Goal: Task Accomplishment & Management: Manage account settings

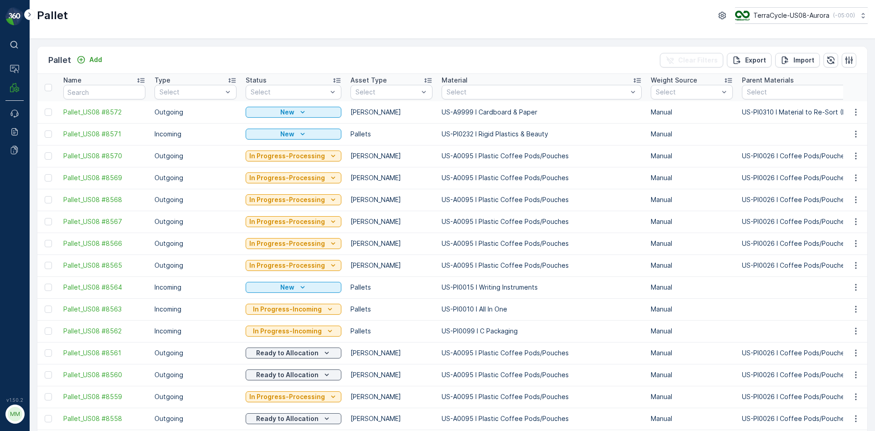
click at [119, 61] on div "Pallet Add Clear Filters Export Import" at bounding box center [452, 60] width 830 height 27
click at [105, 60] on div "Pallet Add Clear Filters Export Import" at bounding box center [452, 60] width 830 height 27
click at [104, 60] on button "Add" at bounding box center [89, 59] width 33 height 11
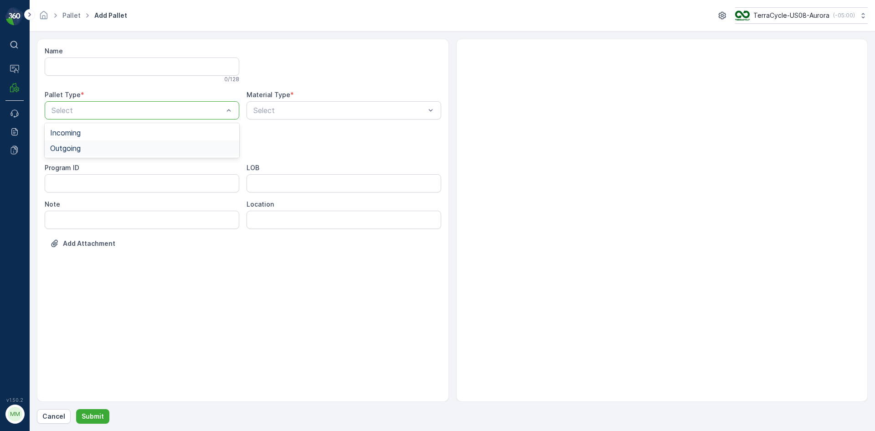
click at [98, 141] on div "Outgoing" at bounding box center [142, 148] width 195 height 16
click at [91, 186] on div "[PERSON_NAME]" at bounding box center [142, 185] width 184 height 8
click at [316, 119] on div "Select" at bounding box center [344, 110] width 195 height 18
type input "0001"
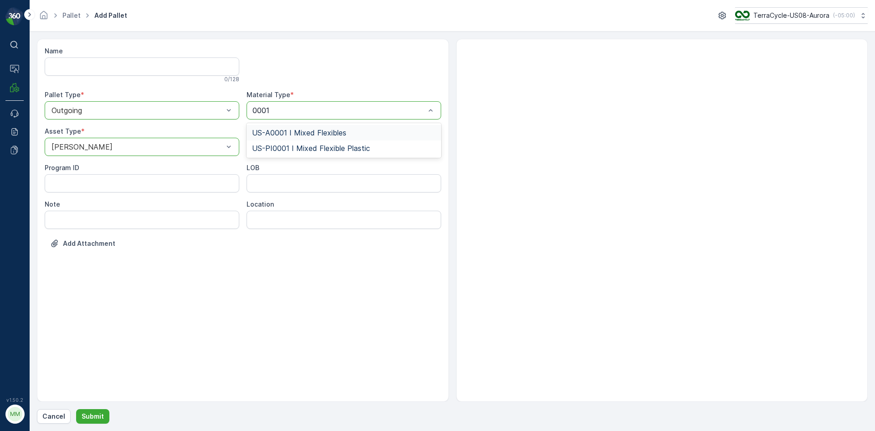
click at [301, 131] on span "US-A0001 I Mixed Flexibles" at bounding box center [299, 133] width 94 height 8
click at [98, 418] on p "Submit" at bounding box center [93, 416] width 22 height 9
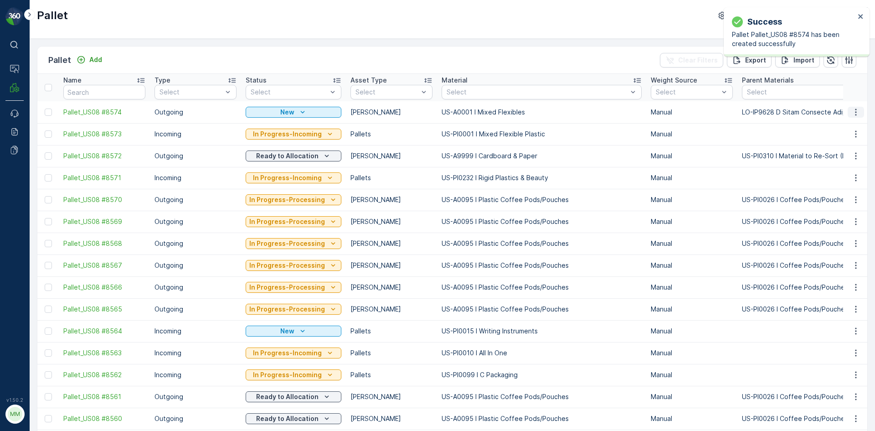
click at [857, 114] on icon "button" at bounding box center [856, 112] width 9 height 9
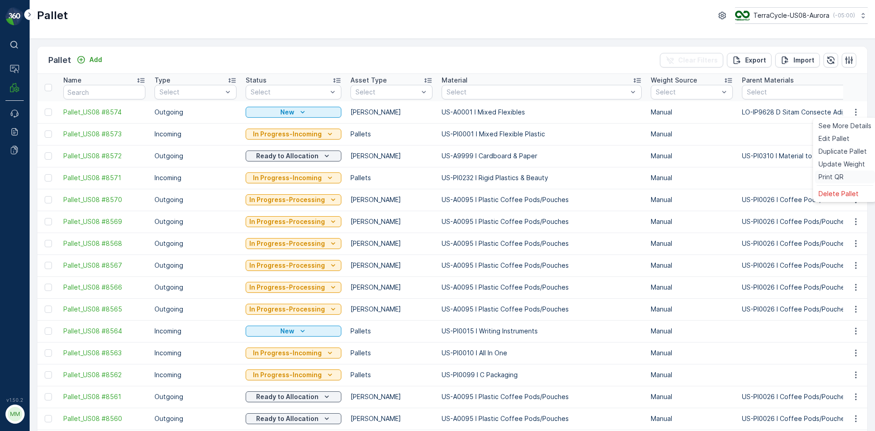
click at [833, 178] on span "Print QR" at bounding box center [831, 176] width 25 height 9
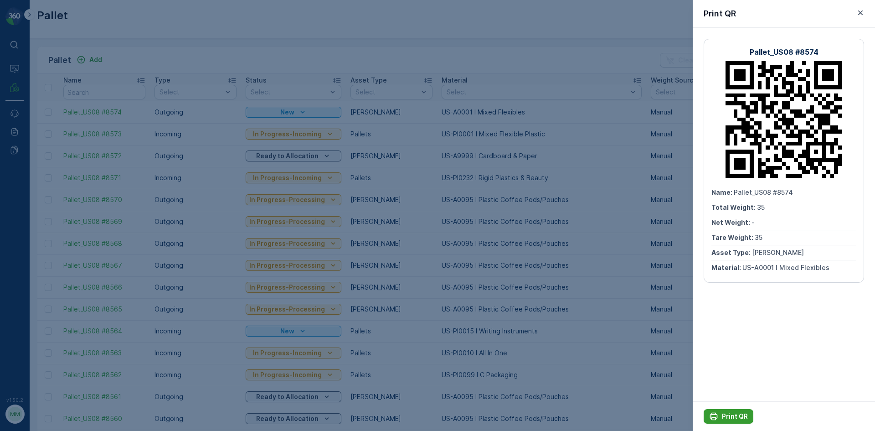
click at [719, 419] on div "Print QR" at bounding box center [728, 416] width 39 height 9
click at [482, 187] on div at bounding box center [437, 215] width 875 height 431
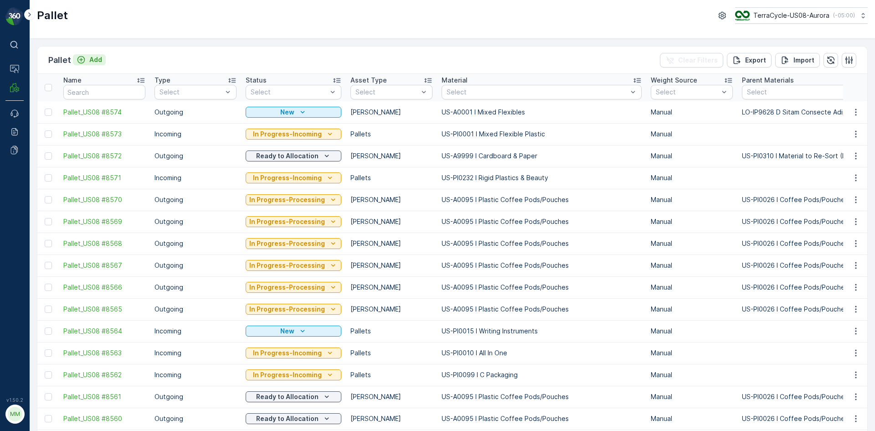
click at [95, 62] on p "Add" at bounding box center [95, 59] width 13 height 9
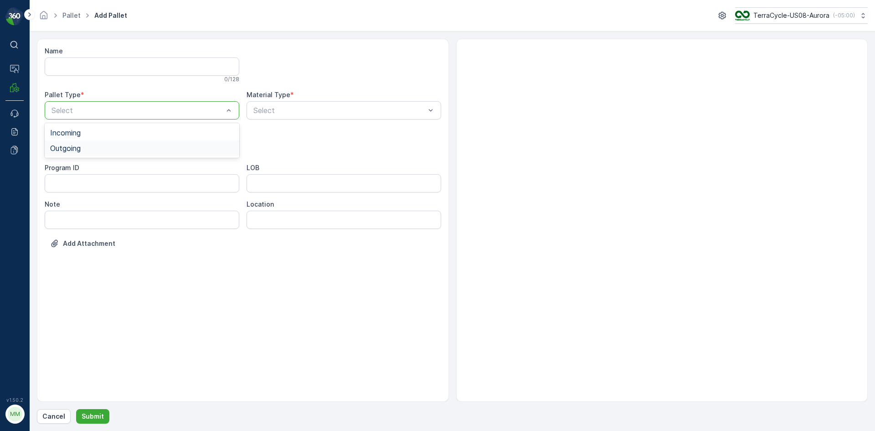
click at [118, 154] on div "Outgoing" at bounding box center [142, 148] width 195 height 16
click at [118, 153] on div "Select" at bounding box center [142, 147] width 195 height 18
click at [111, 171] on div "Gaylord" at bounding box center [142, 169] width 184 height 8
type input "009"
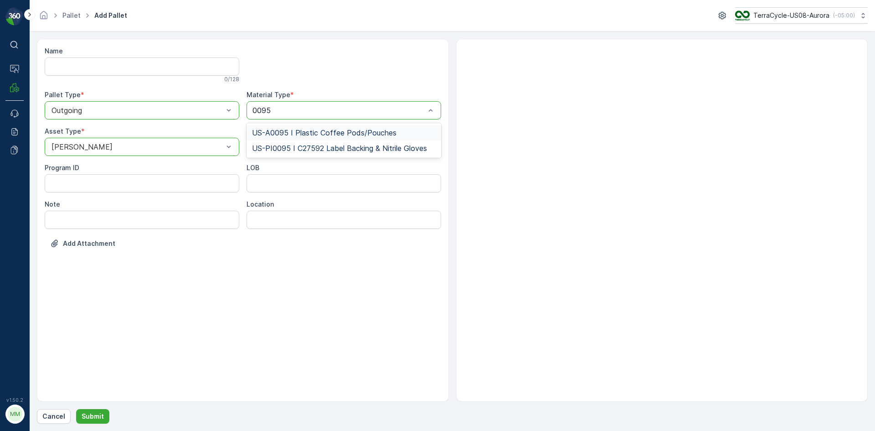
click at [346, 131] on span "US-A0095 I Plastic Coffee Pods/Pouches" at bounding box center [324, 133] width 145 height 8
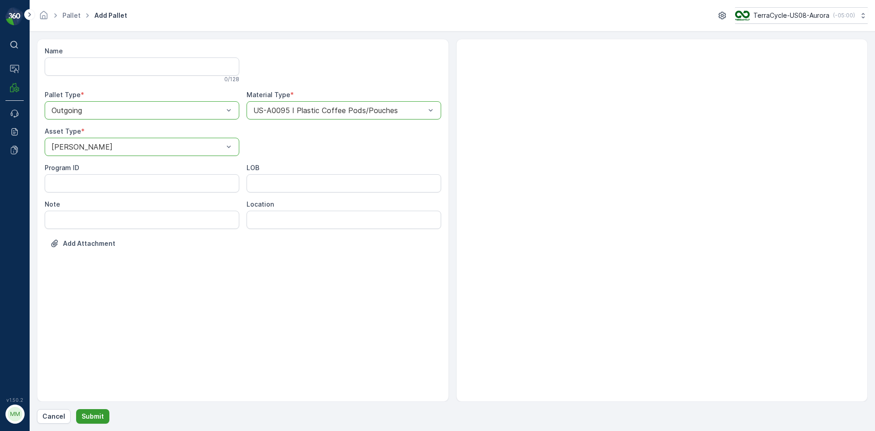
click at [104, 412] on button "Submit" at bounding box center [92, 416] width 33 height 15
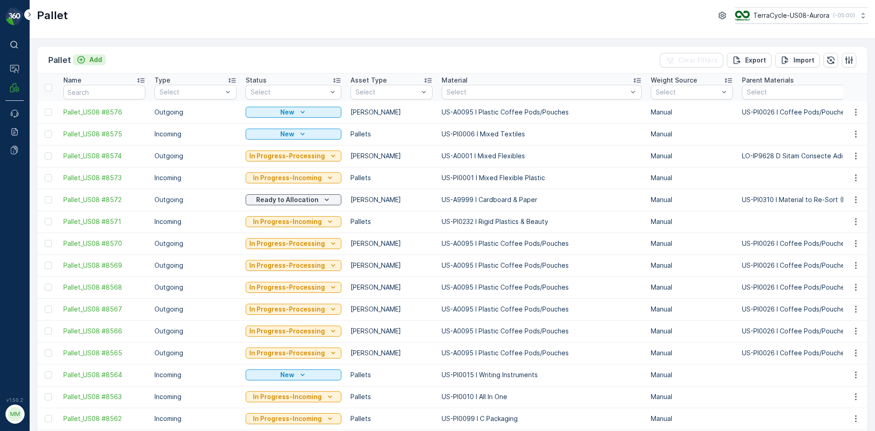
click at [84, 57] on icon "Add" at bounding box center [81, 59] width 9 height 9
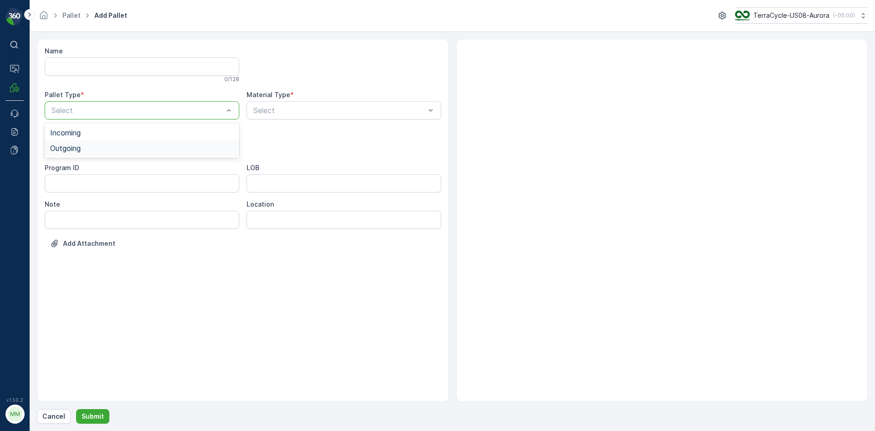
click at [89, 150] on div "Outgoing" at bounding box center [142, 148] width 184 height 8
click at [94, 166] on div "Gaylord" at bounding box center [142, 169] width 184 height 8
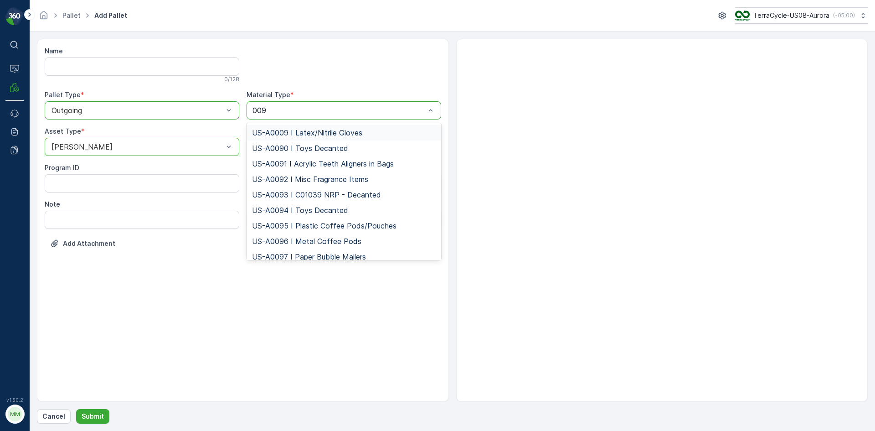
type input "0095"
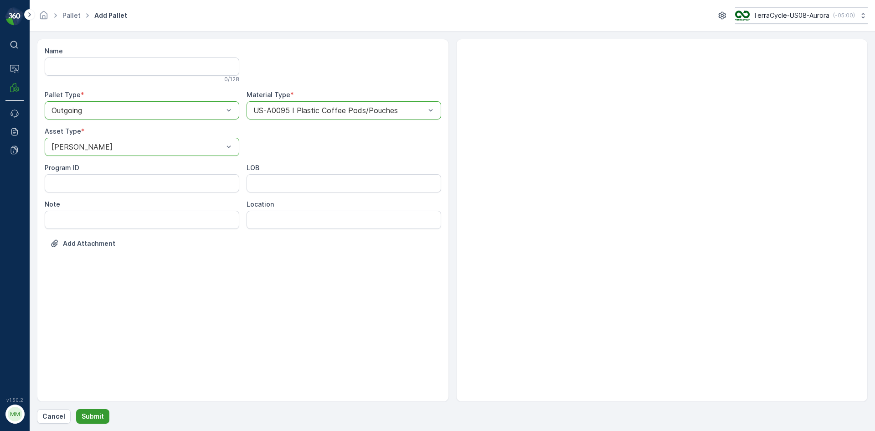
click at [98, 414] on p "Submit" at bounding box center [93, 416] width 22 height 9
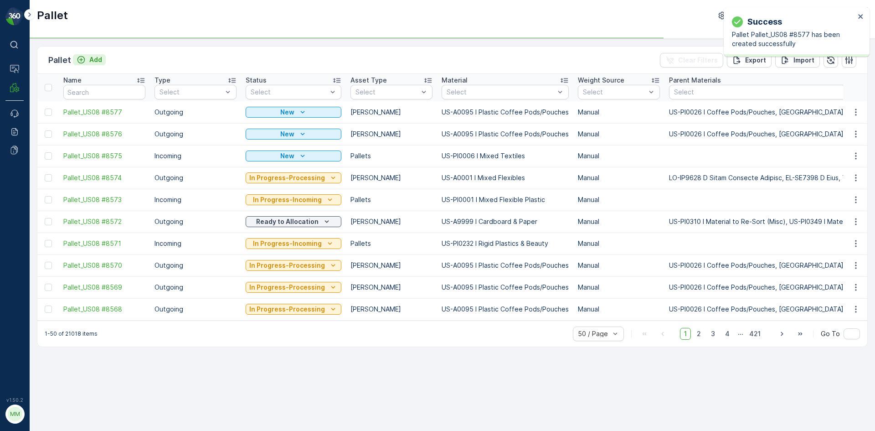
click at [94, 62] on p "Add" at bounding box center [95, 59] width 13 height 9
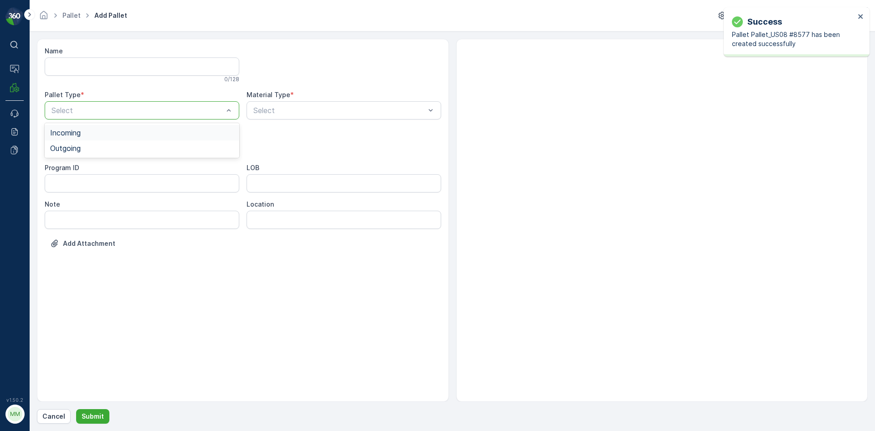
click at [124, 103] on div "Select" at bounding box center [142, 110] width 195 height 18
click at [112, 145] on div "Outgoing" at bounding box center [142, 148] width 184 height 8
click at [97, 167] on div "Gaylord" at bounding box center [142, 169] width 184 height 8
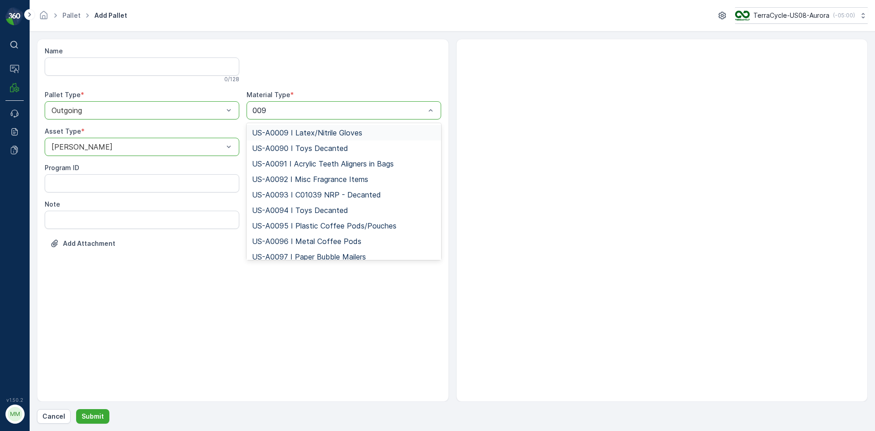
type input "0095"
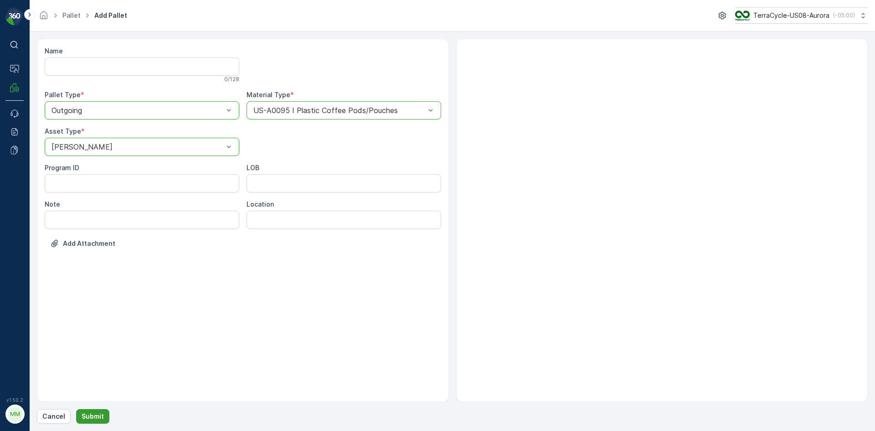
click at [103, 415] on button "Submit" at bounding box center [92, 416] width 33 height 15
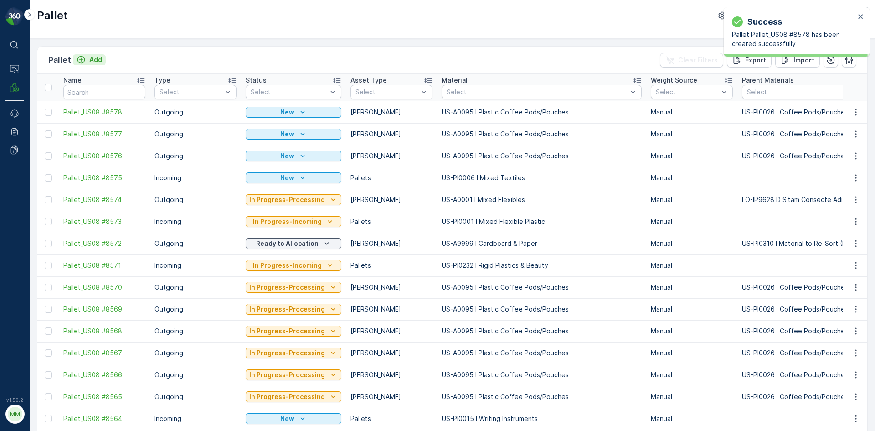
click at [92, 64] on button "Add" at bounding box center [89, 59] width 33 height 11
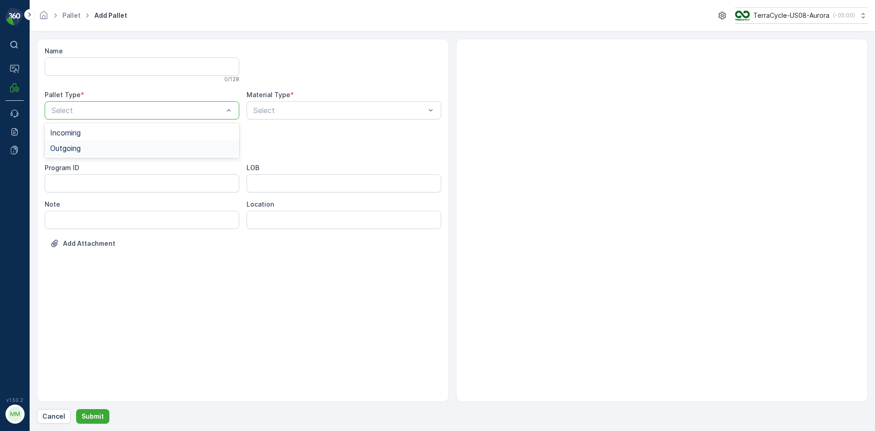
click at [97, 144] on div "Outgoing" at bounding box center [142, 148] width 195 height 16
click at [93, 168] on div "Gaylord" at bounding box center [142, 169] width 184 height 8
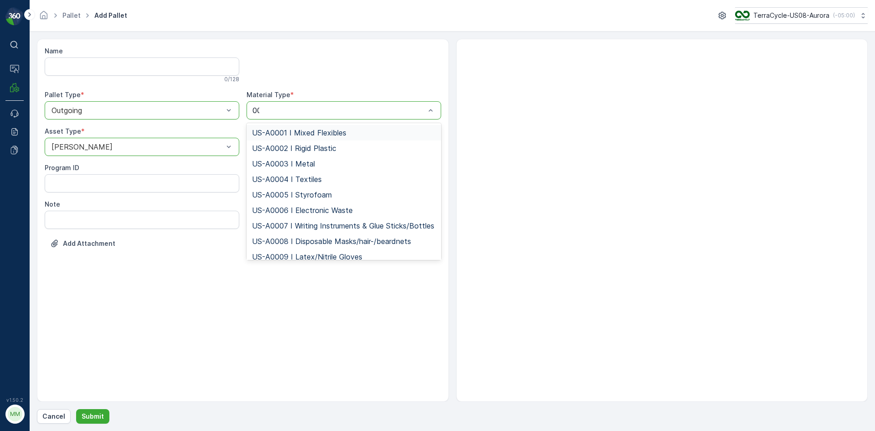
type input "0095"
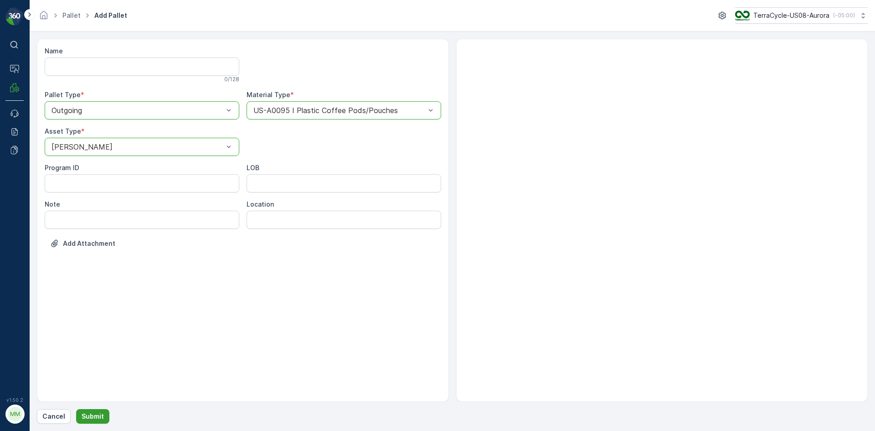
click at [96, 413] on p "Submit" at bounding box center [93, 416] width 22 height 9
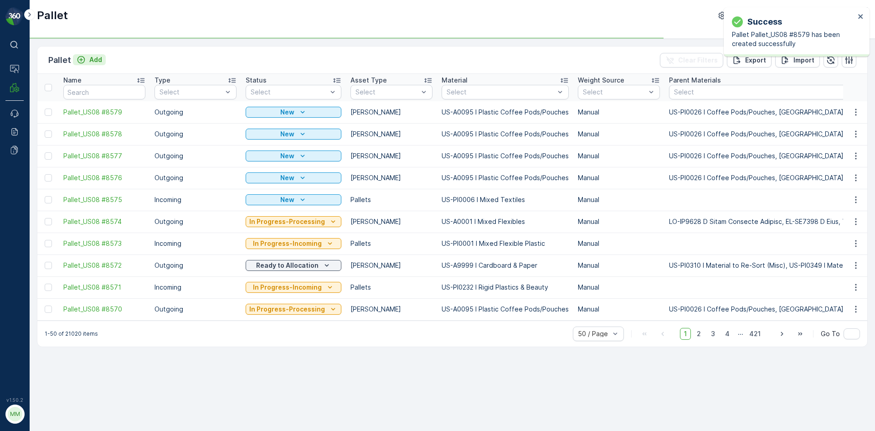
click at [93, 60] on p "Add" at bounding box center [95, 59] width 13 height 9
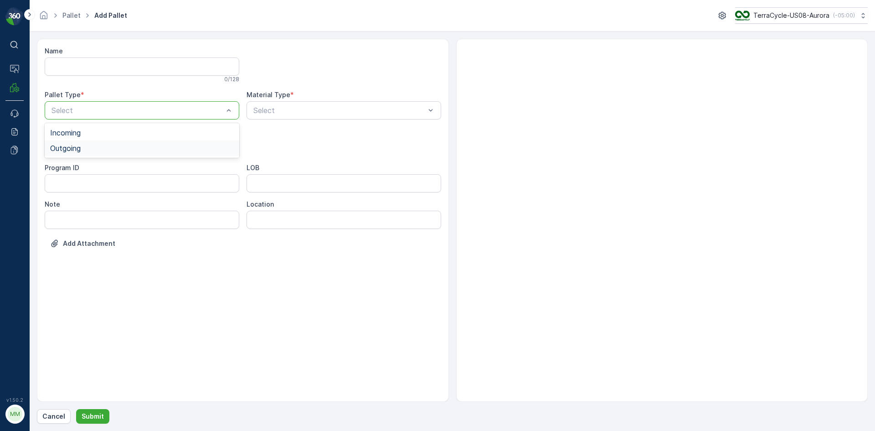
click at [90, 151] on div "Outgoing" at bounding box center [142, 148] width 184 height 8
click at [89, 173] on div "Gaylord" at bounding box center [142, 169] width 195 height 16
click at [333, 104] on div "Select" at bounding box center [344, 110] width 195 height 18
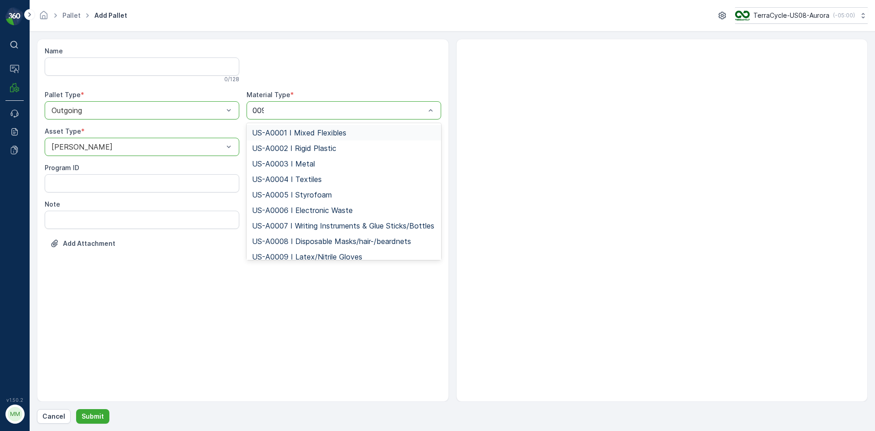
type input "0095"
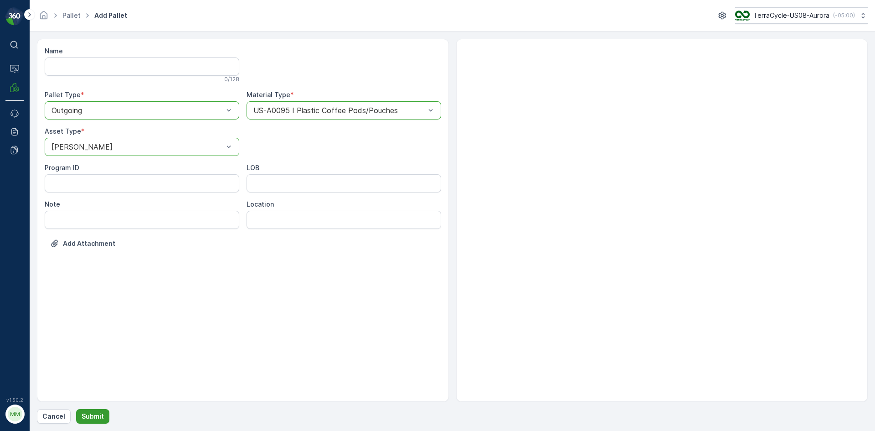
click at [88, 415] on p "Submit" at bounding box center [93, 416] width 22 height 9
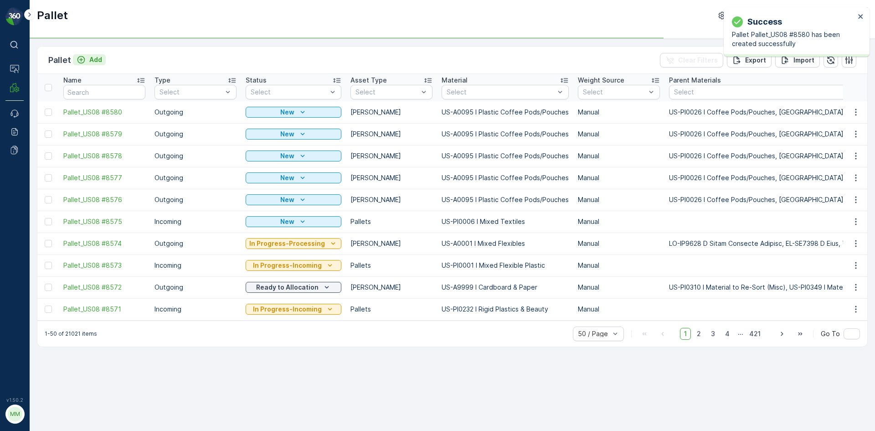
click at [94, 61] on p "Add" at bounding box center [95, 59] width 13 height 9
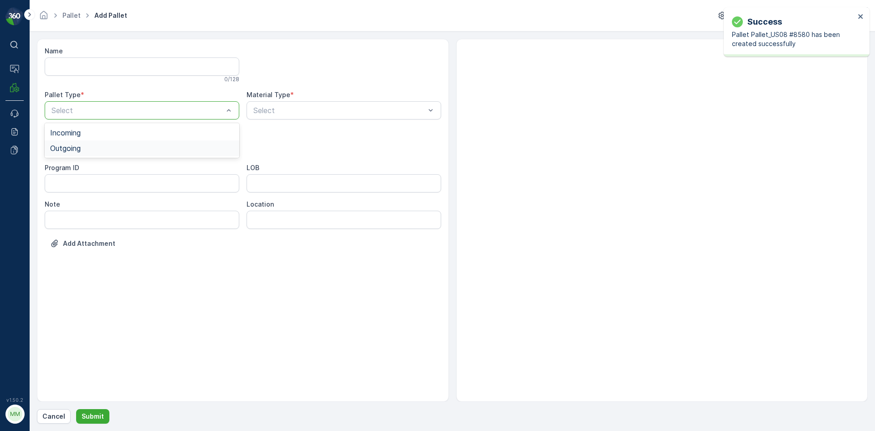
click at [114, 145] on div "Outgoing" at bounding box center [142, 148] width 184 height 8
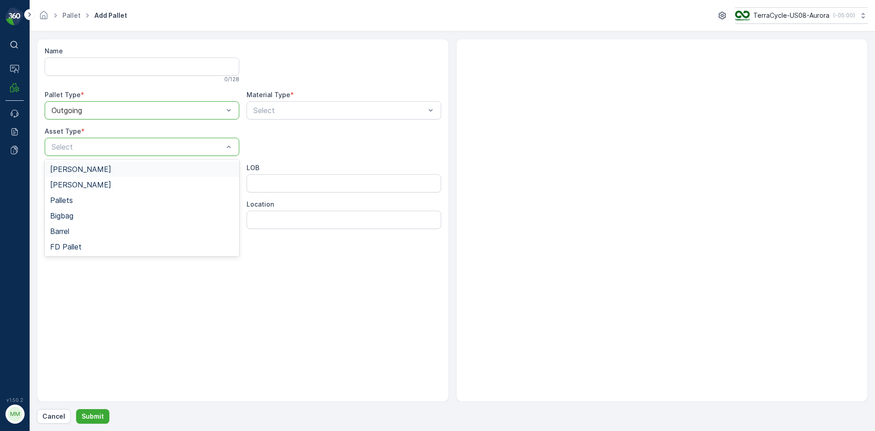
click at [109, 166] on div "Gaylord" at bounding box center [142, 169] width 184 height 8
click at [345, 116] on div "Select" at bounding box center [344, 110] width 195 height 18
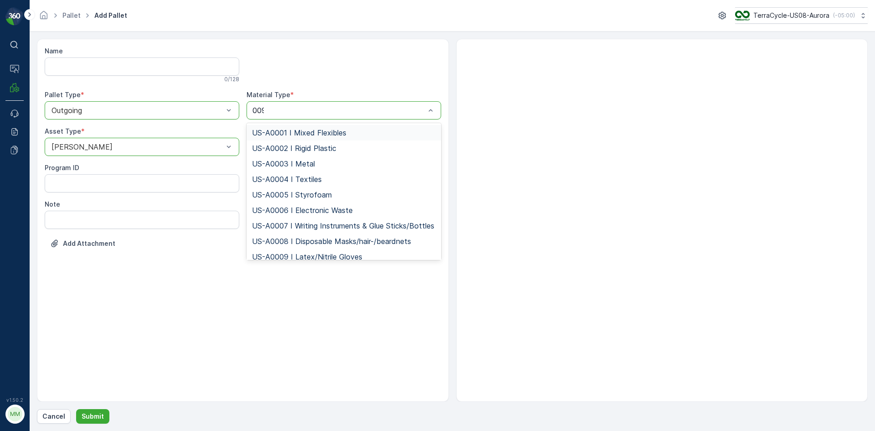
type input "0095"
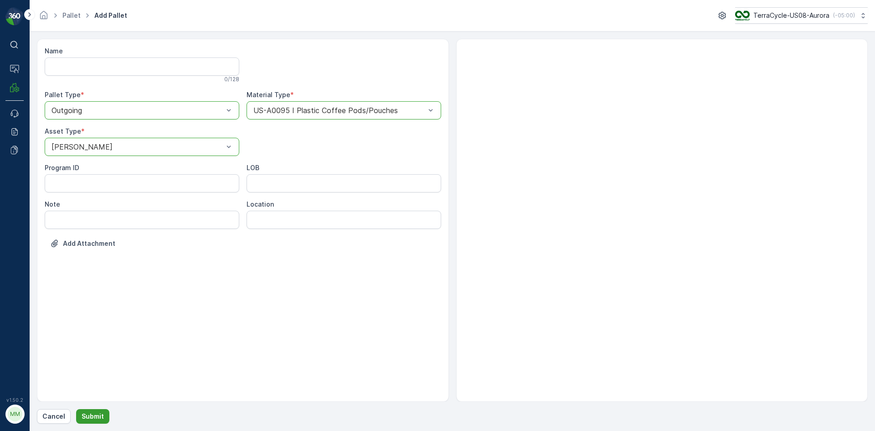
click at [97, 413] on p "Submit" at bounding box center [93, 416] width 22 height 9
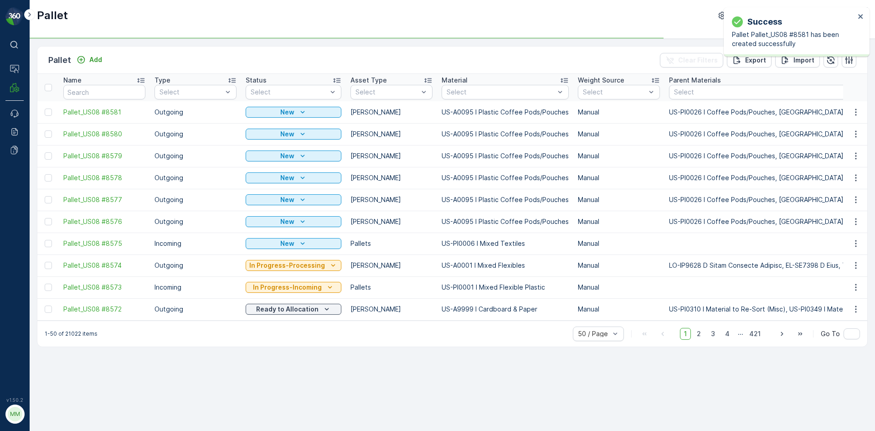
click at [82, 65] on div "Add" at bounding box center [89, 59] width 33 height 11
click at [89, 62] on p "Add" at bounding box center [95, 59] width 13 height 9
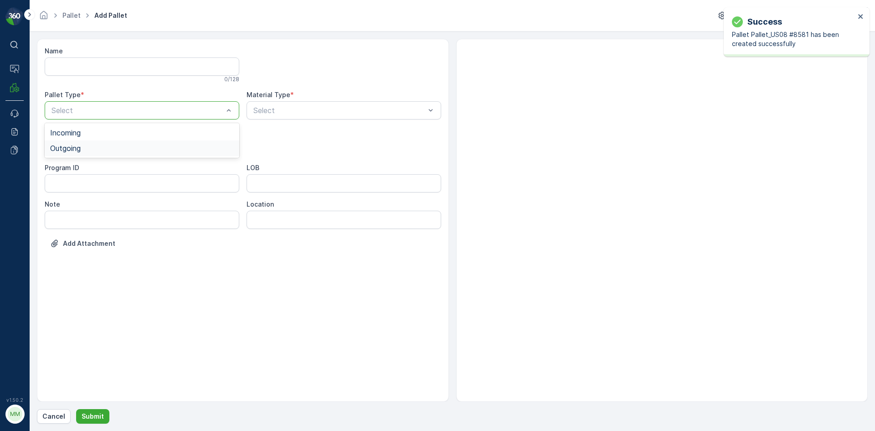
click at [95, 147] on div "Outgoing" at bounding box center [142, 148] width 184 height 8
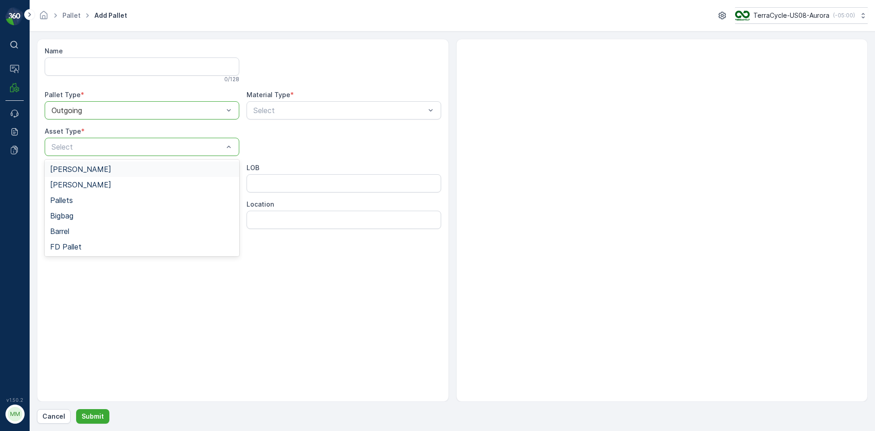
drag, startPoint x: 84, startPoint y: 170, endPoint x: 141, endPoint y: 156, distance: 58.5
click at [85, 170] on div "Gaylord" at bounding box center [142, 169] width 184 height 8
click at [283, 119] on div "Select" at bounding box center [344, 110] width 195 height 18
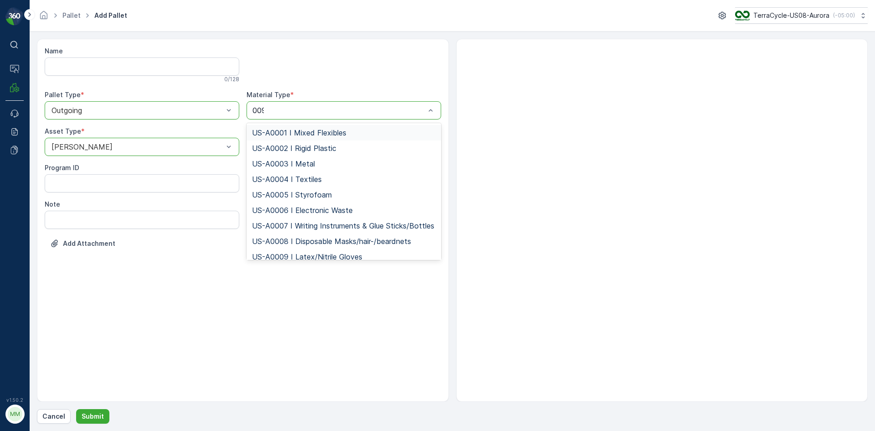
type input "0095"
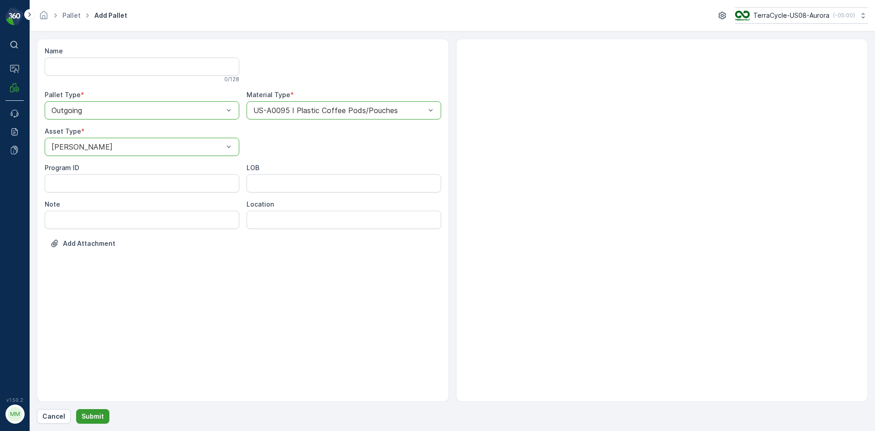
click at [97, 418] on p "Submit" at bounding box center [93, 416] width 22 height 9
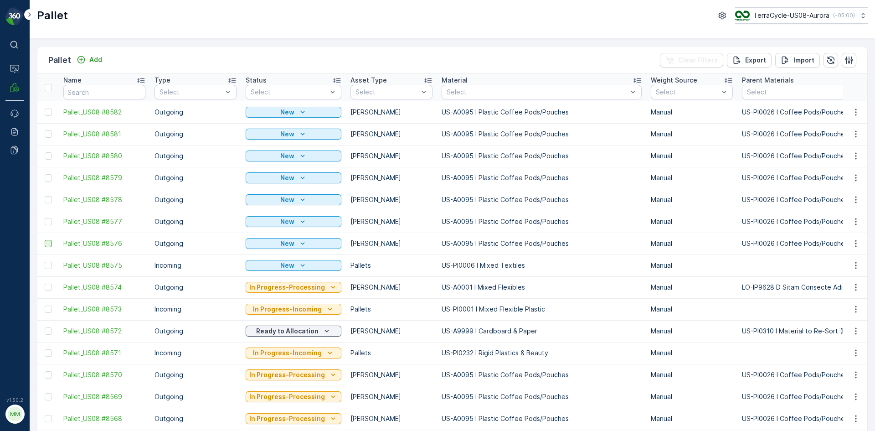
click at [47, 243] on div at bounding box center [48, 243] width 7 height 7
click at [45, 240] on input "checkbox" at bounding box center [45, 240] width 0 height 0
click at [47, 220] on div at bounding box center [48, 221] width 7 height 7
click at [45, 218] on input "checkbox" at bounding box center [45, 218] width 0 height 0
click at [50, 202] on div at bounding box center [48, 199] width 7 height 7
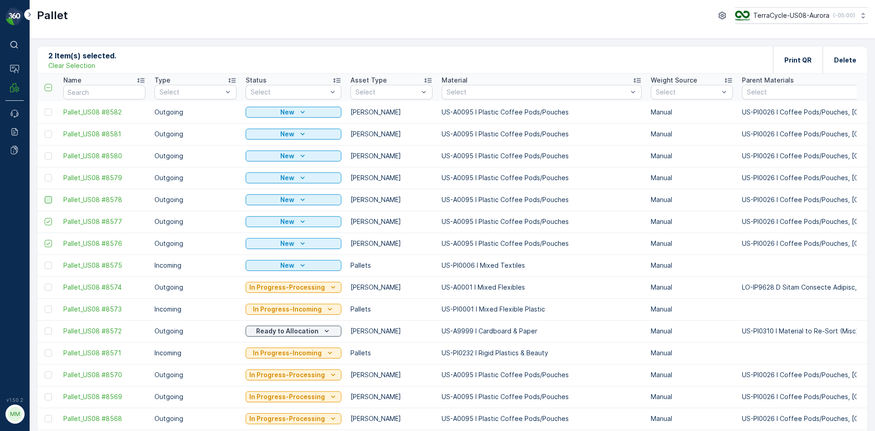
click at [45, 196] on input "checkbox" at bounding box center [45, 196] width 0 height 0
click at [47, 176] on div at bounding box center [48, 177] width 7 height 7
click at [45, 174] on input "checkbox" at bounding box center [45, 174] width 0 height 0
click at [49, 155] on div at bounding box center [48, 155] width 7 height 7
click at [45, 152] on input "checkbox" at bounding box center [45, 152] width 0 height 0
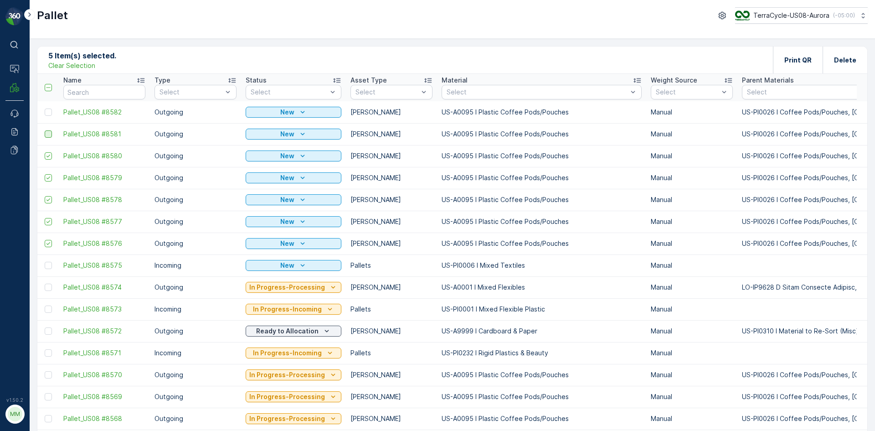
click at [50, 136] on div at bounding box center [48, 133] width 7 height 7
click at [45, 130] on input "checkbox" at bounding box center [45, 130] width 0 height 0
click at [50, 113] on div at bounding box center [48, 112] width 7 height 7
click at [45, 109] on input "checkbox" at bounding box center [45, 109] width 0 height 0
click at [795, 50] on div "Print QR" at bounding box center [798, 60] width 27 height 27
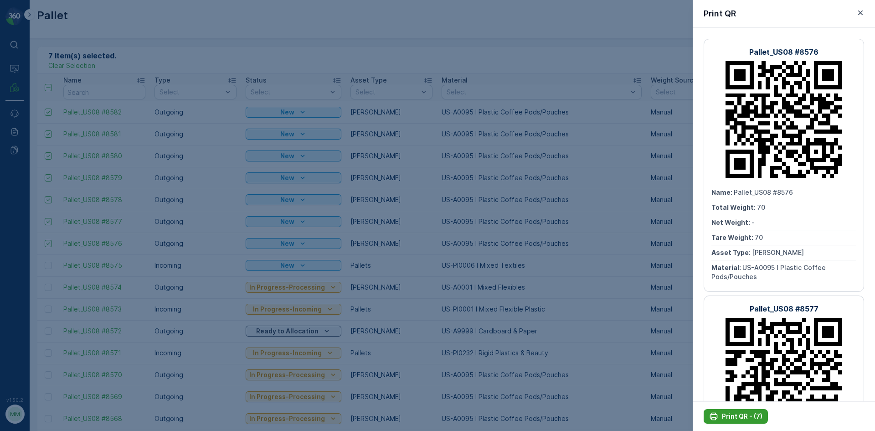
click at [756, 419] on p "Print QR - (7)" at bounding box center [742, 416] width 41 height 9
click at [583, 223] on div at bounding box center [437, 215] width 875 height 431
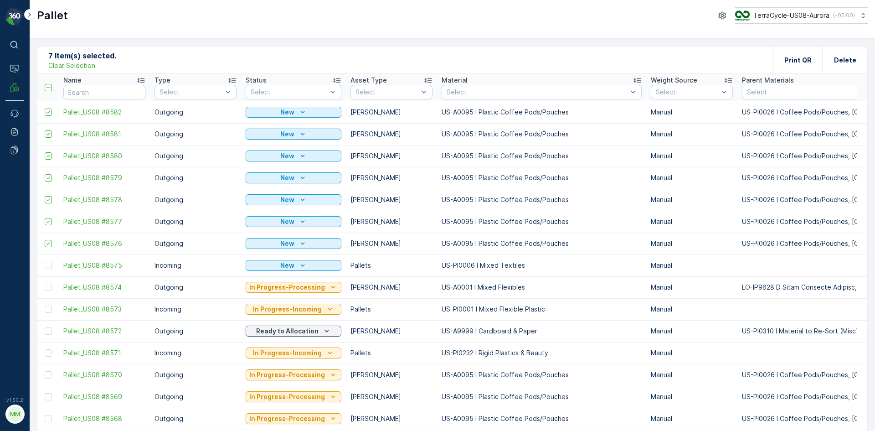
click at [81, 61] on p "Clear Selection" at bounding box center [71, 65] width 47 height 9
click at [174, 56] on div "Pallet Add Clear Filters Export Import" at bounding box center [452, 60] width 830 height 27
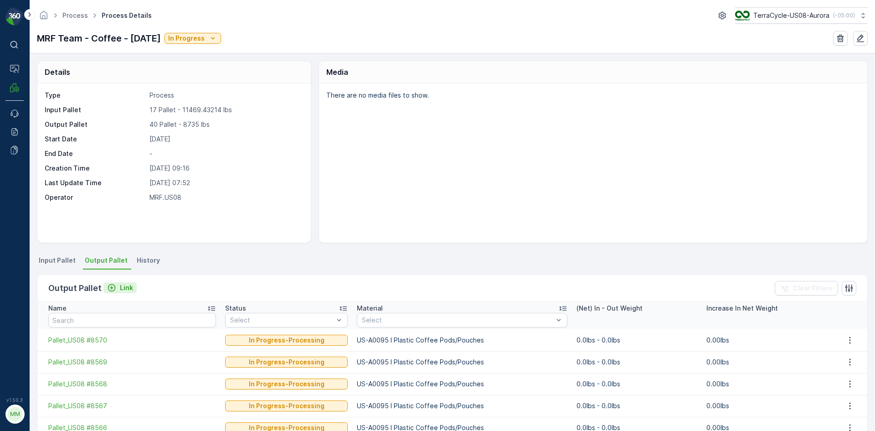
click at [120, 287] on p "Link" at bounding box center [126, 287] width 13 height 9
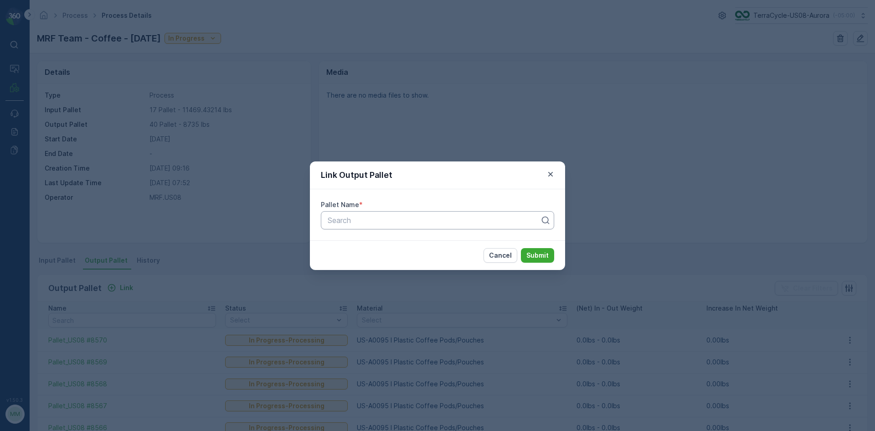
click at [414, 220] on div at bounding box center [434, 220] width 214 height 8
type input "8582"
click at [521, 248] on button "Submit" at bounding box center [537, 255] width 33 height 15
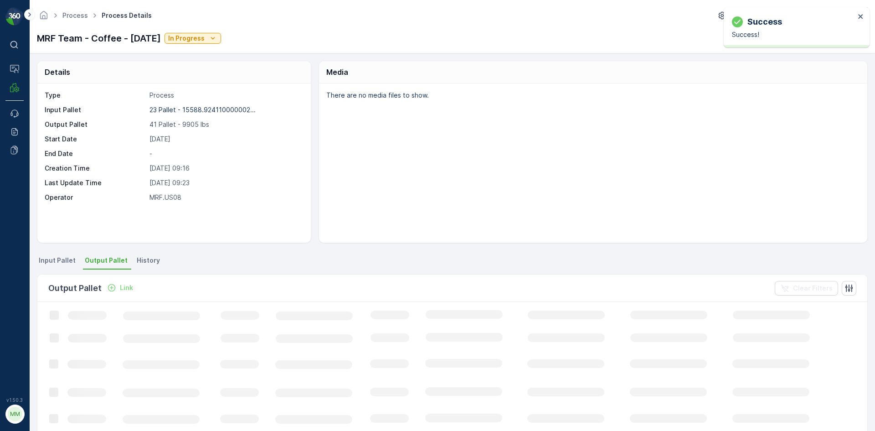
click at [127, 288] on p "Link" at bounding box center [126, 287] width 13 height 9
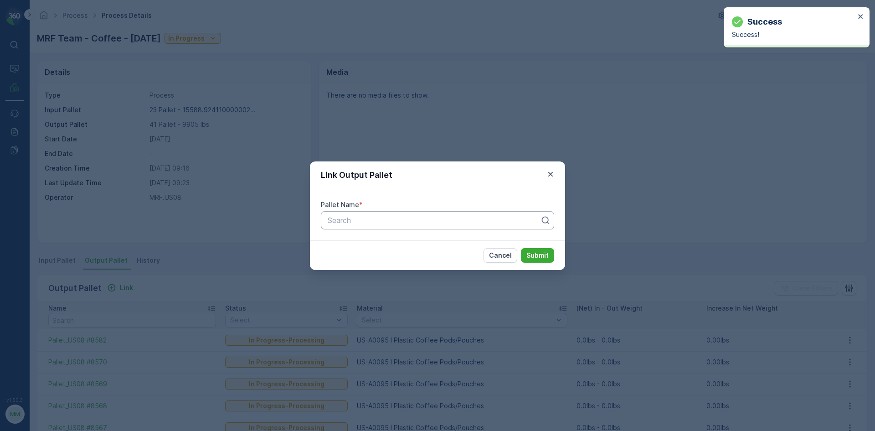
click at [423, 218] on div at bounding box center [434, 220] width 214 height 8
type input "8576"
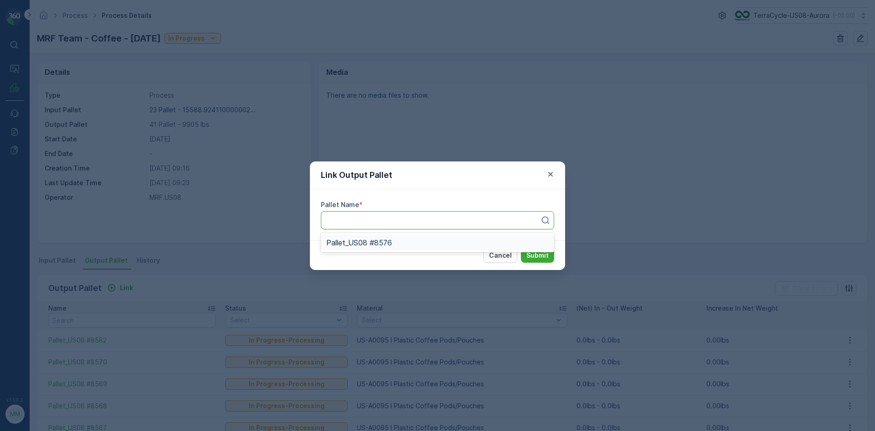
click at [521, 248] on button "Submit" at bounding box center [537, 255] width 33 height 15
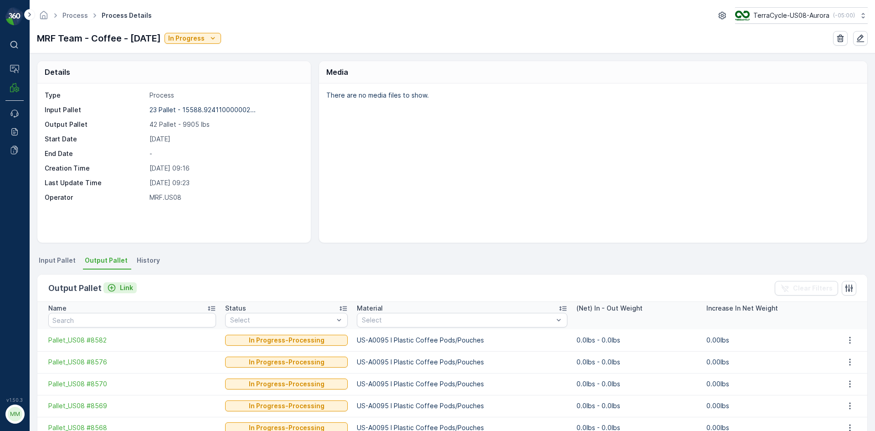
click at [120, 289] on p "Link" at bounding box center [126, 287] width 13 height 9
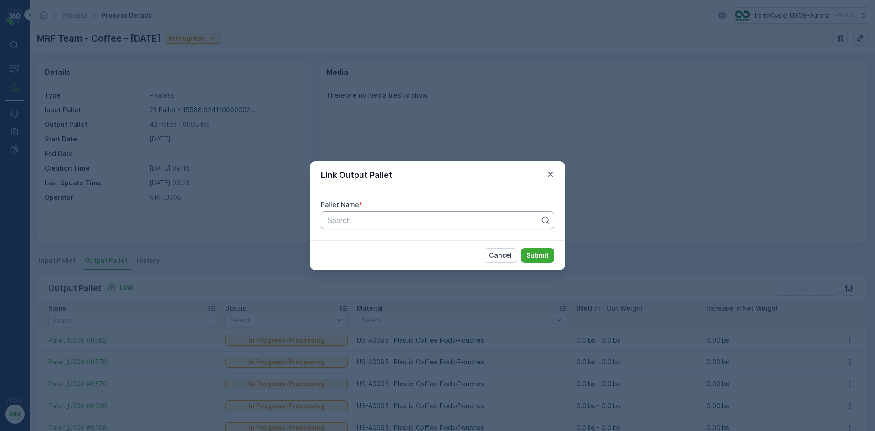
click at [388, 221] on div at bounding box center [434, 220] width 214 height 8
type input "8581"
click at [521, 248] on button "Submit" at bounding box center [537, 255] width 33 height 15
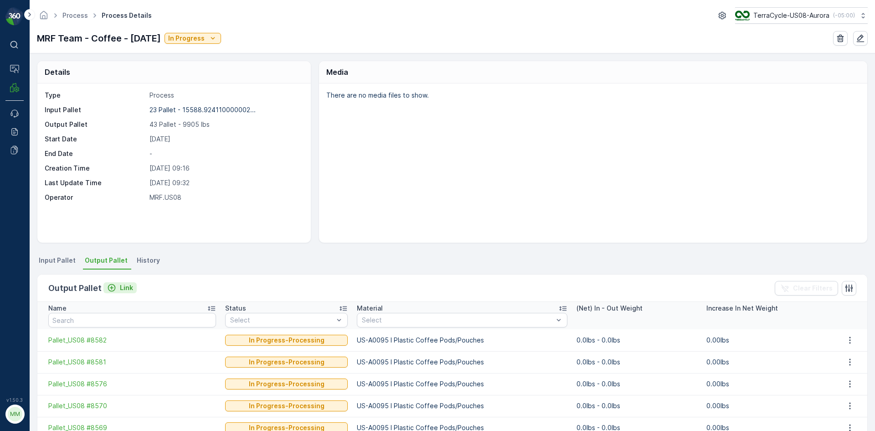
click at [128, 290] on p "Link" at bounding box center [126, 287] width 13 height 9
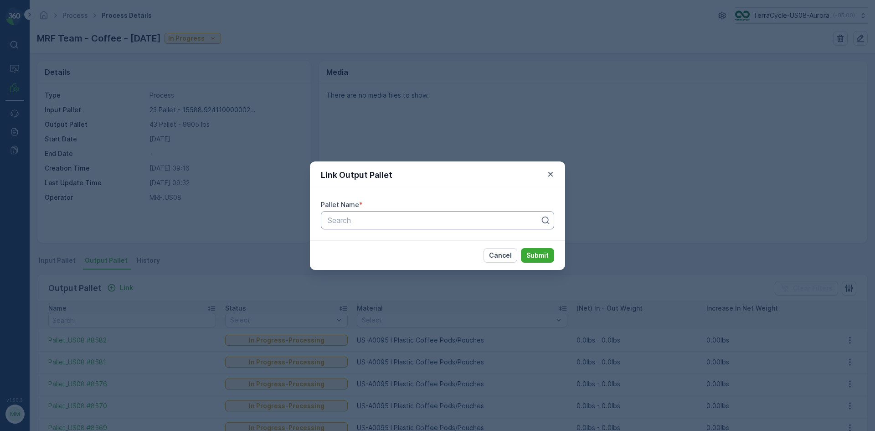
click at [399, 220] on div at bounding box center [434, 220] width 214 height 8
type input "8580"
click at [521, 248] on button "Submit" at bounding box center [537, 255] width 33 height 15
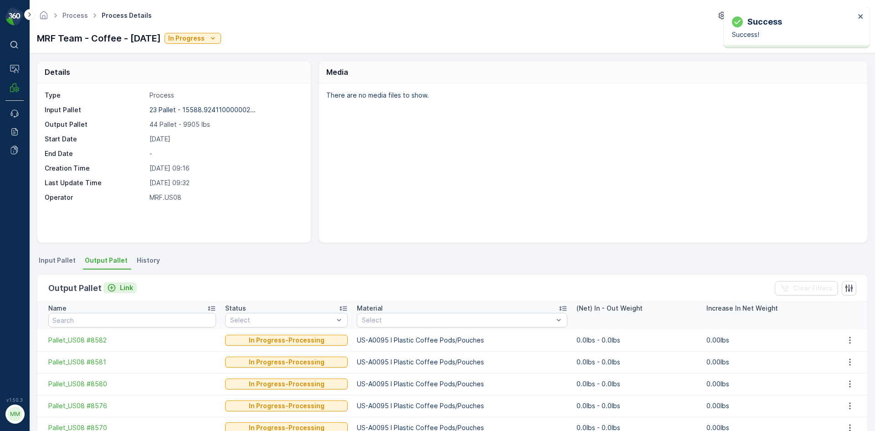
click at [113, 287] on icon "Link" at bounding box center [111, 287] width 9 height 9
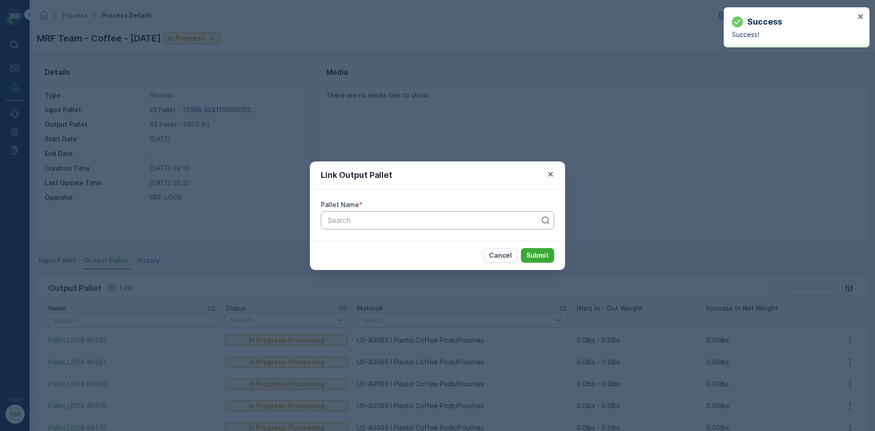
click at [411, 227] on div "Search" at bounding box center [437, 220] width 233 height 18
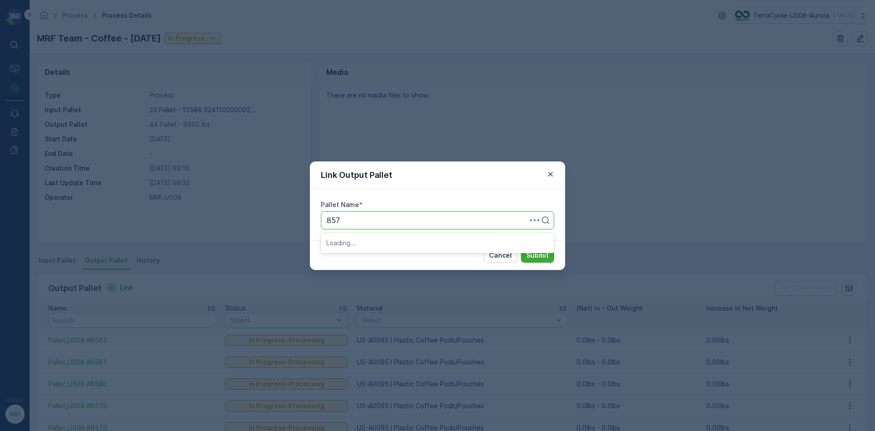
type input "8579"
click at [521, 248] on button "Submit" at bounding box center [537, 255] width 33 height 15
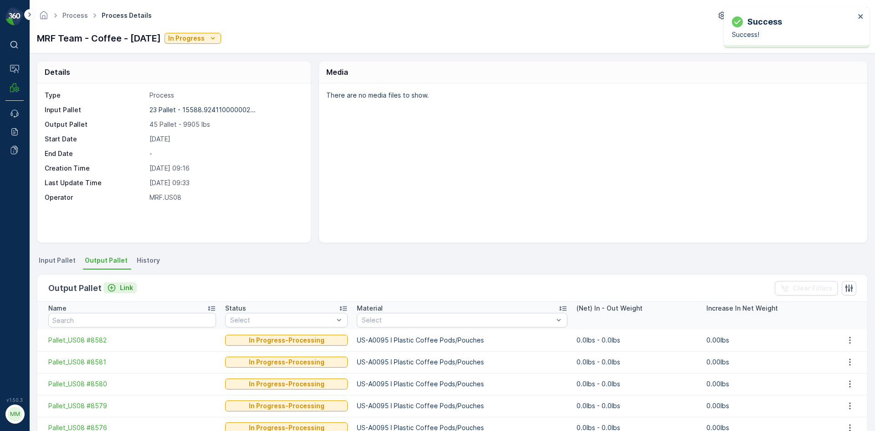
click at [131, 283] on button "Link" at bounding box center [119, 287] width 33 height 11
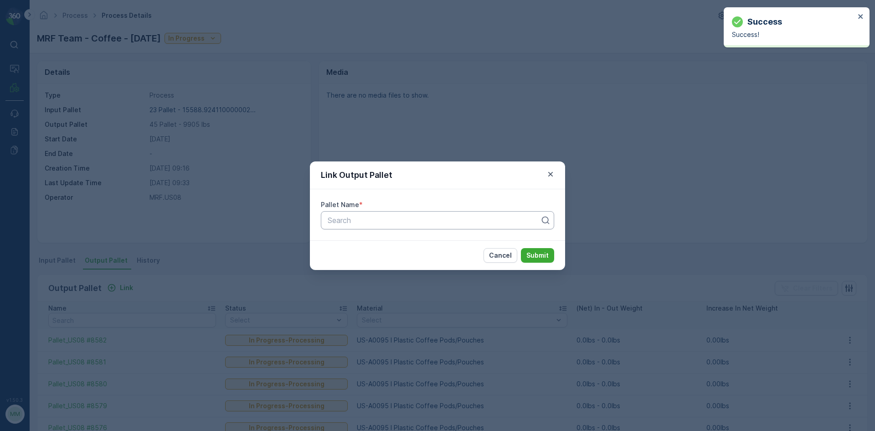
click at [391, 222] on div at bounding box center [434, 220] width 214 height 8
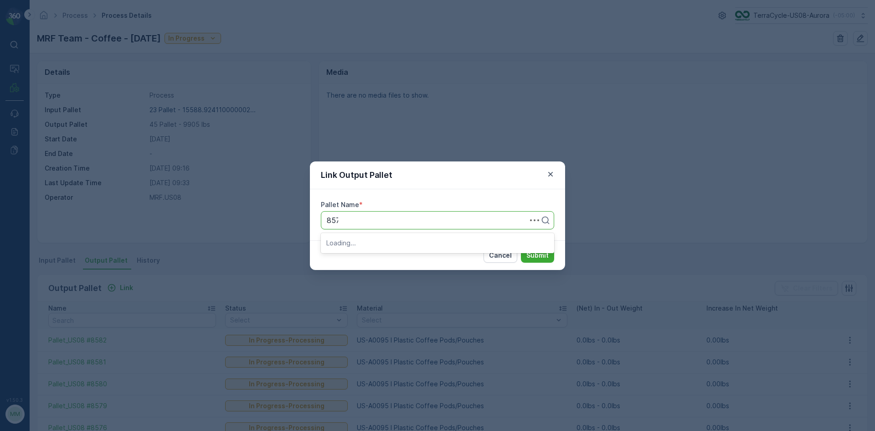
type input "8578"
click at [521, 248] on button "Submit" at bounding box center [537, 255] width 33 height 15
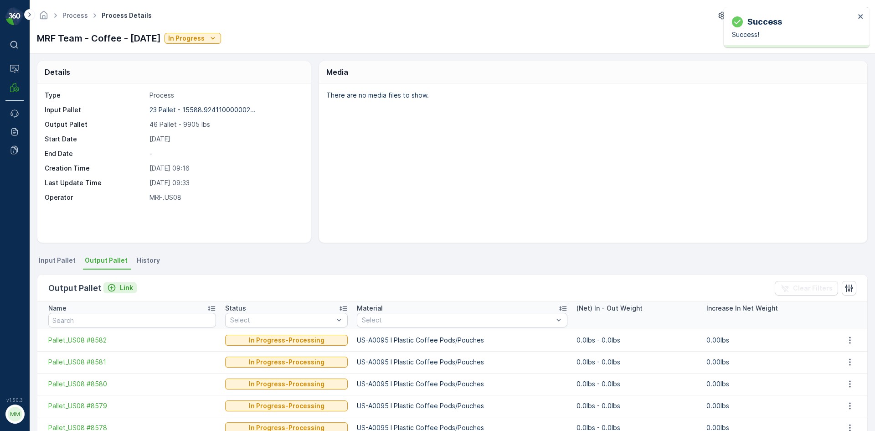
click at [120, 283] on p "Link" at bounding box center [126, 287] width 13 height 9
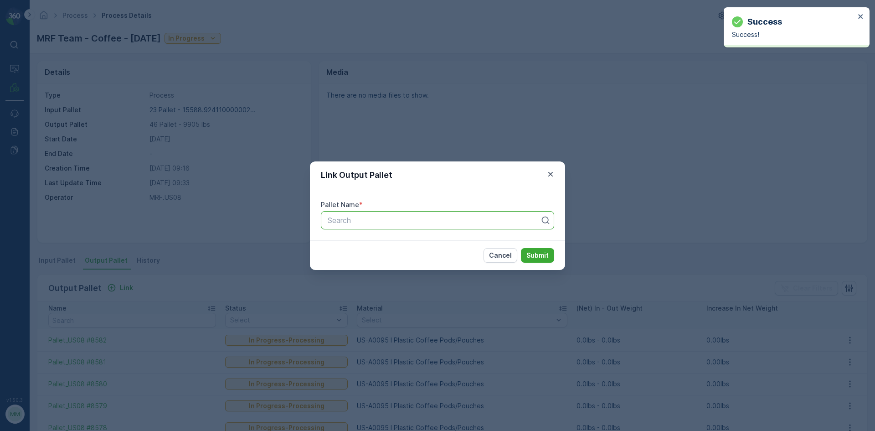
click at [411, 219] on div at bounding box center [434, 220] width 214 height 8
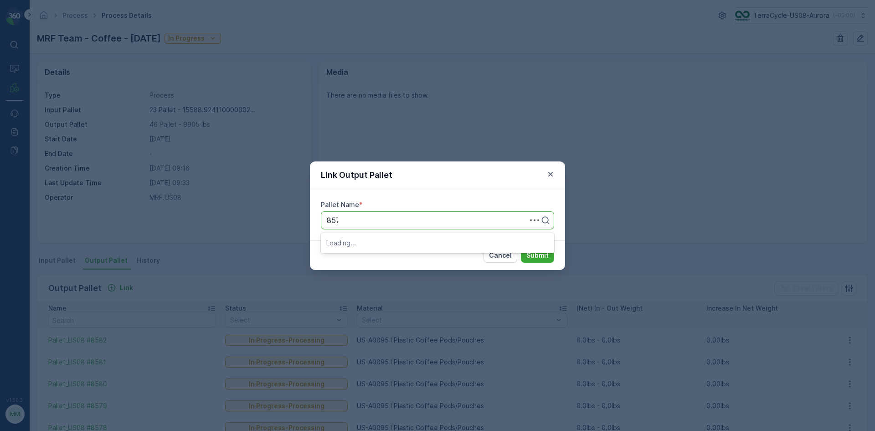
type input "8577"
click at [521, 248] on button "Submit" at bounding box center [537, 255] width 33 height 15
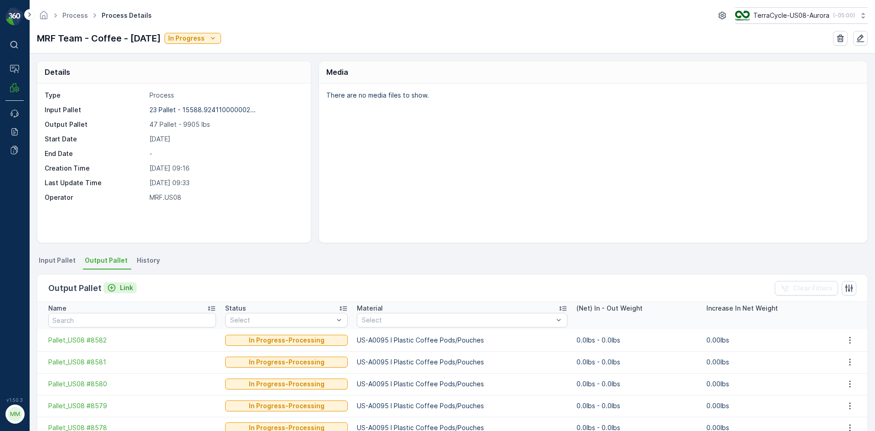
click at [129, 289] on p "Link" at bounding box center [126, 287] width 13 height 9
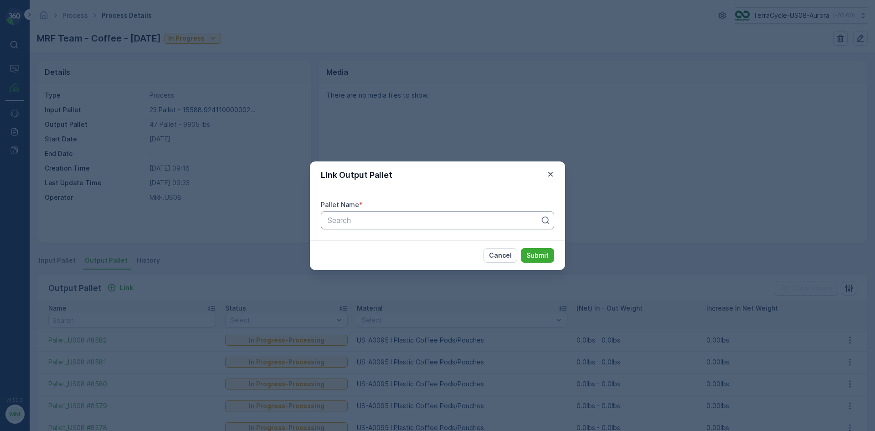
click at [403, 228] on div "Search" at bounding box center [437, 220] width 233 height 18
type input "8584"
click at [404, 243] on div "Pallet_US08 #8584" at bounding box center [437, 242] width 222 height 8
click at [545, 255] on p "Submit" at bounding box center [538, 255] width 22 height 9
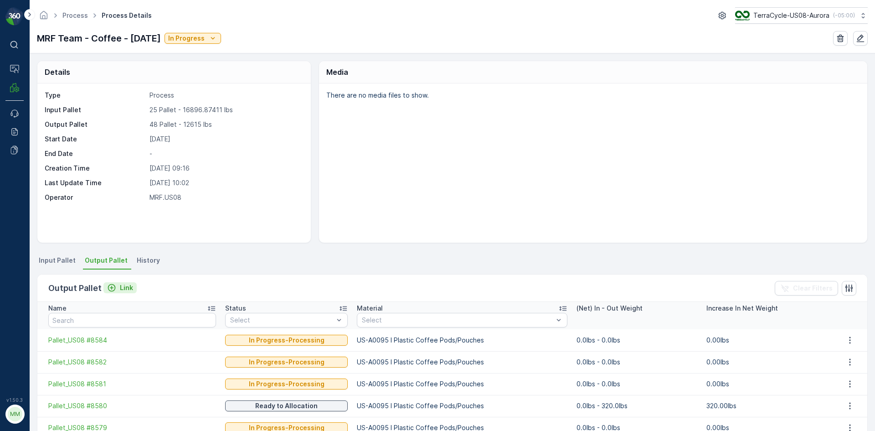
click at [124, 288] on p "Link" at bounding box center [126, 287] width 13 height 9
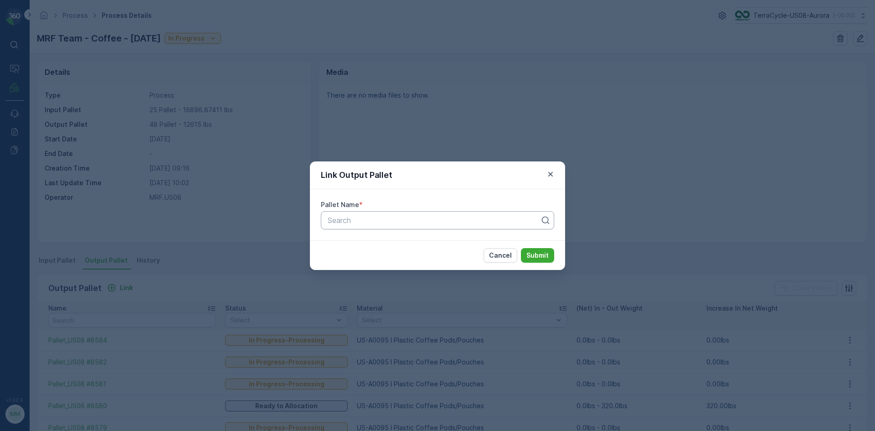
click at [393, 222] on div at bounding box center [434, 220] width 214 height 8
type input "8584"
click at [521, 248] on button "Submit" at bounding box center [537, 255] width 33 height 15
click at [512, 131] on div "Link Output Pallet Pallet Name * Pallet_US08 #8584 Cancel Submit" at bounding box center [437, 215] width 875 height 431
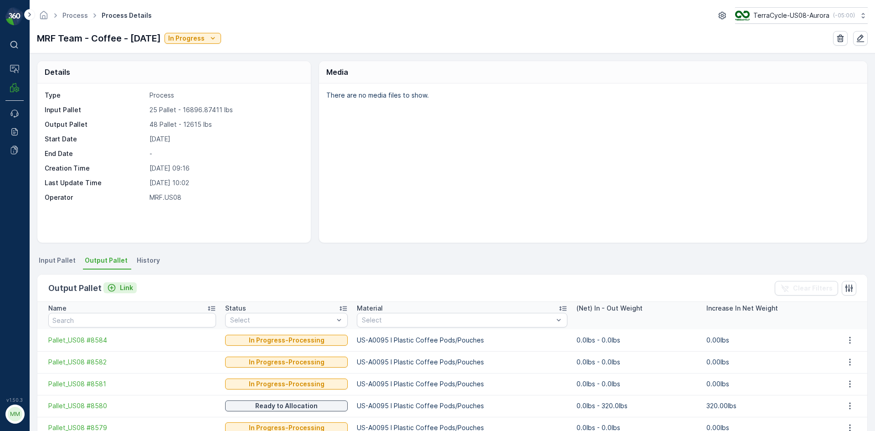
click at [112, 290] on icon "Link" at bounding box center [112, 288] width 8 height 8
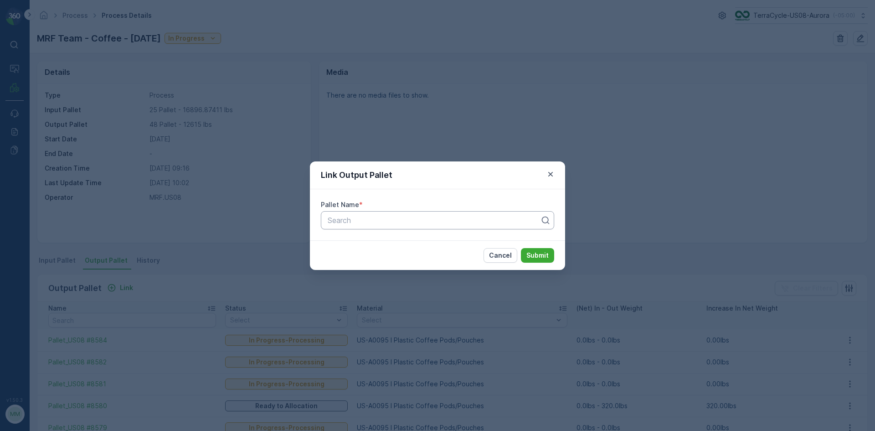
click at [392, 228] on div "Search" at bounding box center [437, 220] width 233 height 18
type input "8585"
click at [430, 241] on div "Pallet_US08 #8585" at bounding box center [437, 242] width 222 height 8
click at [544, 259] on p "Submit" at bounding box center [538, 255] width 22 height 9
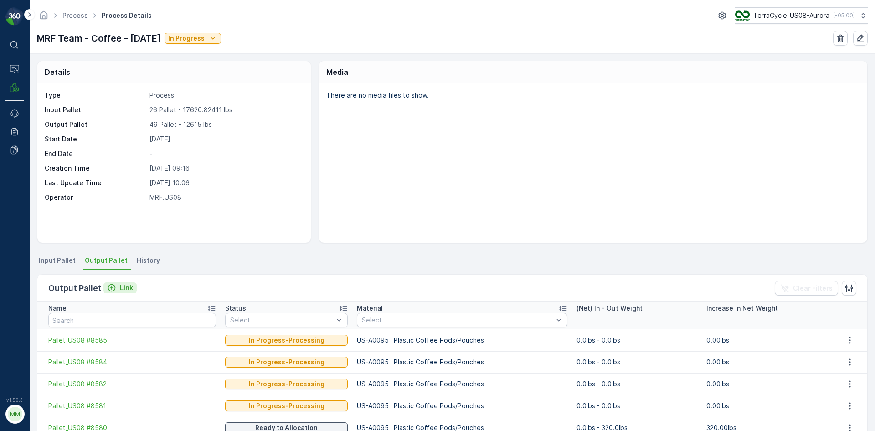
click at [119, 283] on button "Link" at bounding box center [119, 287] width 33 height 11
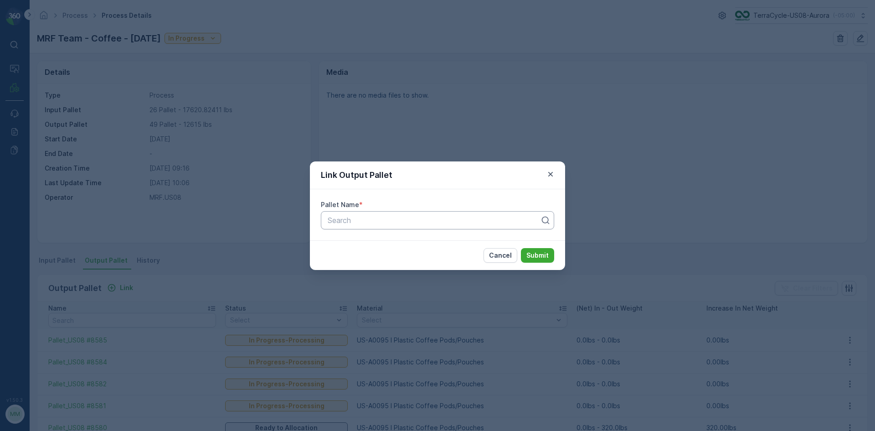
drag, startPoint x: 349, startPoint y: 222, endPoint x: 354, endPoint y: 220, distance: 4.8
click at [351, 222] on div at bounding box center [434, 220] width 214 height 8
type input "8589"
click at [521, 248] on button "Submit" at bounding box center [537, 255] width 33 height 15
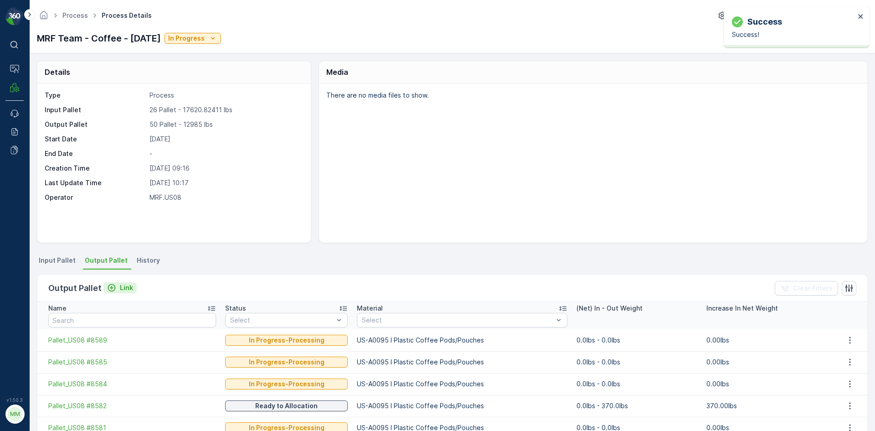
click at [124, 290] on p "Link" at bounding box center [126, 287] width 13 height 9
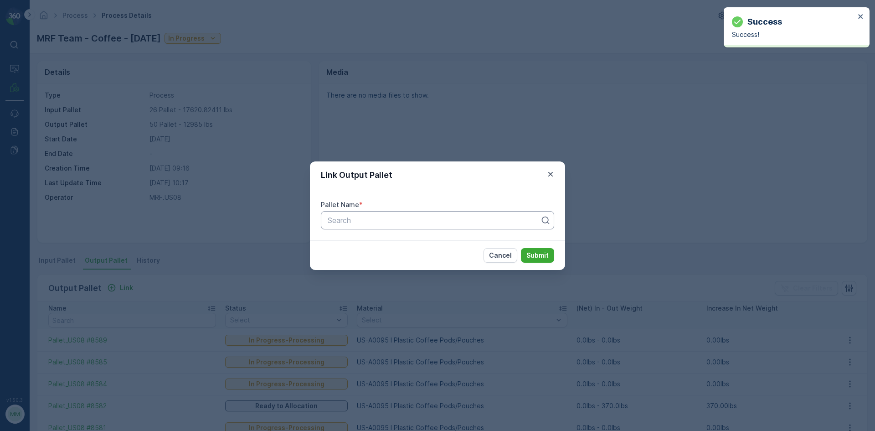
click at [376, 223] on div at bounding box center [434, 220] width 214 height 8
type input "8588"
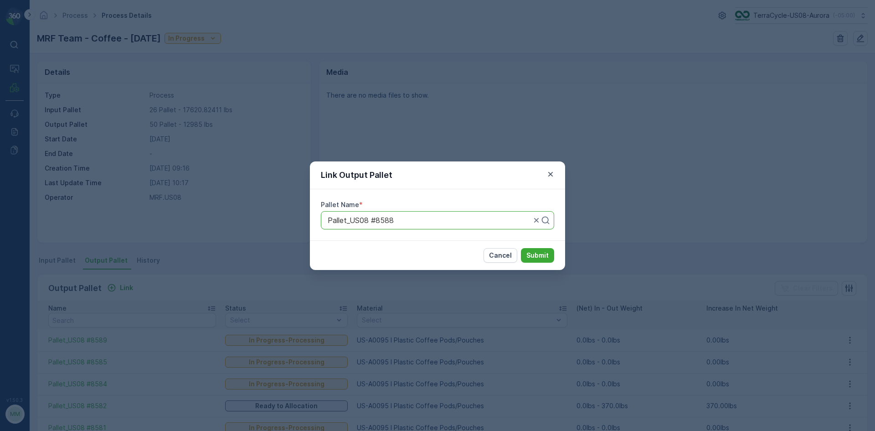
click at [521, 248] on button "Submit" at bounding box center [537, 255] width 33 height 15
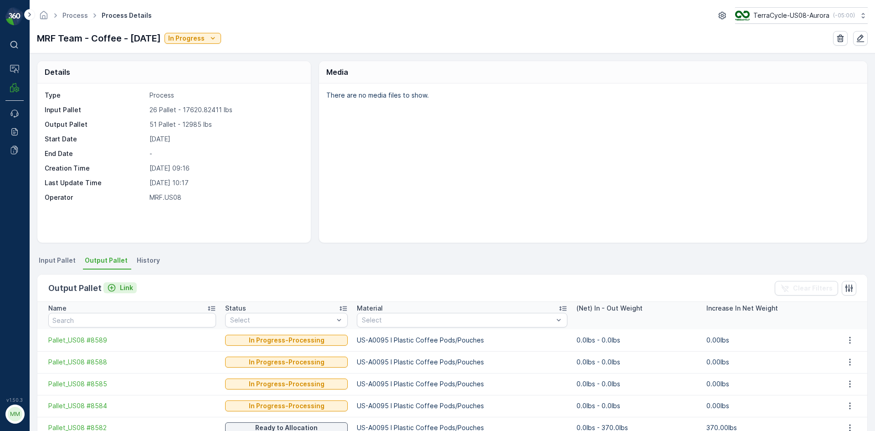
click at [121, 287] on p "Link" at bounding box center [126, 287] width 13 height 9
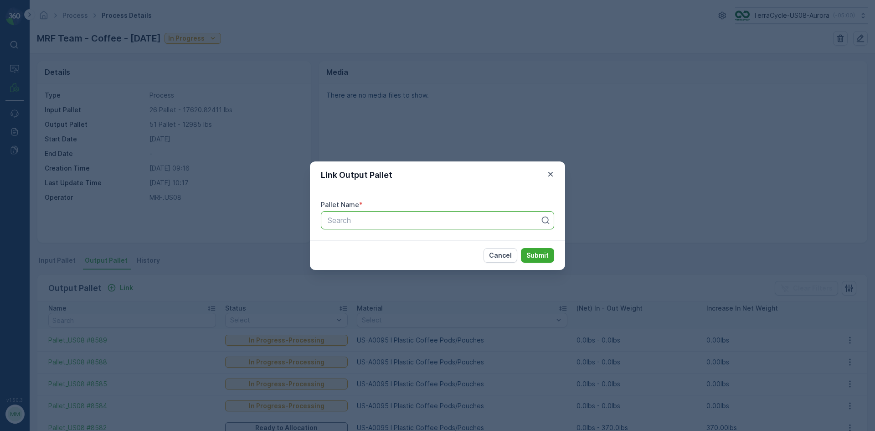
click at [377, 229] on div "Search" at bounding box center [437, 220] width 233 height 18
type input "8587"
click at [521, 248] on button "Submit" at bounding box center [537, 255] width 33 height 15
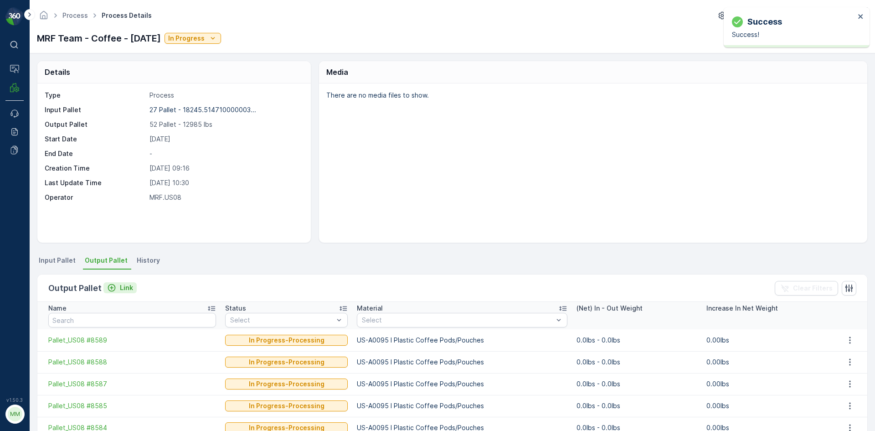
click at [127, 288] on p "Link" at bounding box center [126, 287] width 13 height 9
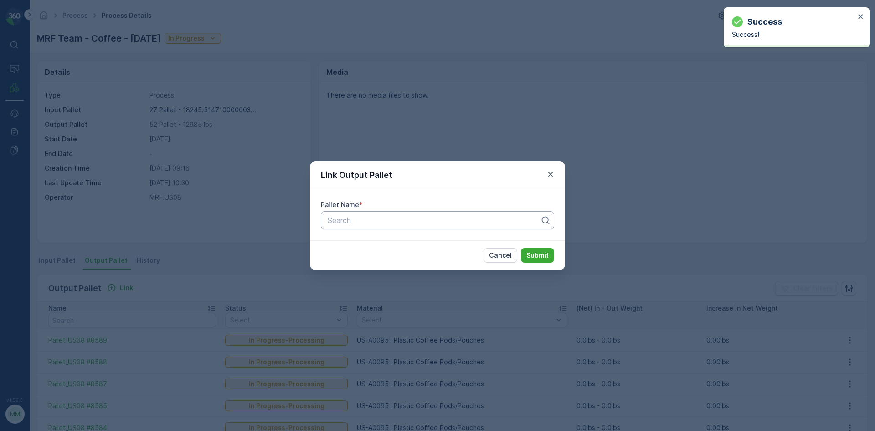
click at [423, 223] on div at bounding box center [434, 220] width 214 height 8
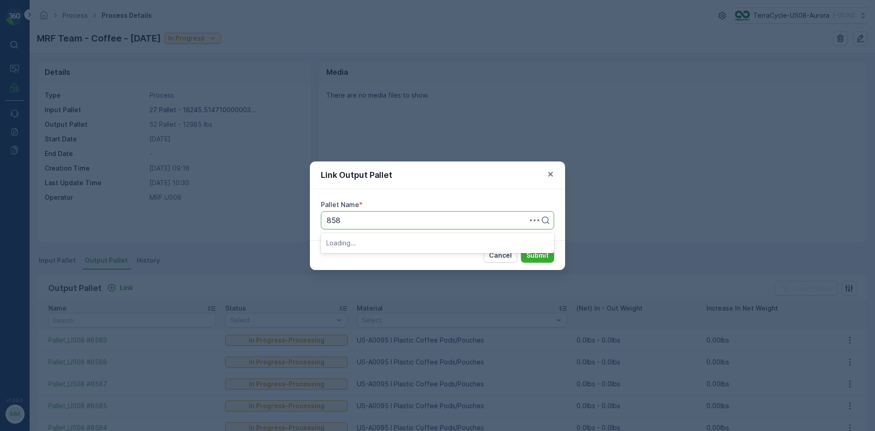
type input "8586"
click at [521, 248] on button "Submit" at bounding box center [537, 255] width 33 height 15
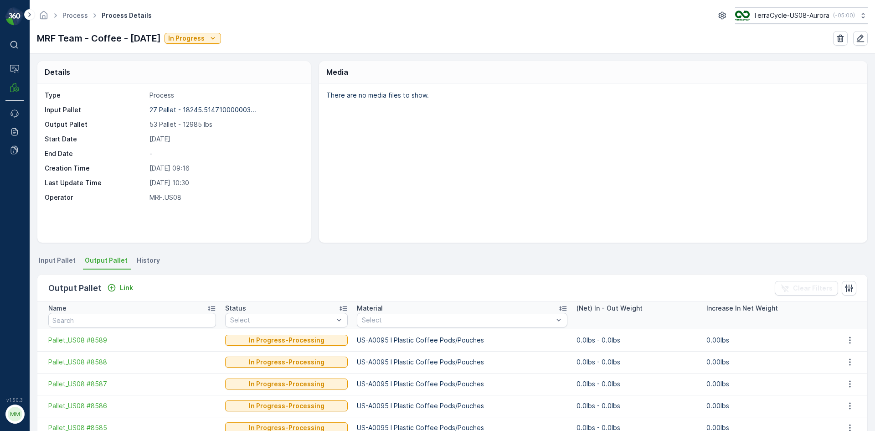
click at [124, 282] on div "Output Pallet Link" at bounding box center [92, 288] width 88 height 13
click at [135, 286] on div "Output Pallet Link Clear Filters" at bounding box center [452, 287] width 830 height 27
click at [130, 288] on p "Link" at bounding box center [126, 287] width 13 height 9
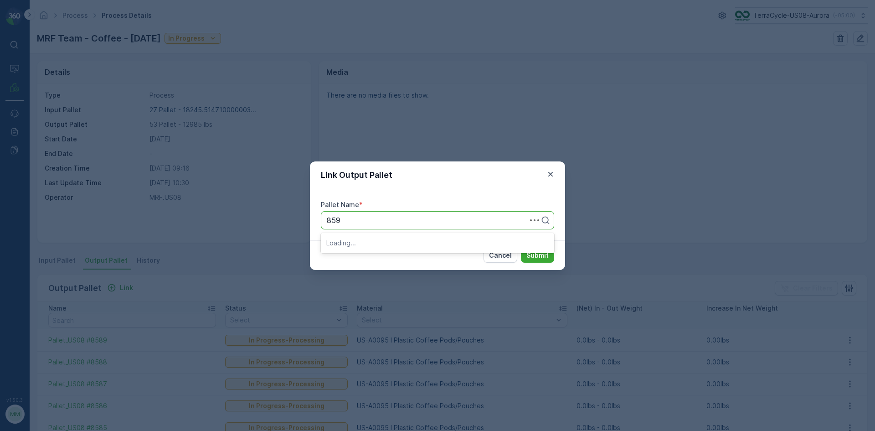
type input "8590"
click at [521, 248] on button "Submit" at bounding box center [537, 255] width 33 height 15
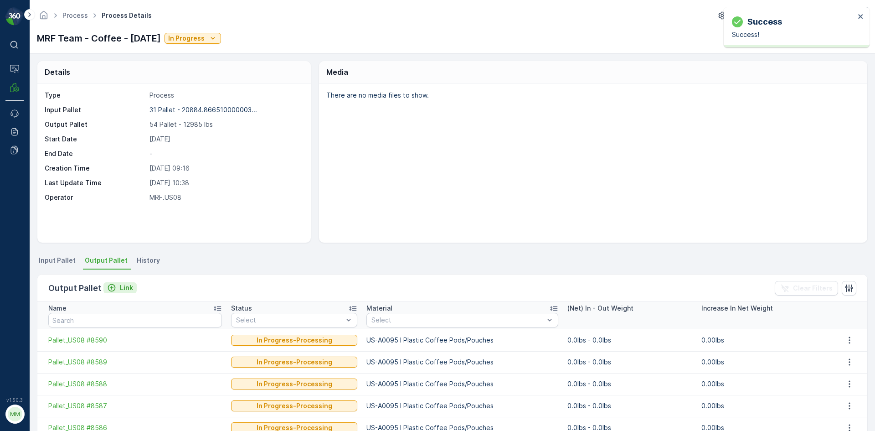
click at [124, 289] on p "Link" at bounding box center [126, 287] width 13 height 9
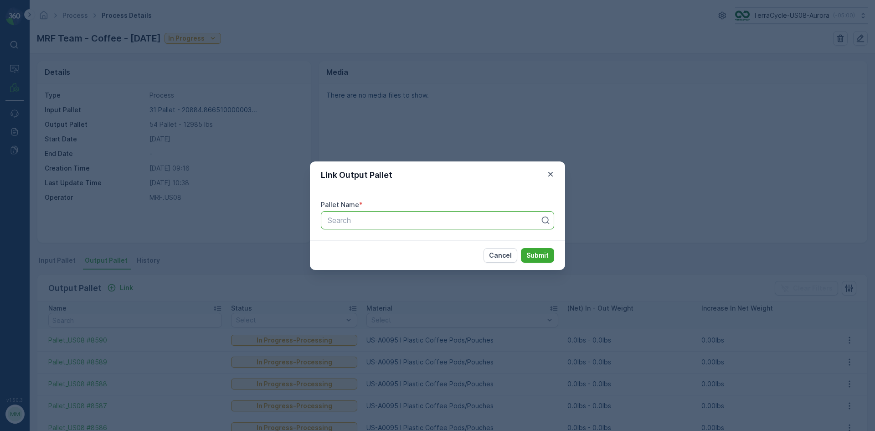
click at [377, 212] on div "Search" at bounding box center [437, 220] width 233 height 18
type input "8591"
click at [521, 248] on button "Submit" at bounding box center [537, 255] width 33 height 15
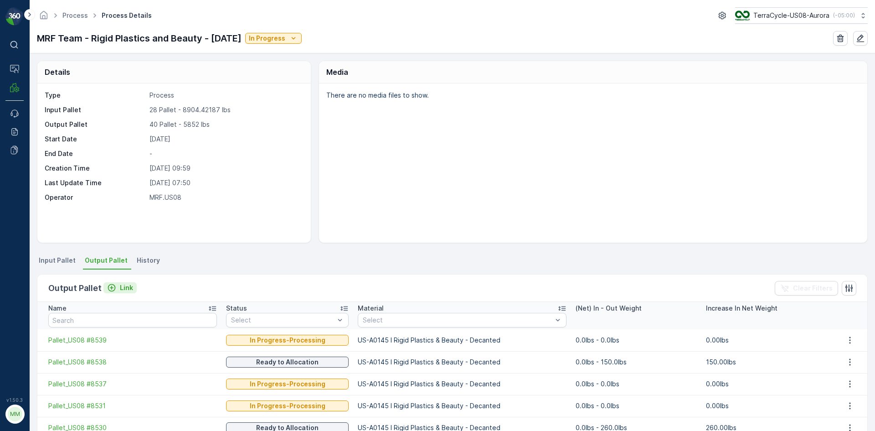
click at [118, 286] on div "Link" at bounding box center [120, 287] width 26 height 9
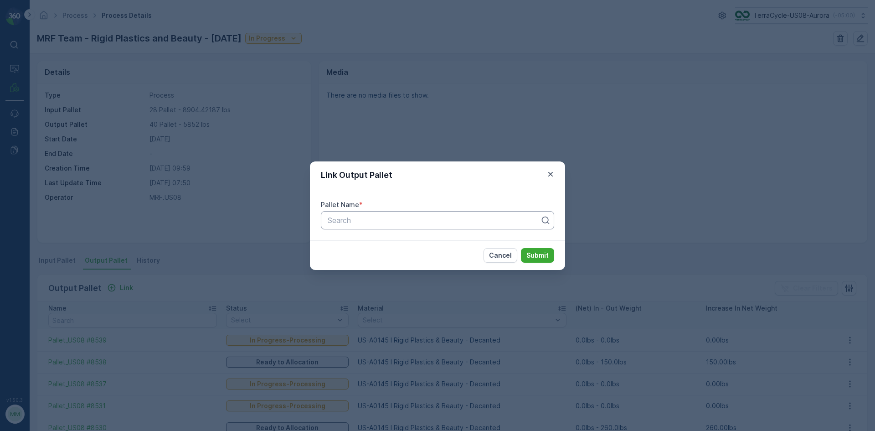
click at [412, 220] on div at bounding box center [434, 220] width 214 height 8
type input "8574"
click at [521, 248] on button "Submit" at bounding box center [537, 255] width 33 height 15
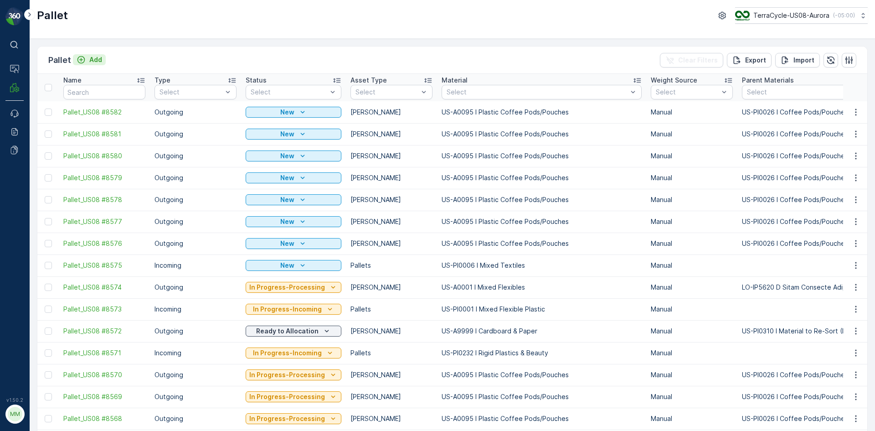
click at [80, 60] on icon "Add" at bounding box center [82, 60] width 8 height 8
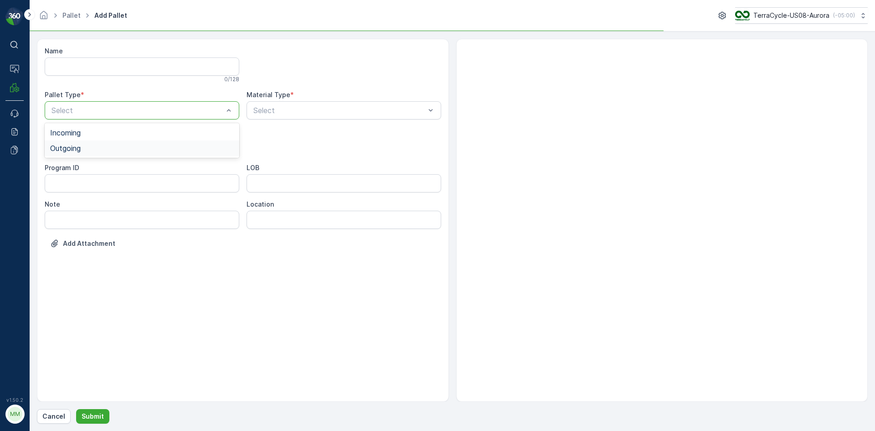
click at [125, 144] on div "Outgoing" at bounding box center [142, 148] width 184 height 8
click at [117, 165] on div "[PERSON_NAME]" at bounding box center [142, 169] width 184 height 8
type input "0095"
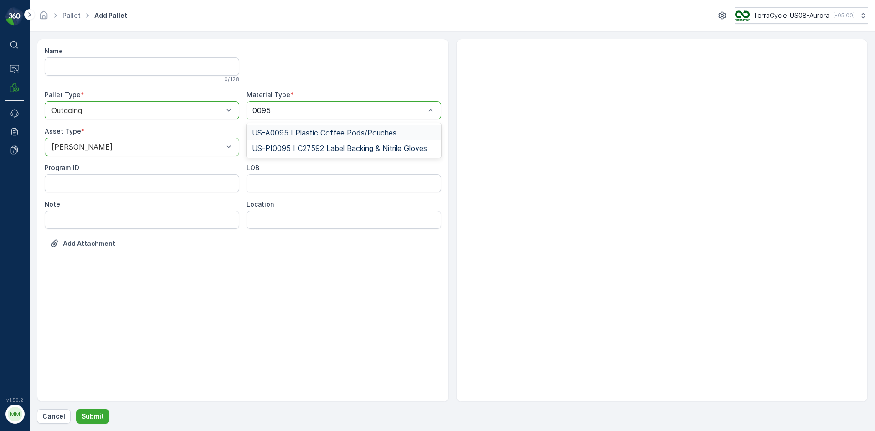
click at [290, 134] on span "US-A0095 I Plastic Coffee Pods/Pouches" at bounding box center [324, 133] width 145 height 8
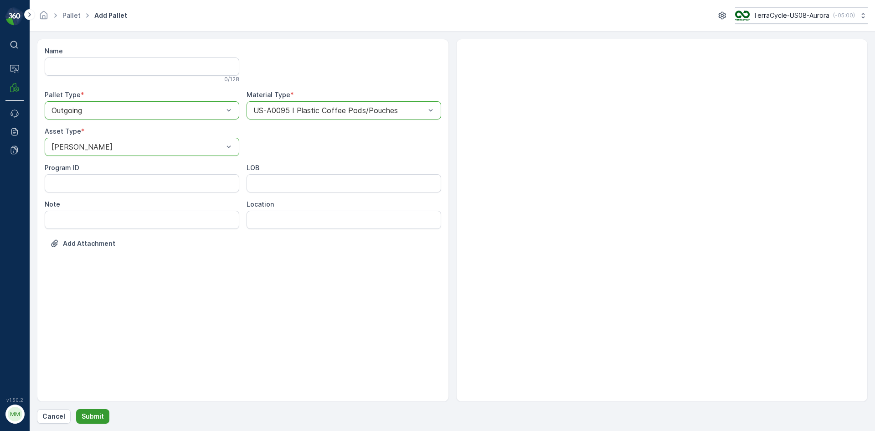
click at [92, 418] on p "Submit" at bounding box center [93, 416] width 22 height 9
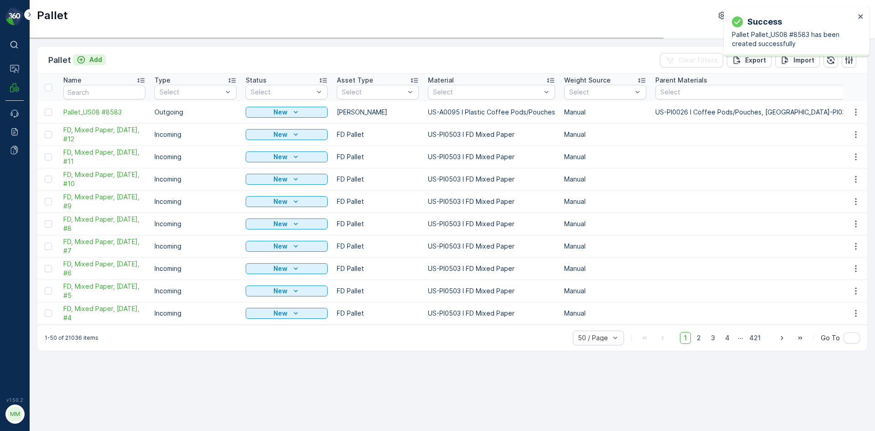
click at [92, 64] on button "Add" at bounding box center [89, 59] width 33 height 11
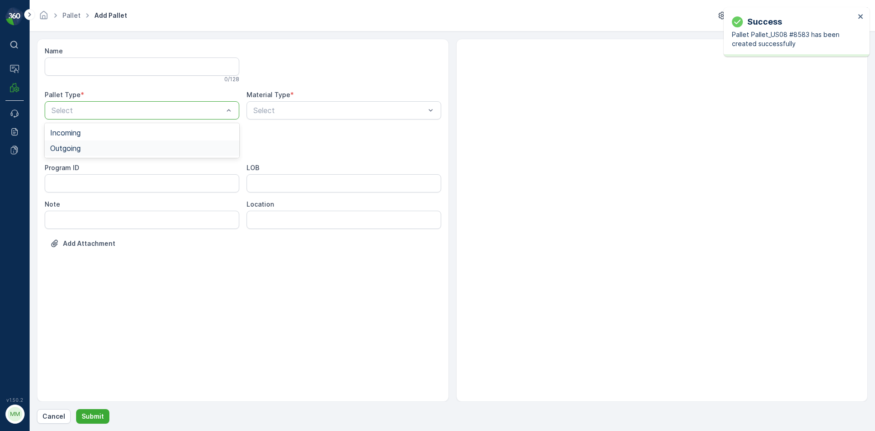
click at [97, 149] on div "Outgoing" at bounding box center [142, 148] width 184 height 8
drag, startPoint x: 98, startPoint y: 149, endPoint x: 96, endPoint y: 159, distance: 10.6
click at [94, 169] on div "[PERSON_NAME]" at bounding box center [142, 169] width 184 height 8
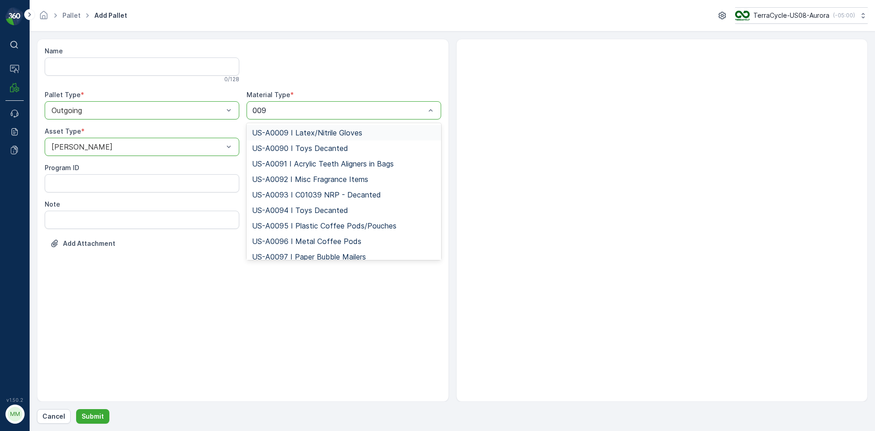
type input "0095"
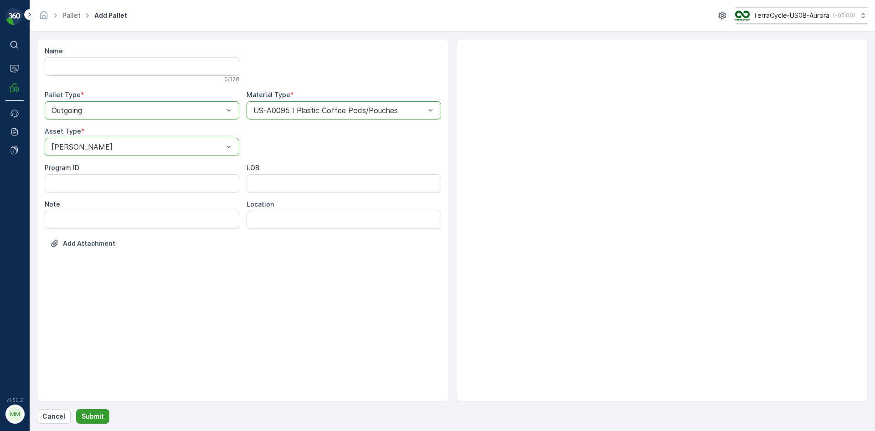
click at [105, 414] on button "Submit" at bounding box center [92, 416] width 33 height 15
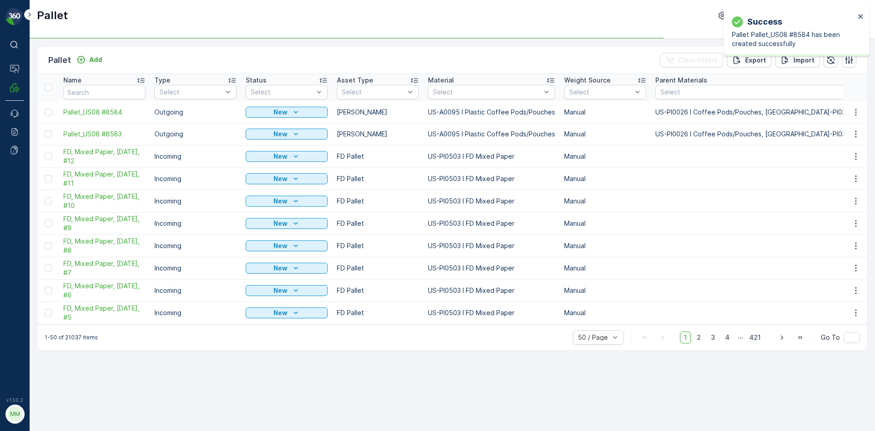
click at [91, 52] on div "Pallet Add Clear Filters Export Import" at bounding box center [452, 60] width 830 height 27
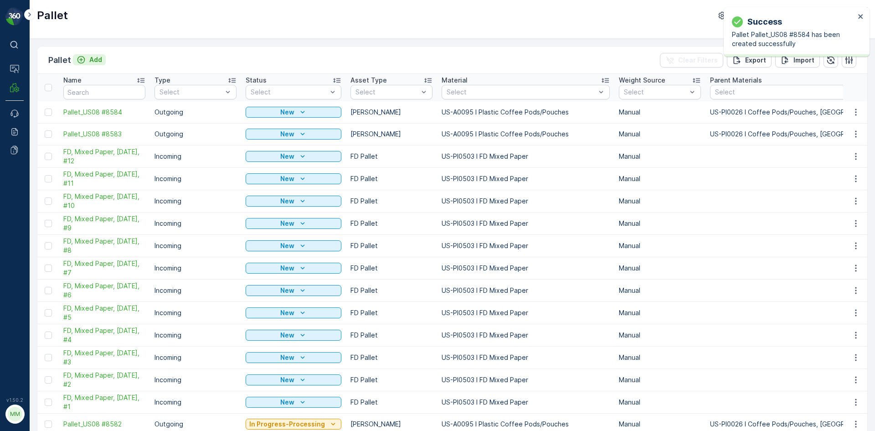
click at [91, 59] on p "Add" at bounding box center [95, 59] width 13 height 9
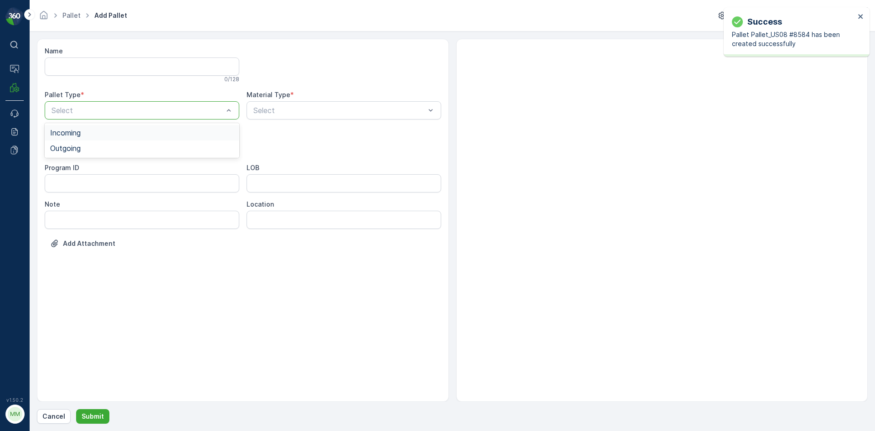
drag, startPoint x: 117, startPoint y: 113, endPoint x: 118, endPoint y: 134, distance: 21.9
click at [111, 152] on div "Outgoing" at bounding box center [142, 148] width 195 height 16
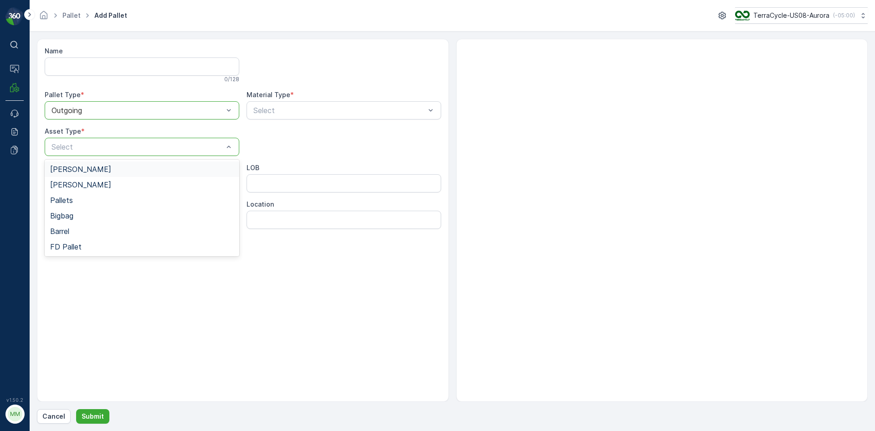
drag, startPoint x: 101, startPoint y: 170, endPoint x: 110, endPoint y: 163, distance: 11.4
click at [101, 170] on div "[PERSON_NAME]" at bounding box center [142, 169] width 184 height 8
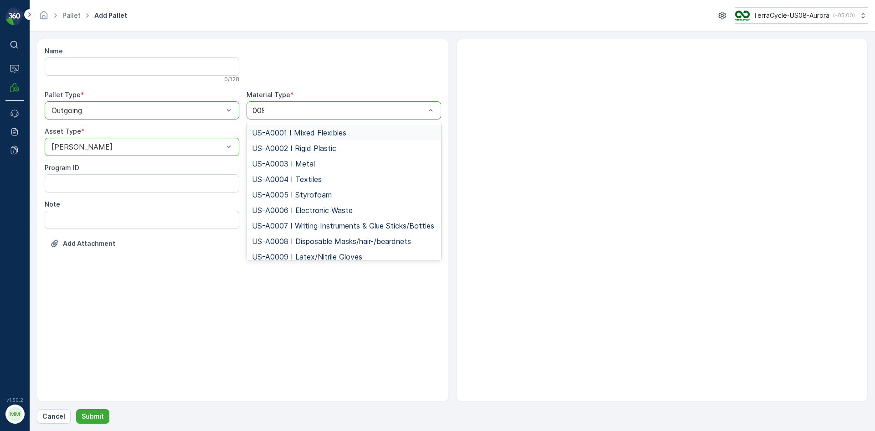
type input "0095"
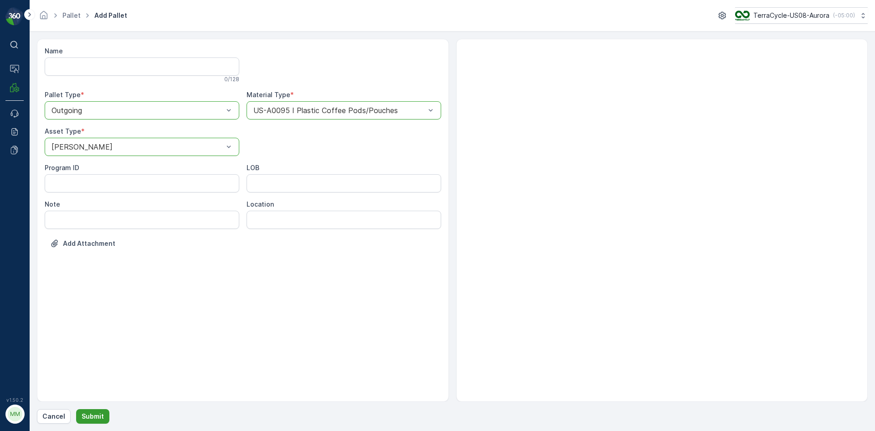
click at [98, 415] on p "Submit" at bounding box center [93, 416] width 22 height 9
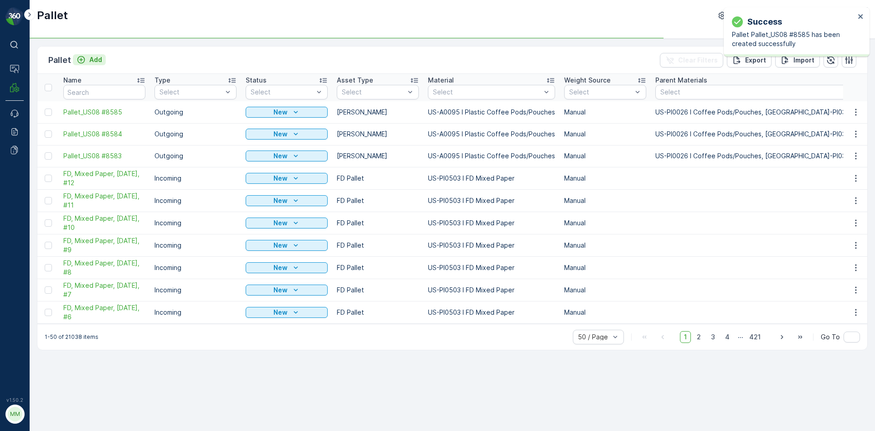
click at [92, 65] on button "Add" at bounding box center [89, 59] width 33 height 11
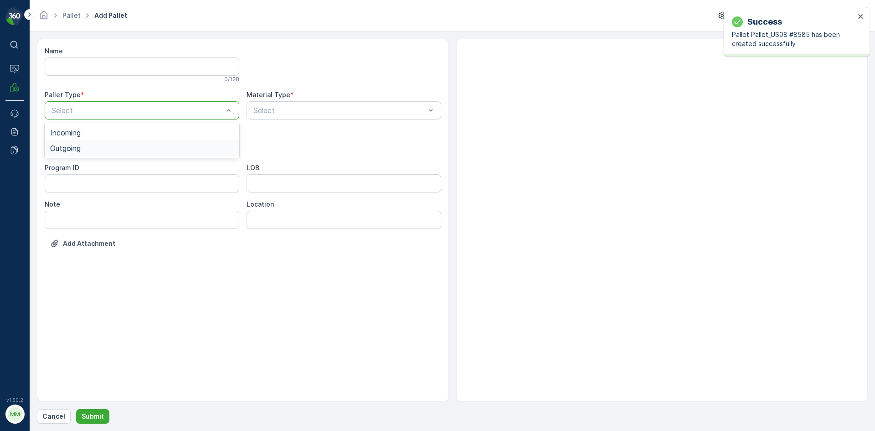
click at [120, 144] on div "Outgoing" at bounding box center [142, 148] width 184 height 8
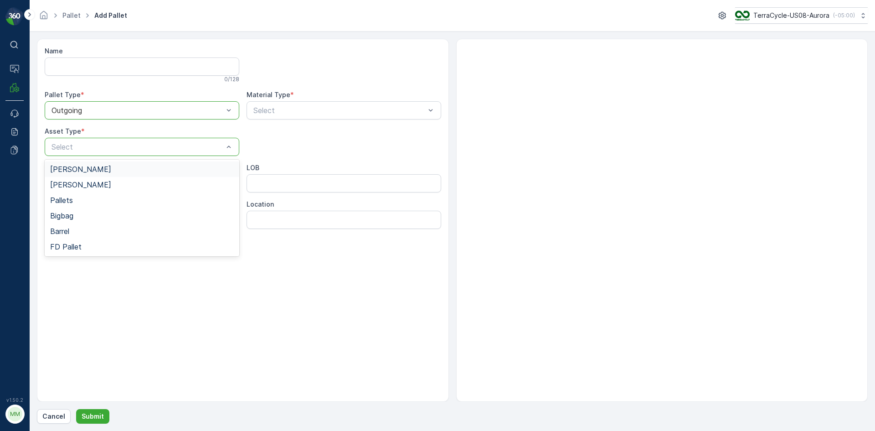
click at [109, 169] on div "Gaylord" at bounding box center [142, 169] width 184 height 8
click at [340, 116] on div "Select" at bounding box center [344, 110] width 195 height 18
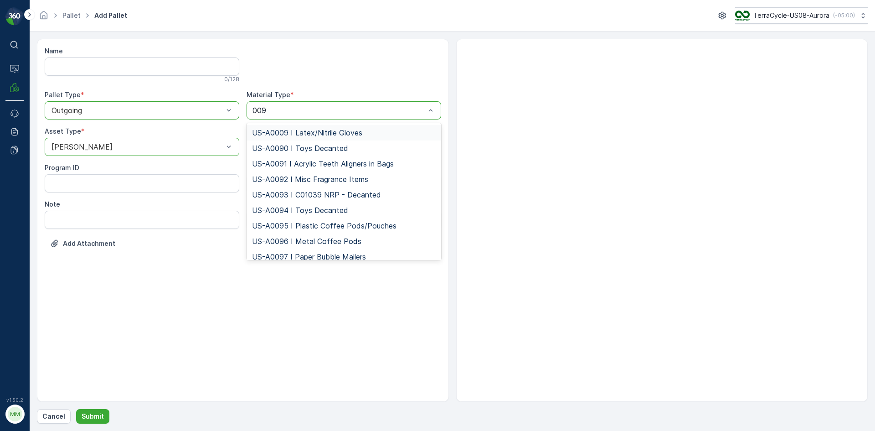
type input "0095"
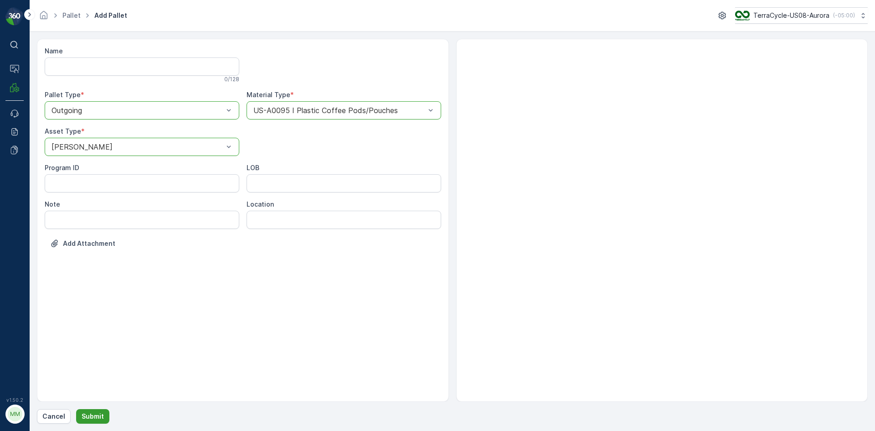
click at [96, 411] on button "Submit" at bounding box center [92, 416] width 33 height 15
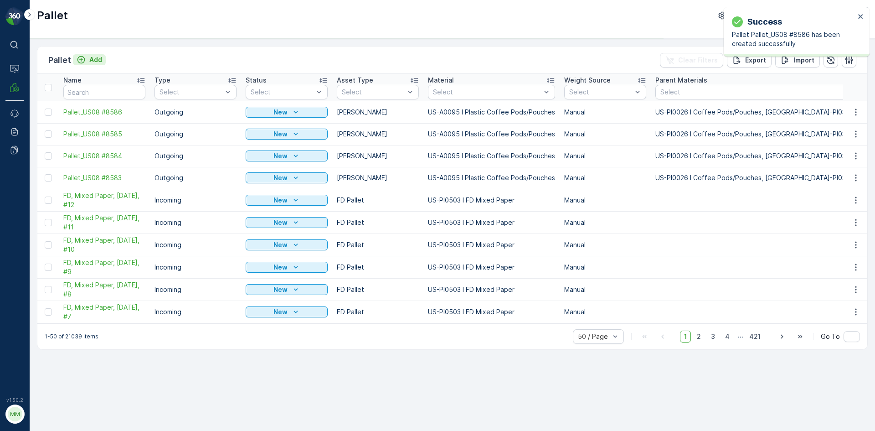
click at [97, 60] on p "Add" at bounding box center [95, 59] width 13 height 9
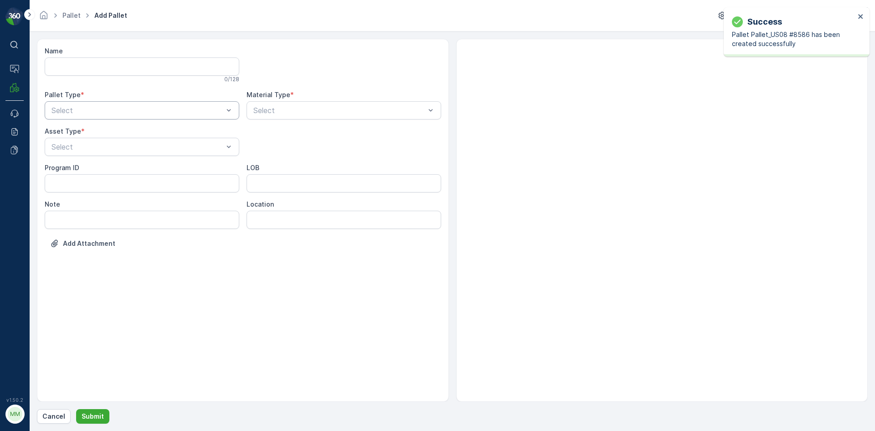
click at [119, 118] on div "Select" at bounding box center [142, 110] width 195 height 18
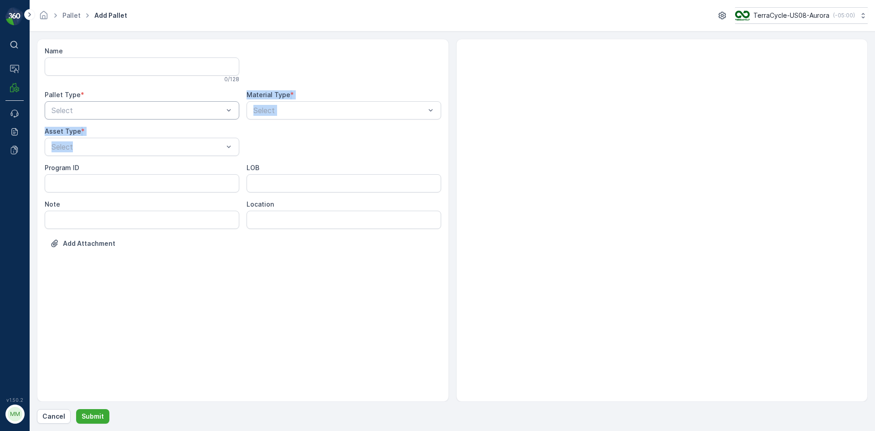
drag, startPoint x: 105, startPoint y: 158, endPoint x: 119, endPoint y: 116, distance: 44.1
click at [119, 116] on div "Name 0 / 128 Pallet Type * Select Material Type * Select Asset Type * Select Pr…" at bounding box center [243, 154] width 397 height 215
click at [117, 148] on div "Outgoing" at bounding box center [142, 148] width 184 height 8
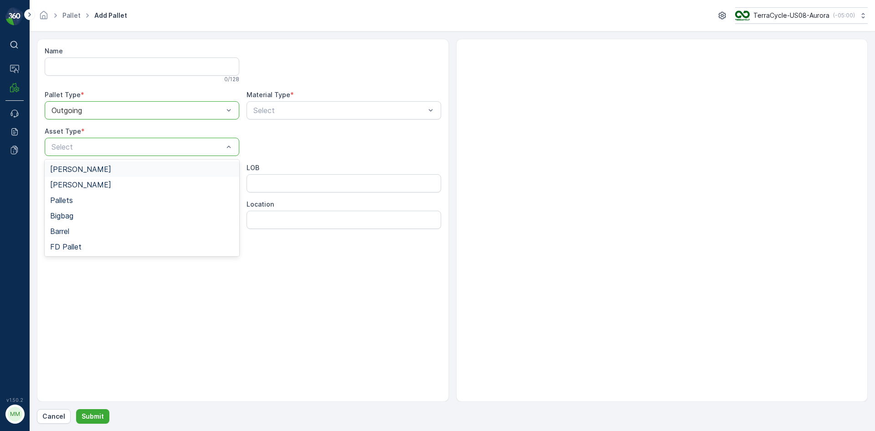
drag, startPoint x: 94, startPoint y: 167, endPoint x: 258, endPoint y: 146, distance: 165.1
click at [94, 168] on div "Gaylord" at bounding box center [142, 169] width 184 height 8
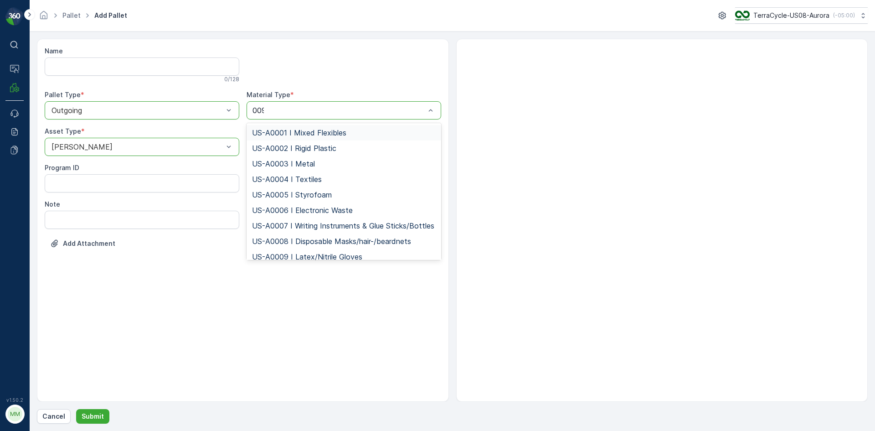
type input "0095"
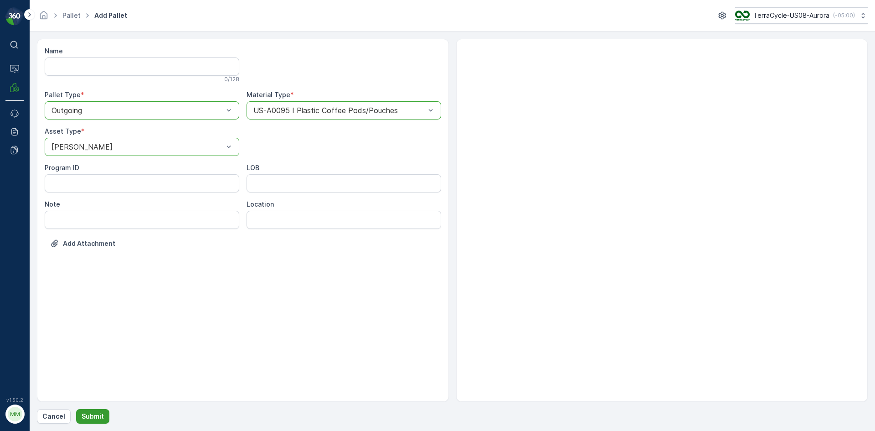
click at [100, 412] on p "Submit" at bounding box center [93, 416] width 22 height 9
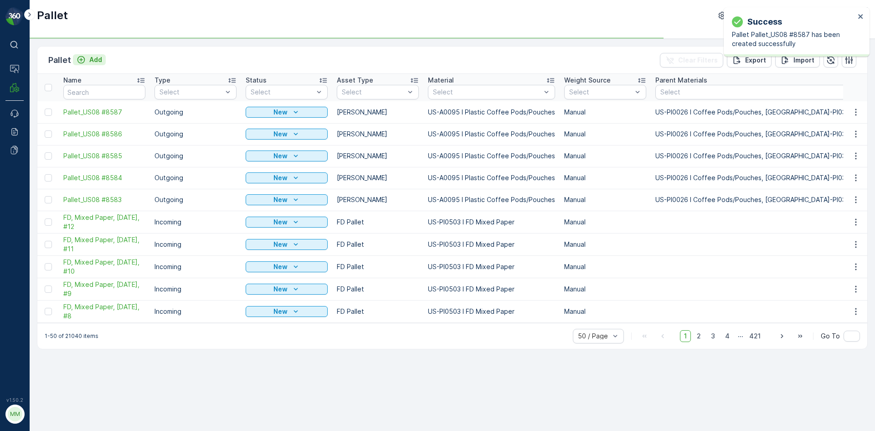
click at [94, 60] on p "Add" at bounding box center [95, 59] width 13 height 9
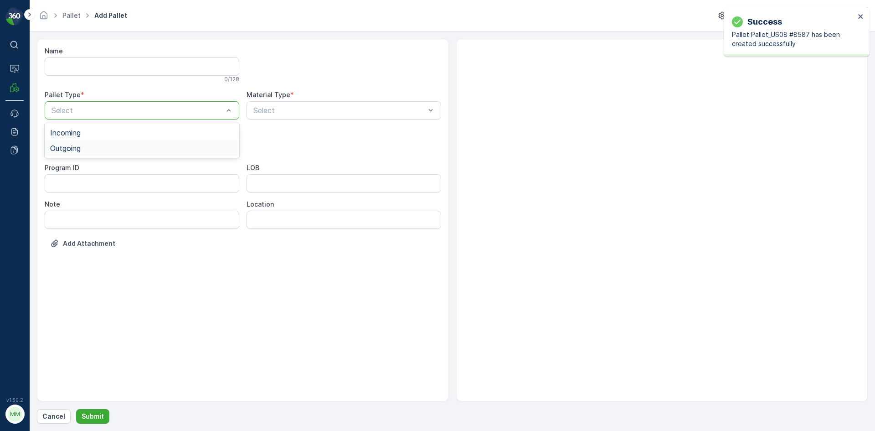
click at [103, 149] on div "Outgoing" at bounding box center [142, 148] width 184 height 8
click at [90, 165] on div "Gaylord" at bounding box center [142, 169] width 184 height 8
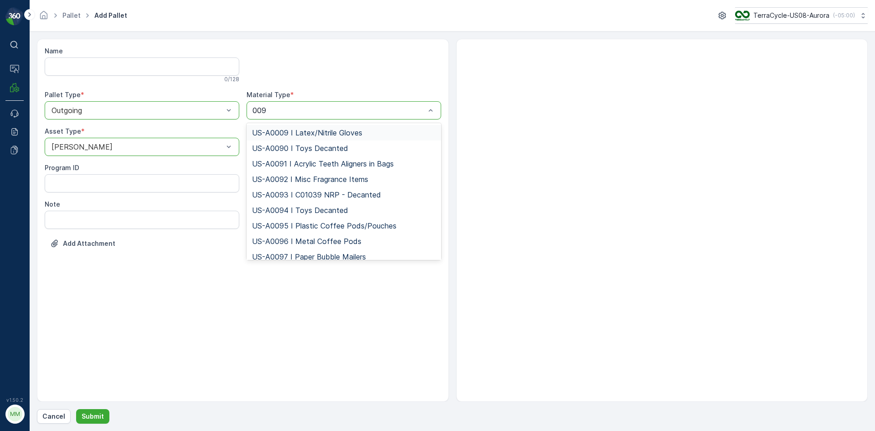
type input "0095"
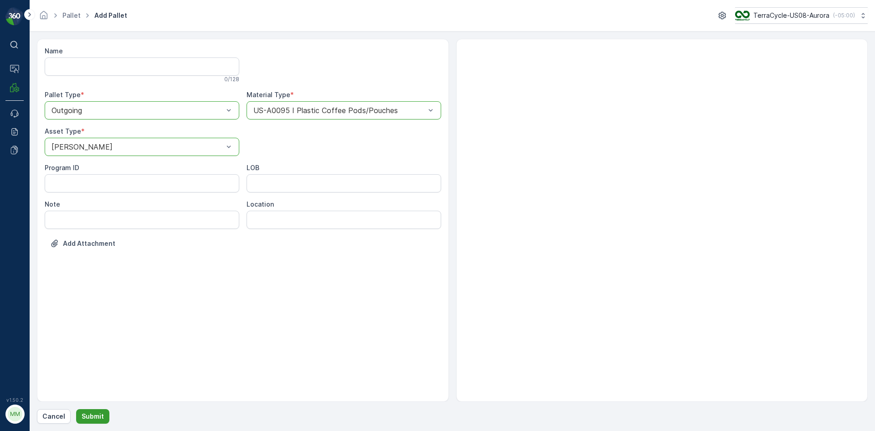
click at [98, 421] on button "Submit" at bounding box center [92, 416] width 33 height 15
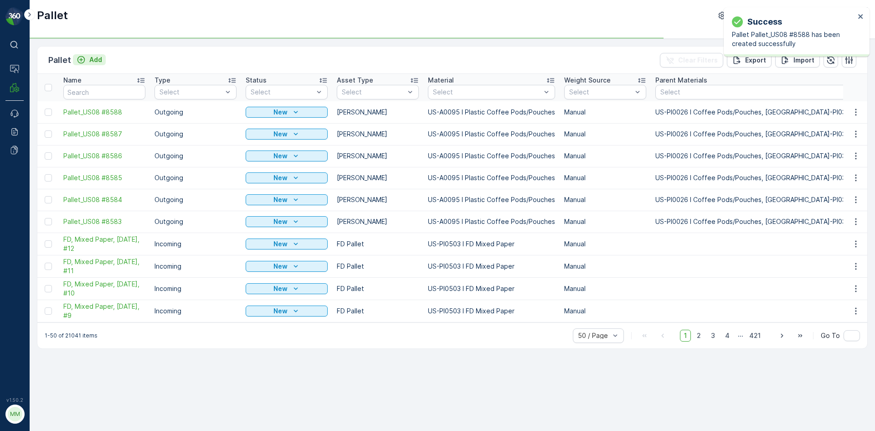
click at [89, 58] on p "Add" at bounding box center [95, 59] width 13 height 9
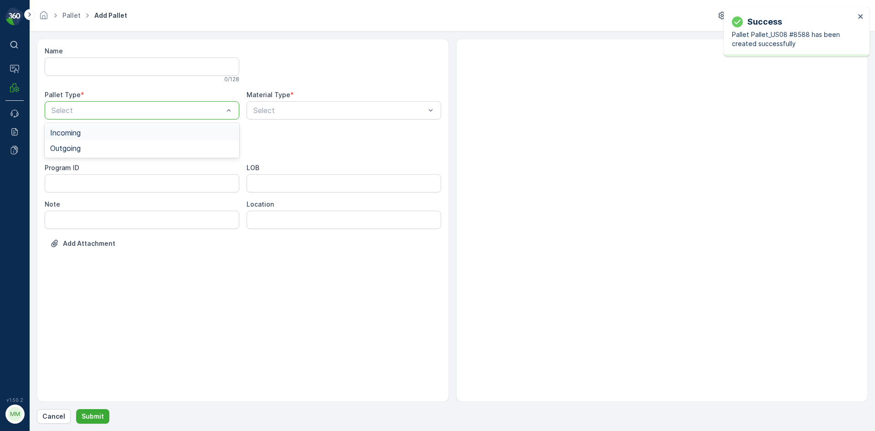
drag, startPoint x: 111, startPoint y: 112, endPoint x: 106, endPoint y: 122, distance: 11.0
click at [94, 148] on div "Outgoing" at bounding box center [142, 148] width 184 height 8
click at [84, 165] on div "Gaylord" at bounding box center [142, 169] width 195 height 16
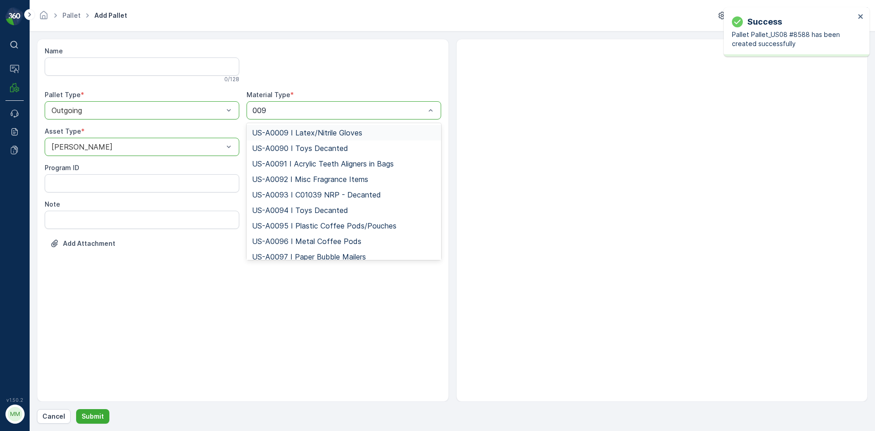
type input "0095"
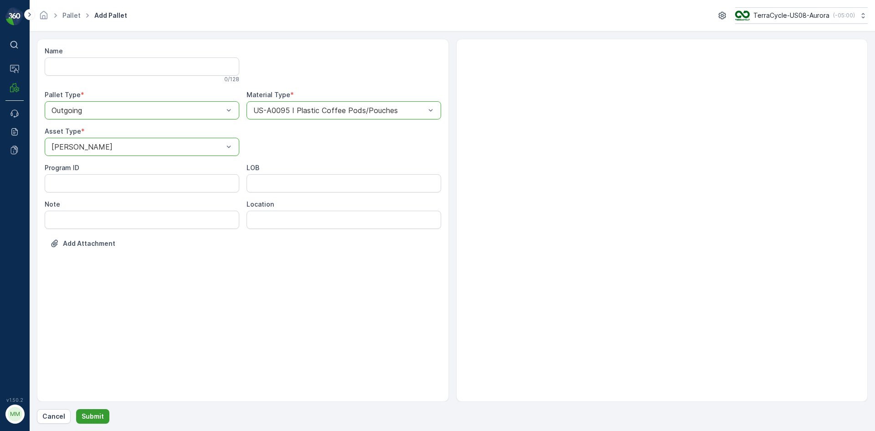
click at [90, 411] on button "Submit" at bounding box center [92, 416] width 33 height 15
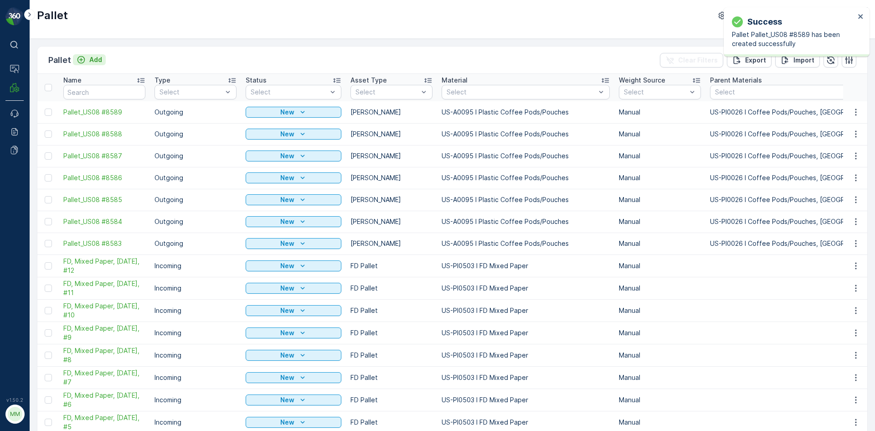
click at [101, 63] on p "Add" at bounding box center [95, 59] width 13 height 9
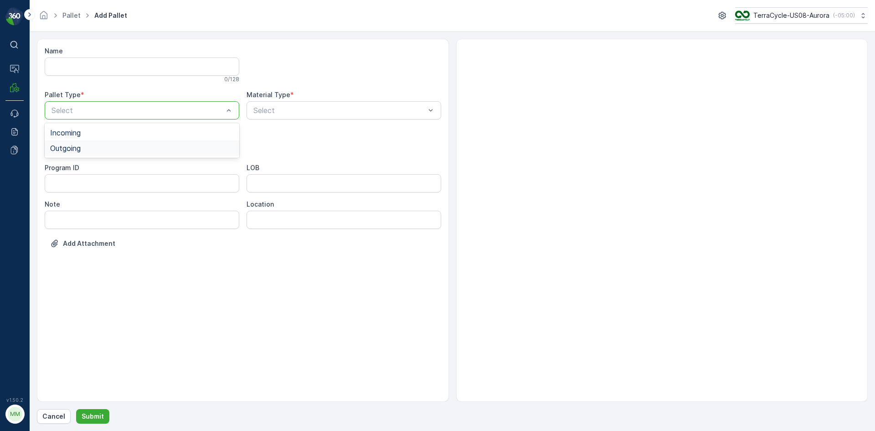
click at [99, 147] on div "Outgoing" at bounding box center [142, 148] width 184 height 8
click at [94, 168] on div "Gaylord" at bounding box center [142, 169] width 184 height 8
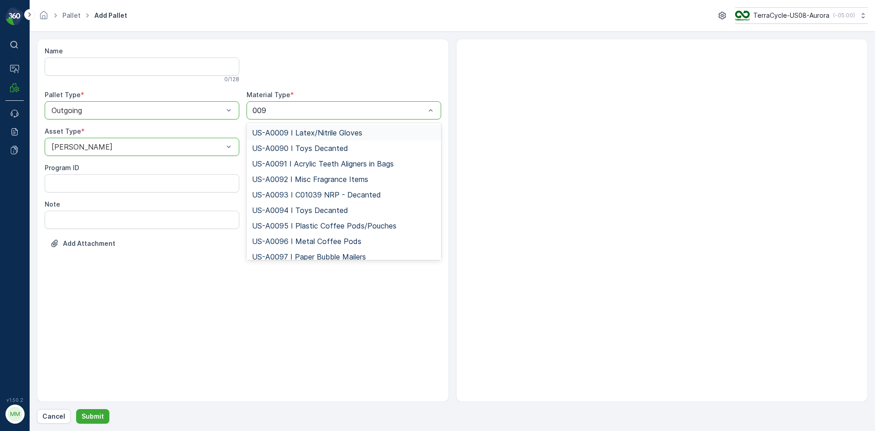
type input "0095"
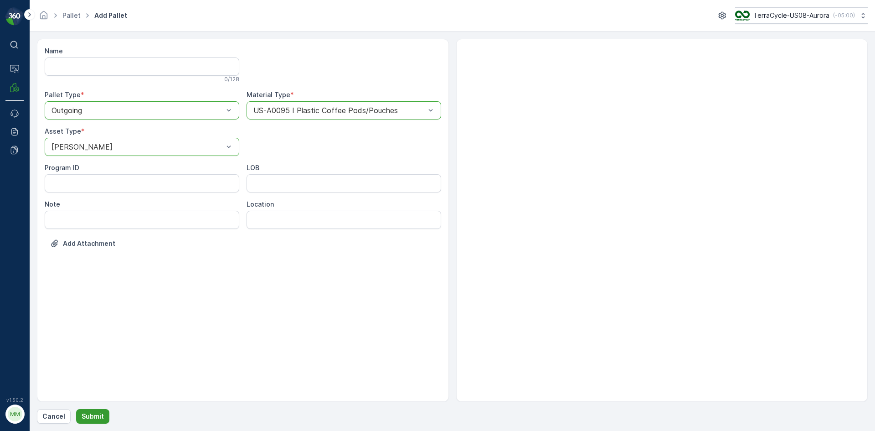
click at [104, 418] on button "Submit" at bounding box center [92, 416] width 33 height 15
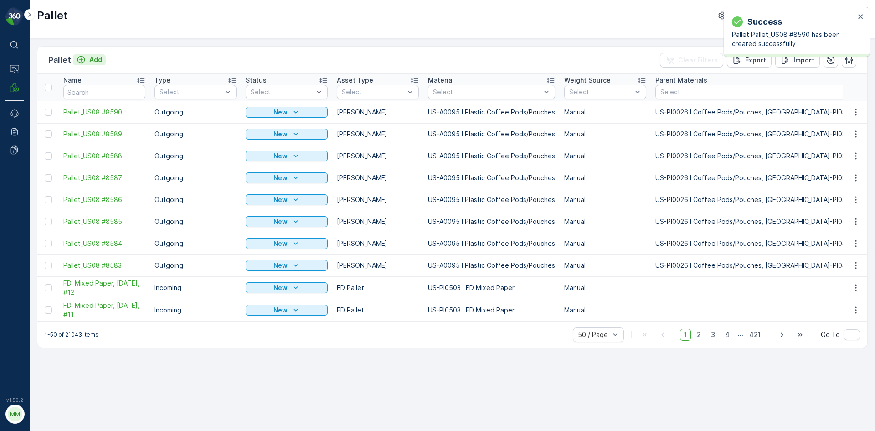
click at [93, 54] on div "Pallet Add" at bounding box center [76, 60] width 57 height 13
click at [91, 52] on div "Pallet Add Clear Filters Export Import" at bounding box center [452, 60] width 830 height 27
click at [90, 66] on div "Pallet Add" at bounding box center [76, 60] width 57 height 13
click at [91, 57] on p "Add" at bounding box center [95, 59] width 13 height 9
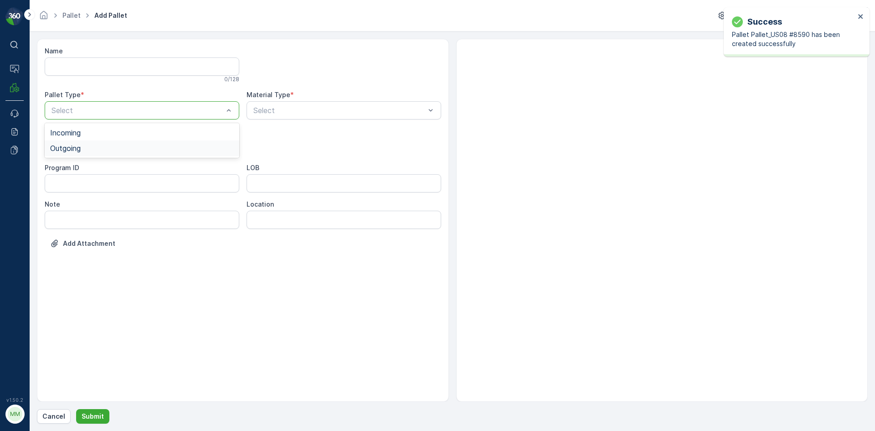
click at [119, 150] on div "Outgoing" at bounding box center [142, 148] width 184 height 8
click at [104, 178] on div "Bales" at bounding box center [142, 185] width 195 height 16
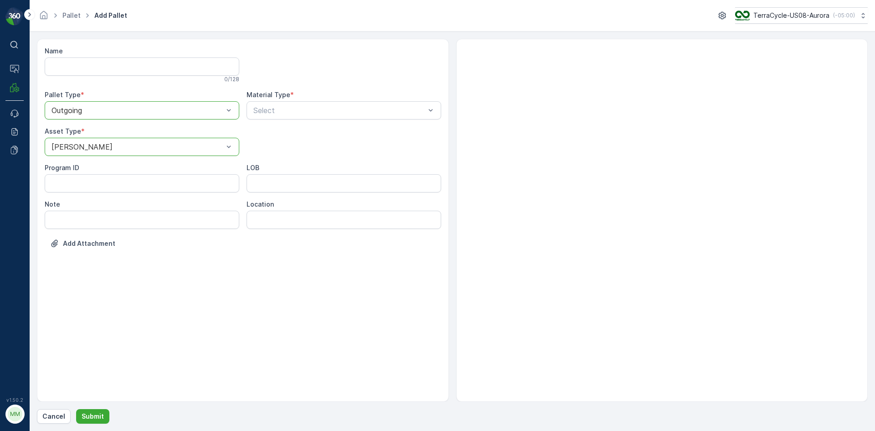
click at [115, 145] on div at bounding box center [138, 147] width 174 height 8
click at [103, 164] on div "Gaylord" at bounding box center [142, 169] width 195 height 16
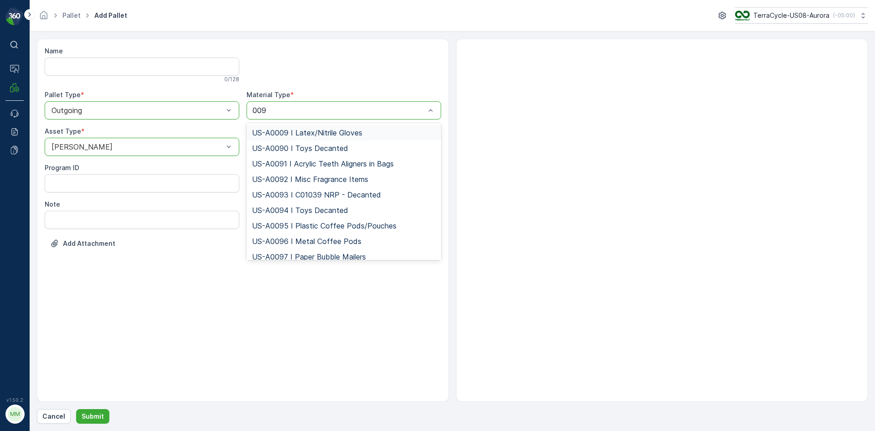
type input "0095"
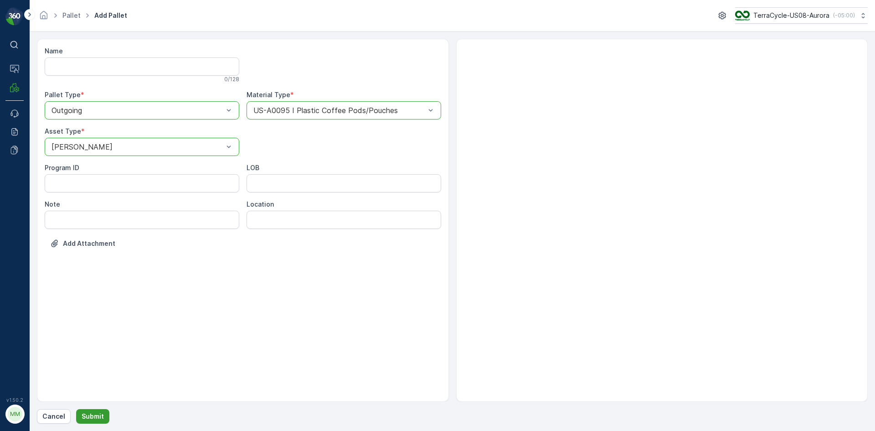
click at [90, 413] on p "Submit" at bounding box center [93, 416] width 22 height 9
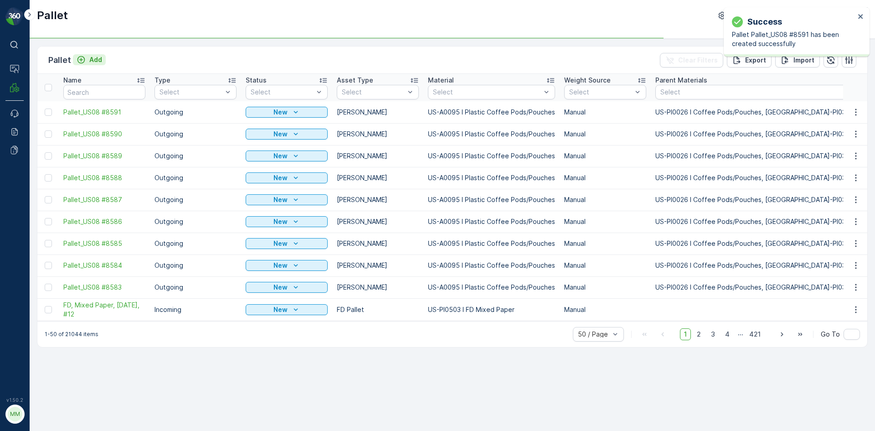
click at [98, 60] on p "Add" at bounding box center [95, 59] width 13 height 9
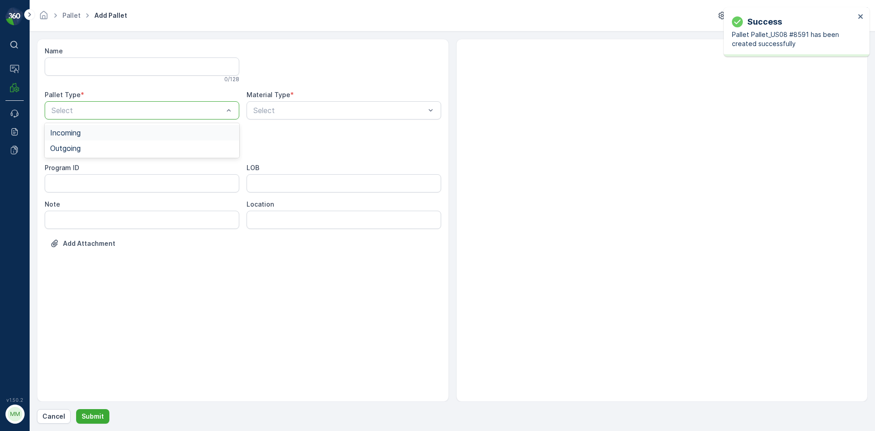
click at [119, 117] on div "Select" at bounding box center [142, 110] width 195 height 18
click at [100, 146] on div "Outgoing" at bounding box center [142, 148] width 184 height 8
click at [80, 166] on div "Gaylord" at bounding box center [142, 169] width 184 height 8
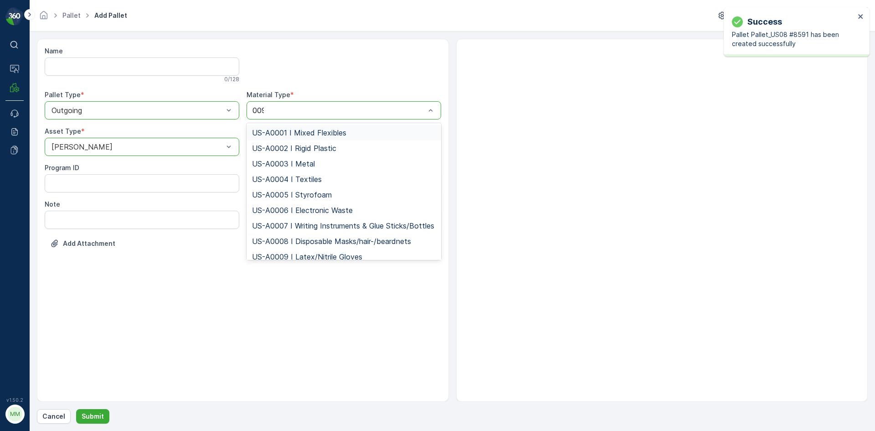
type input "0095"
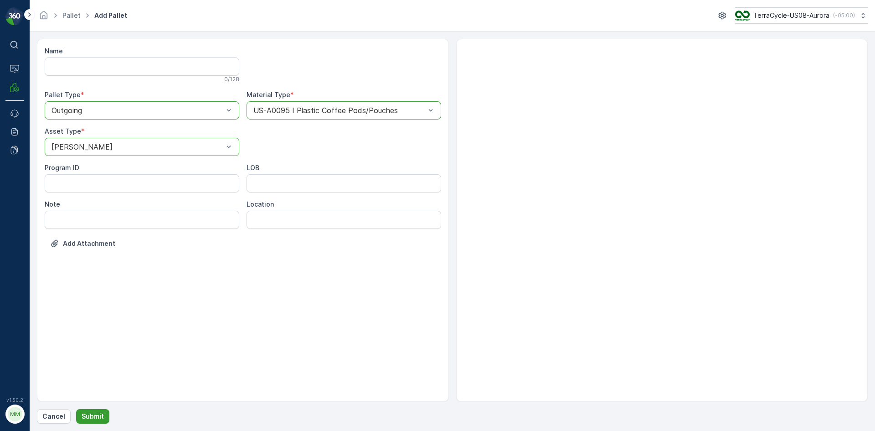
click at [103, 414] on button "Submit" at bounding box center [92, 416] width 33 height 15
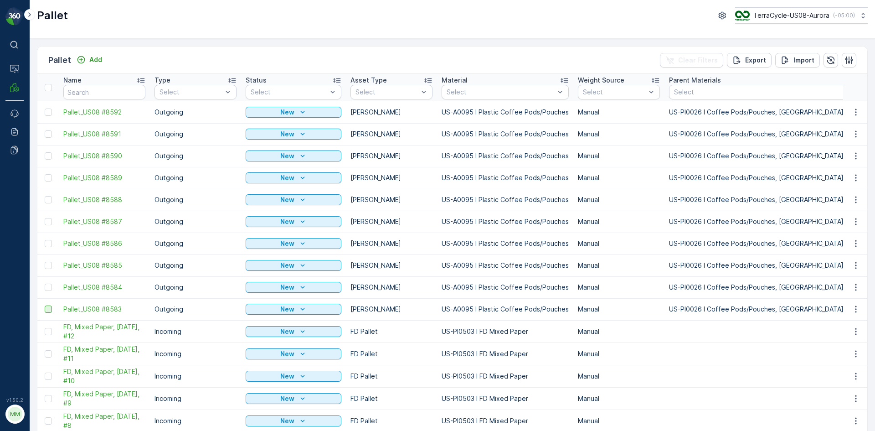
click at [50, 310] on div at bounding box center [48, 308] width 7 height 7
click at [45, 305] on input "checkbox" at bounding box center [45, 305] width 0 height 0
click at [50, 288] on div at bounding box center [48, 287] width 7 height 7
click at [45, 284] on input "checkbox" at bounding box center [45, 284] width 0 height 0
click at [50, 265] on div at bounding box center [48, 265] width 7 height 7
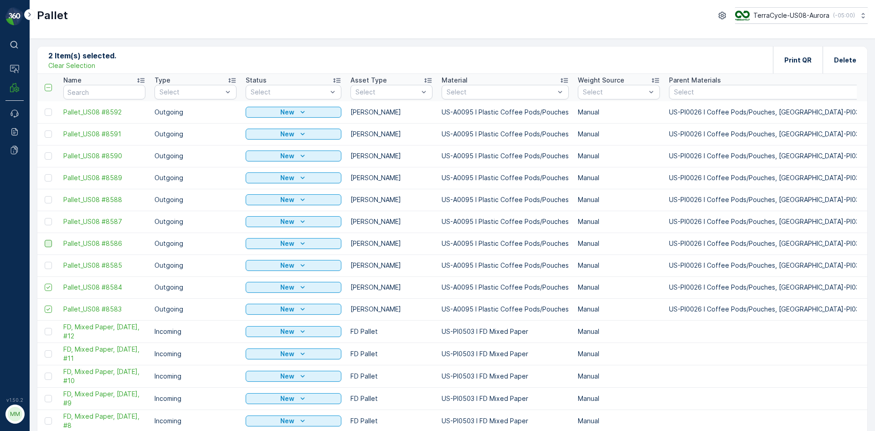
click at [45, 262] on input "checkbox" at bounding box center [45, 262] width 0 height 0
drag, startPoint x: 48, startPoint y: 243, endPoint x: 50, endPoint y: 220, distance: 22.9
click at [48, 243] on div at bounding box center [48, 243] width 7 height 7
click at [45, 240] on input "checkbox" at bounding box center [45, 240] width 0 height 0
click at [50, 217] on td at bounding box center [47, 222] width 21 height 22
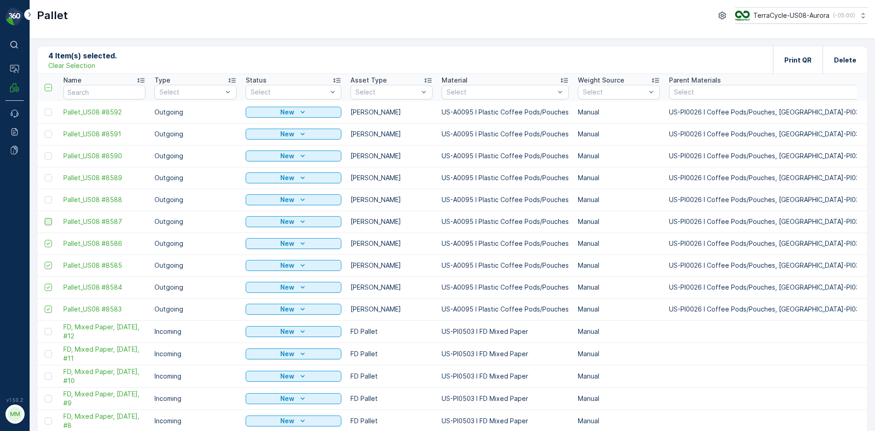
click at [48, 220] on div at bounding box center [48, 221] width 7 height 7
click at [45, 218] on input "checkbox" at bounding box center [45, 218] width 0 height 0
click at [48, 199] on div at bounding box center [48, 199] width 7 height 7
click at [45, 196] on input "checkbox" at bounding box center [45, 196] width 0 height 0
click at [48, 176] on div at bounding box center [48, 177] width 7 height 7
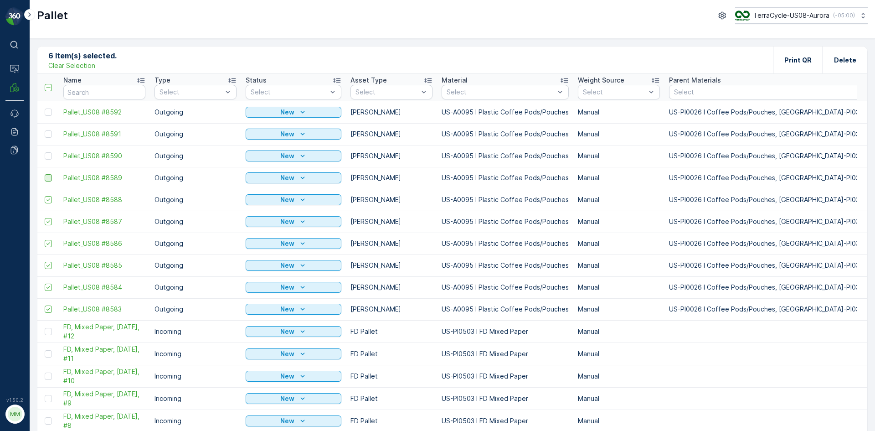
click at [45, 174] on input "checkbox" at bounding box center [45, 174] width 0 height 0
drag, startPoint x: 48, startPoint y: 157, endPoint x: 50, endPoint y: 141, distance: 16.0
click at [48, 155] on div at bounding box center [48, 155] width 7 height 7
click at [45, 152] on input "checkbox" at bounding box center [45, 152] width 0 height 0
click at [49, 134] on div at bounding box center [48, 133] width 7 height 7
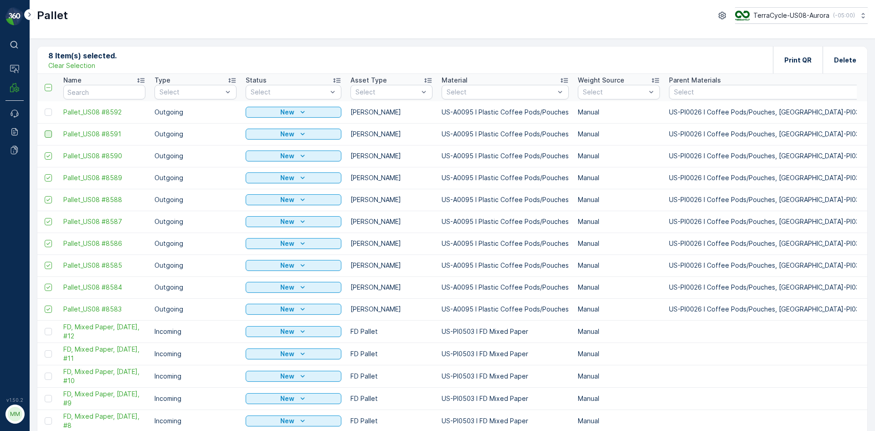
click at [45, 130] on input "checkbox" at bounding box center [45, 130] width 0 height 0
click at [50, 112] on div at bounding box center [48, 112] width 7 height 7
click at [45, 109] on input "checkbox" at bounding box center [45, 109] width 0 height 0
click at [807, 64] on p "Print QR" at bounding box center [798, 60] width 27 height 9
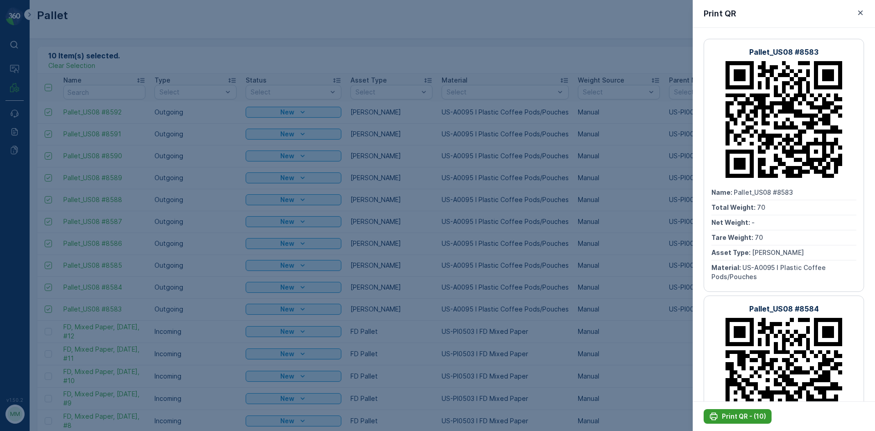
click at [742, 415] on p "Print QR - (10)" at bounding box center [744, 416] width 44 height 9
click at [640, 375] on div at bounding box center [437, 215] width 875 height 431
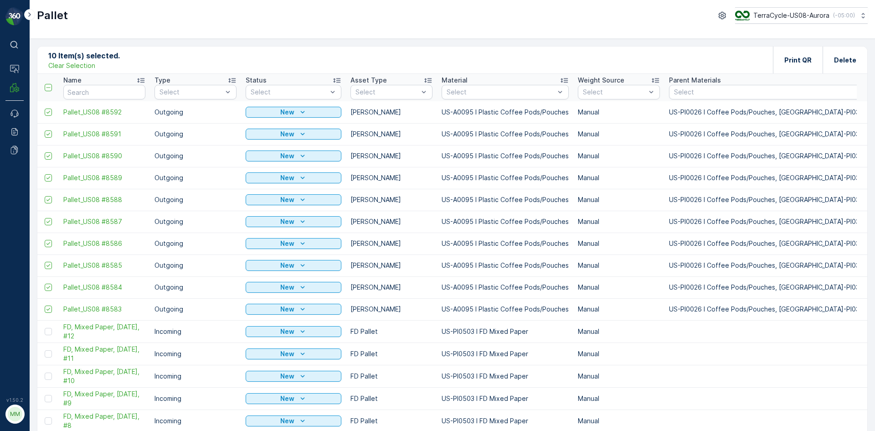
click at [89, 67] on p "Clear Selection" at bounding box center [71, 65] width 47 height 9
click at [97, 59] on p "Add" at bounding box center [95, 59] width 13 height 9
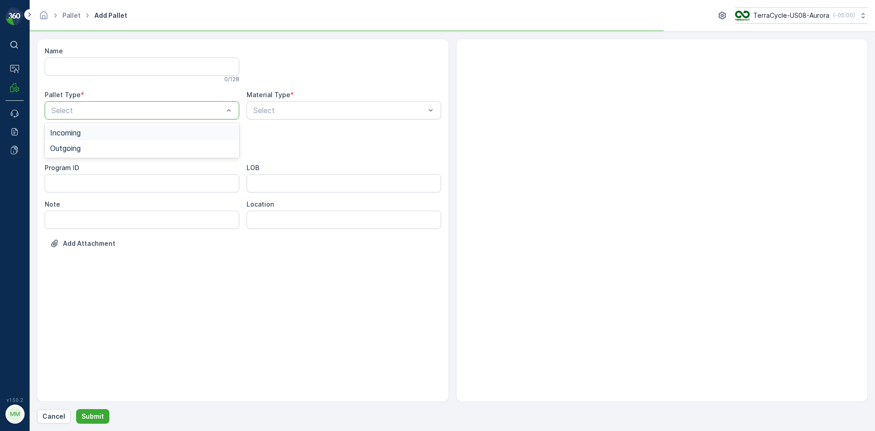
drag, startPoint x: 113, startPoint y: 105, endPoint x: 112, endPoint y: 120, distance: 15.1
click at [106, 147] on div "Outgoing" at bounding box center [142, 148] width 184 height 8
click at [95, 169] on div "Gaylord" at bounding box center [142, 169] width 184 height 8
type input "0118"
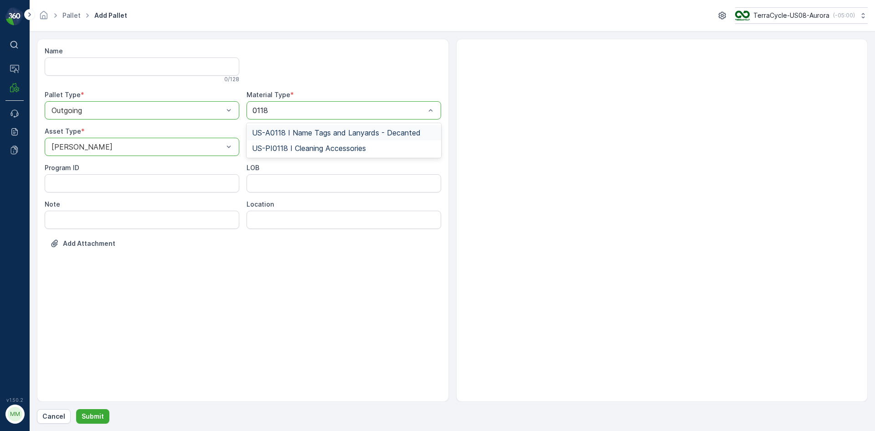
click at [354, 132] on span "US-A0118 I Name Tags and Lanyards - Decanted" at bounding box center [336, 133] width 169 height 8
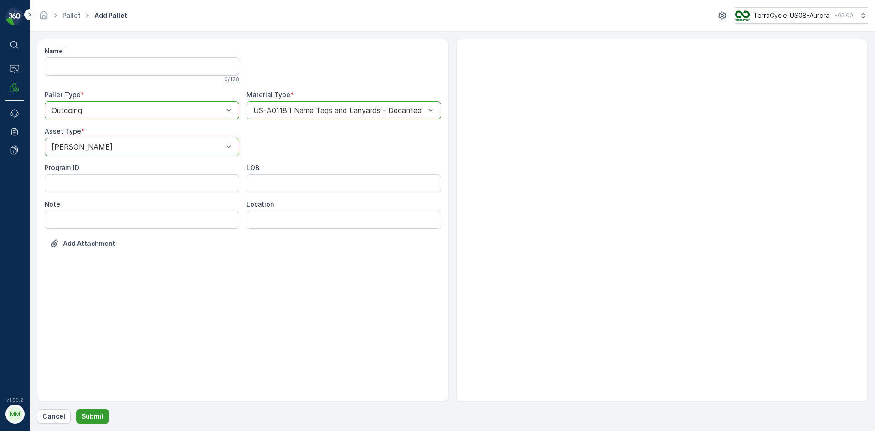
click at [82, 414] on p "Submit" at bounding box center [93, 416] width 22 height 9
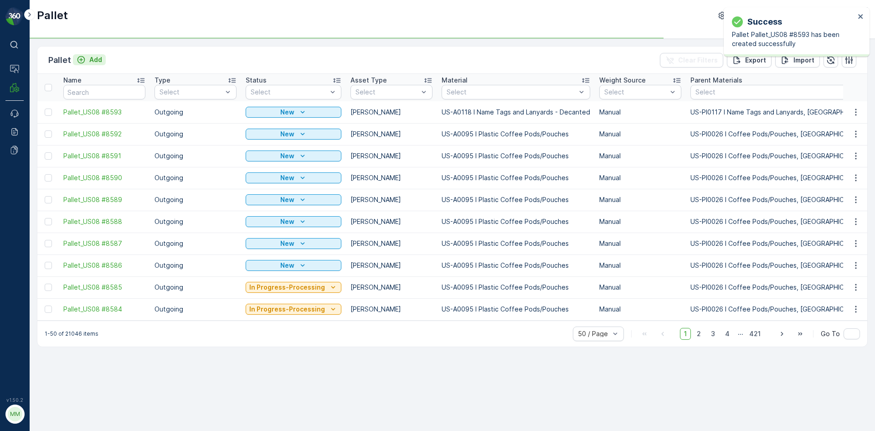
click at [93, 61] on p "Add" at bounding box center [95, 59] width 13 height 9
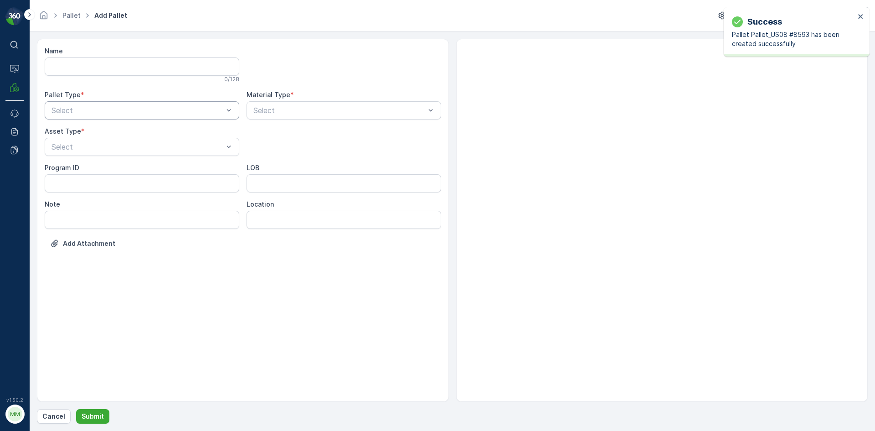
drag, startPoint x: 115, startPoint y: 111, endPoint x: 112, endPoint y: 119, distance: 9.0
click at [103, 145] on div "Outgoing" at bounding box center [142, 148] width 184 height 8
drag, startPoint x: 99, startPoint y: 159, endPoint x: 103, endPoint y: 149, distance: 11.1
click at [103, 149] on div "Name 0 / 128 Pallet Type * option Outgoing, selected. Outgoing Material Type * …" at bounding box center [243, 154] width 397 height 215
drag, startPoint x: 91, startPoint y: 169, endPoint x: 171, endPoint y: 151, distance: 81.6
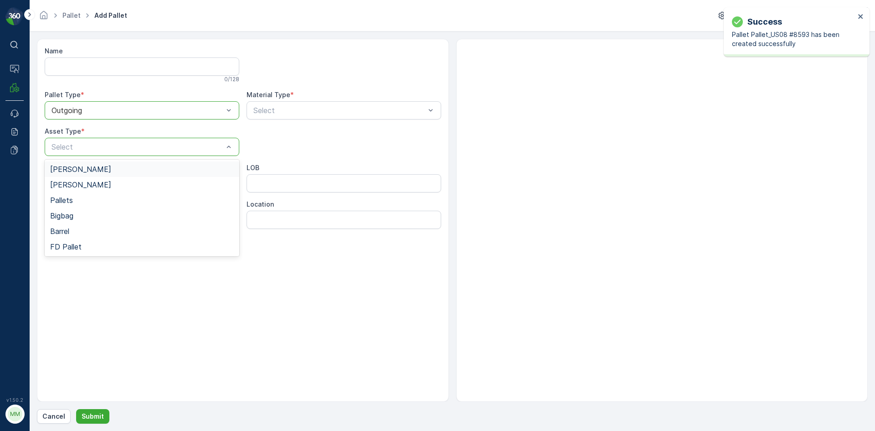
click at [92, 169] on div "Gaylord" at bounding box center [142, 169] width 184 height 8
click at [294, 117] on div "Select" at bounding box center [344, 110] width 195 height 18
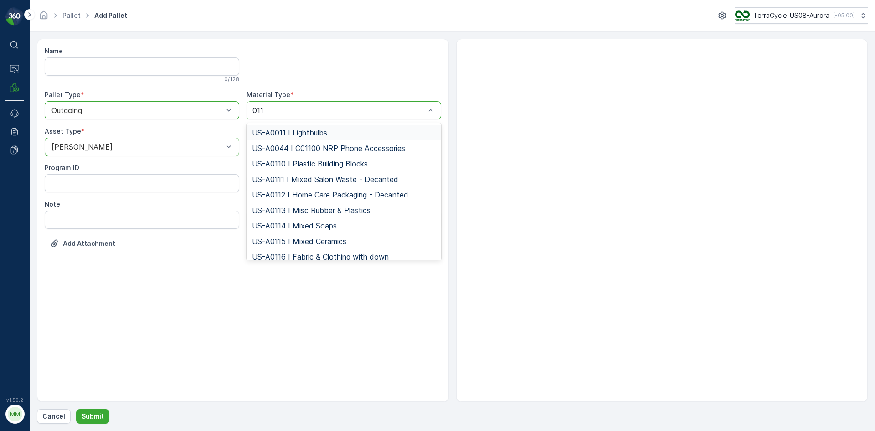
type input "0118"
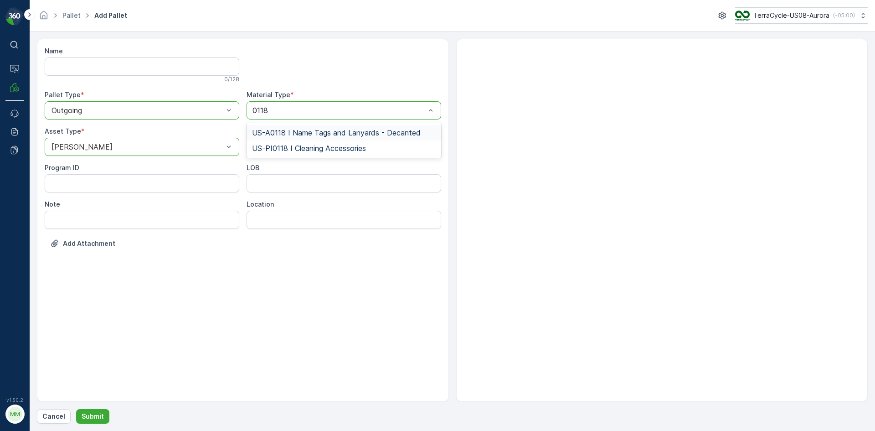
click at [312, 131] on span "US-A0118 I Name Tags and Lanyards - Decanted" at bounding box center [336, 133] width 169 height 8
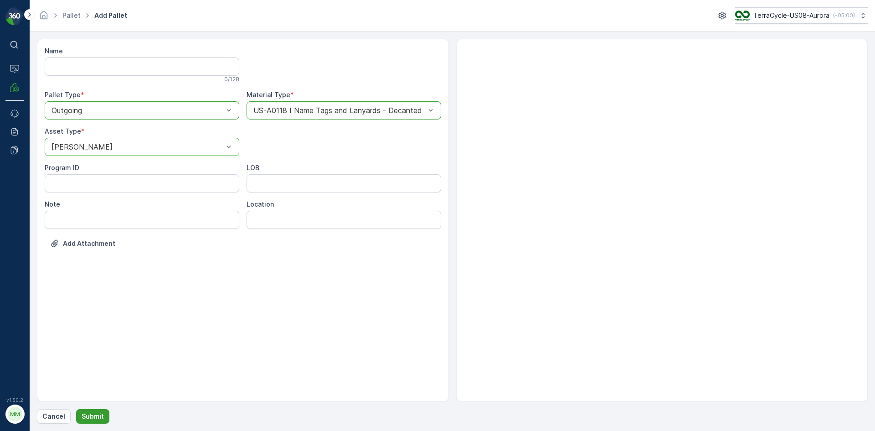
click at [93, 422] on button "Submit" at bounding box center [92, 416] width 33 height 15
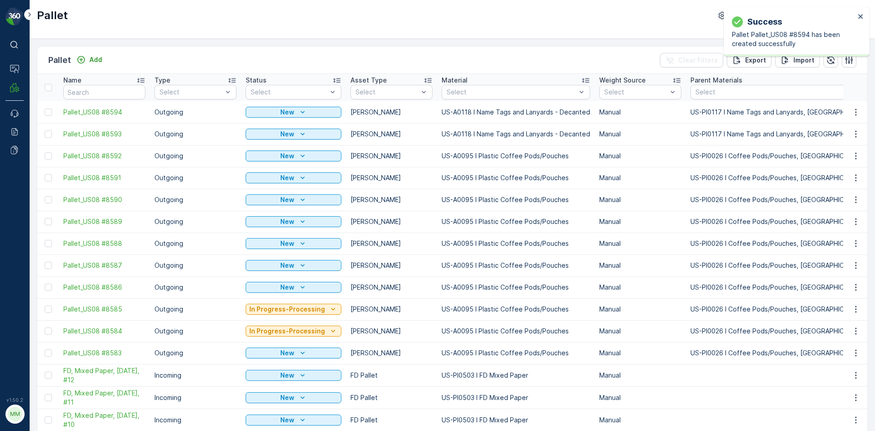
drag, startPoint x: 48, startPoint y: 133, endPoint x: 48, endPoint y: 119, distance: 14.1
click at [48, 133] on div at bounding box center [48, 133] width 7 height 7
click at [45, 130] on input "checkbox" at bounding box center [45, 130] width 0 height 0
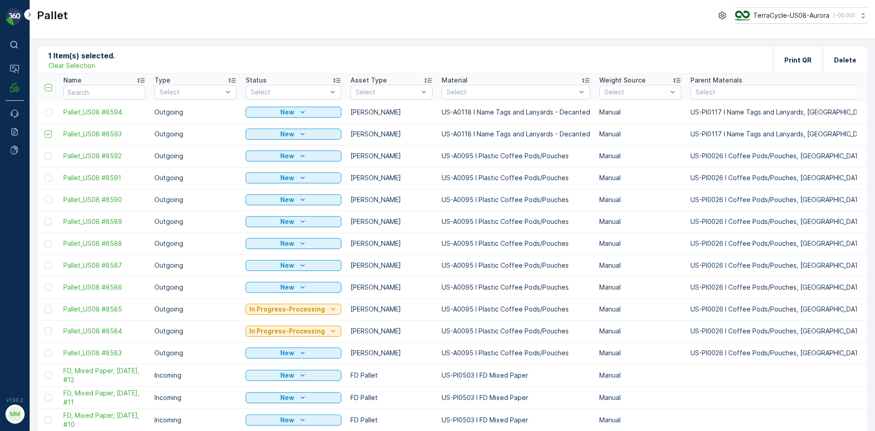
drag, startPoint x: 47, startPoint y: 112, endPoint x: 491, endPoint y: 108, distance: 444.1
click at [47, 112] on div at bounding box center [48, 112] width 7 height 7
click at [45, 109] on input "checkbox" at bounding box center [45, 109] width 0 height 0
click at [799, 54] on div "Print QR" at bounding box center [798, 60] width 27 height 27
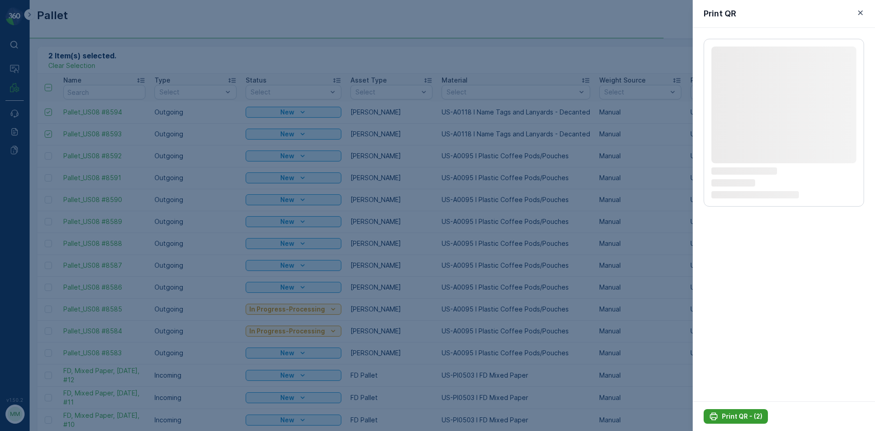
click at [749, 417] on p "Print QR - (2)" at bounding box center [742, 416] width 41 height 9
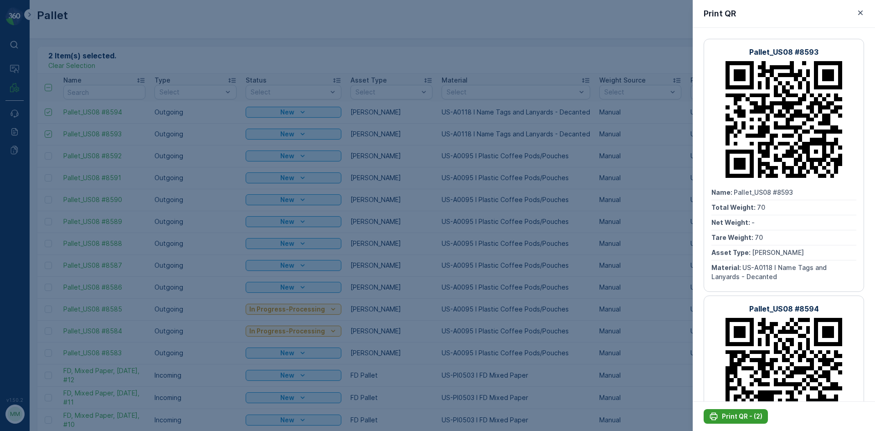
click at [745, 416] on p "Print QR - (2)" at bounding box center [742, 416] width 41 height 9
click at [604, 333] on div at bounding box center [437, 215] width 875 height 431
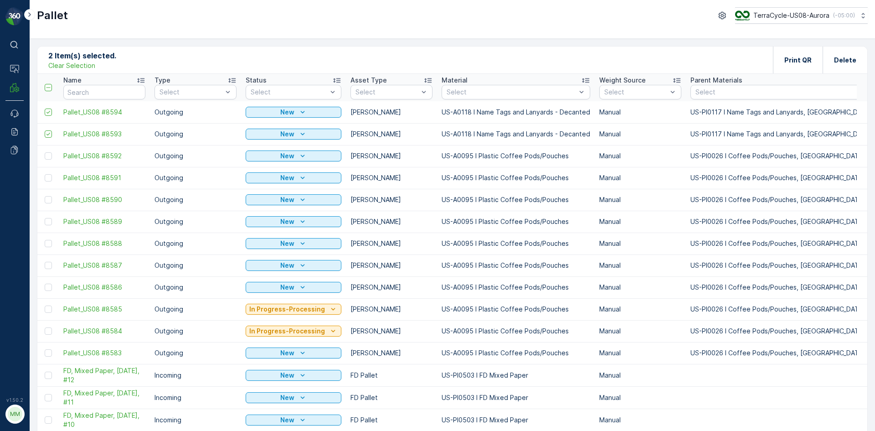
click at [84, 67] on p "Clear Selection" at bounding box center [71, 65] width 47 height 9
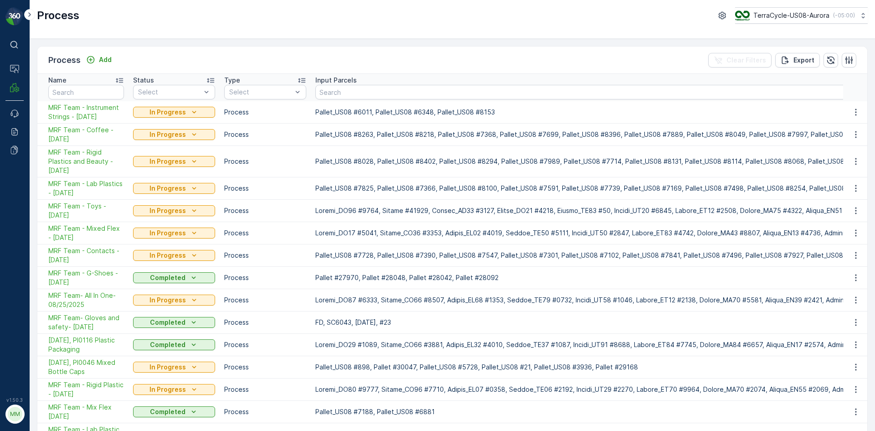
drag, startPoint x: 85, startPoint y: 113, endPoint x: 48, endPoint y: 108, distance: 37.7
click at [48, 108] on td "MRF Team - Instrument Strings - [DATE]" at bounding box center [82, 112] width 91 height 22
copy span "MRF Team - Instrument Strings - [DATE]"
click at [99, 57] on p "Add" at bounding box center [105, 59] width 13 height 9
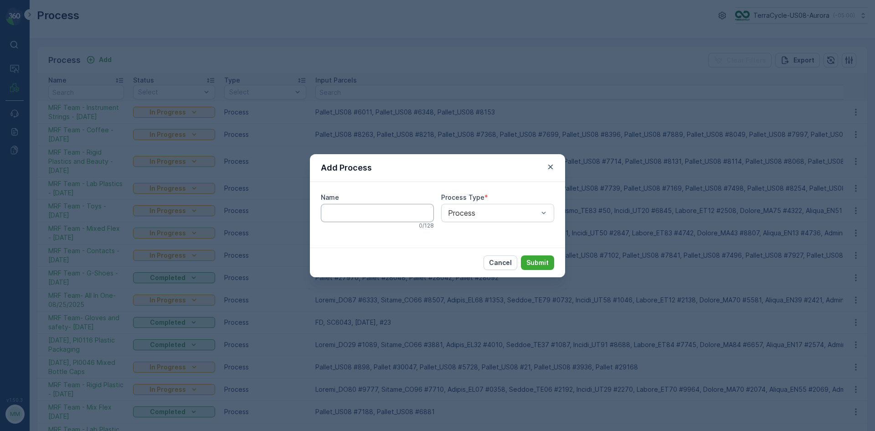
click at [390, 210] on input "Name" at bounding box center [377, 213] width 113 height 18
paste input "MRF Team - Instrument Strings - [DATE]"
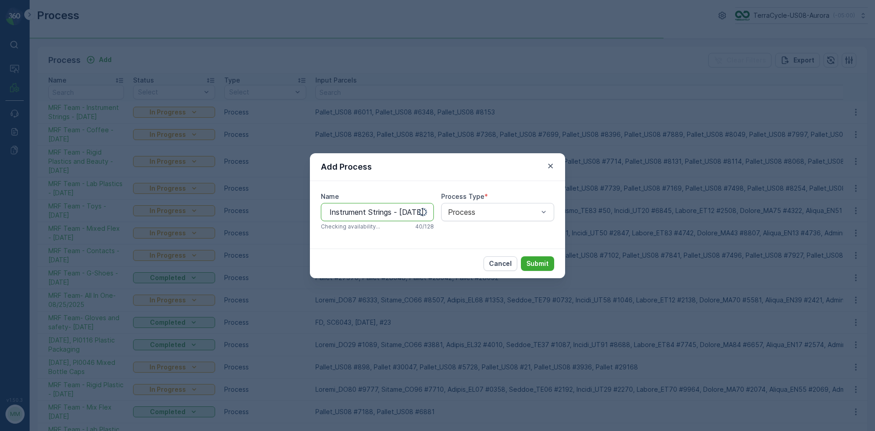
click at [369, 217] on input "MRF Team - Instrument Strings - [DATE]" at bounding box center [377, 212] width 113 height 18
drag, startPoint x: 369, startPoint y: 217, endPoint x: 350, endPoint y: 212, distance: 19.1
click at [350, 212] on input "MRF Team - Instrument Strings - [DATE]" at bounding box center [377, 212] width 113 height 18
type input "MRF Team - Nametags & Lanyards - [DATE]"
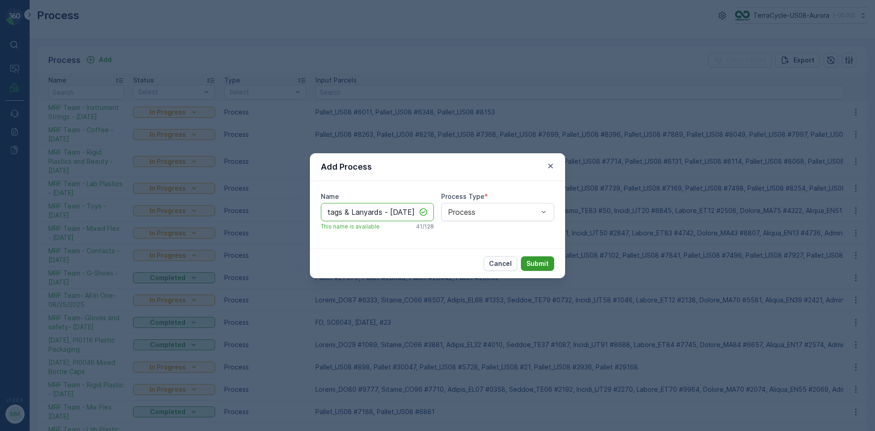
click at [538, 262] on p "Submit" at bounding box center [538, 263] width 22 height 9
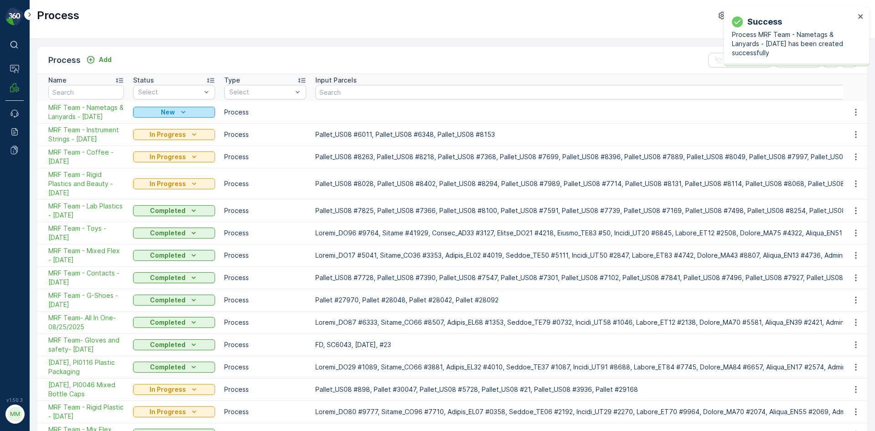
click at [158, 111] on div "New" at bounding box center [174, 112] width 75 height 9
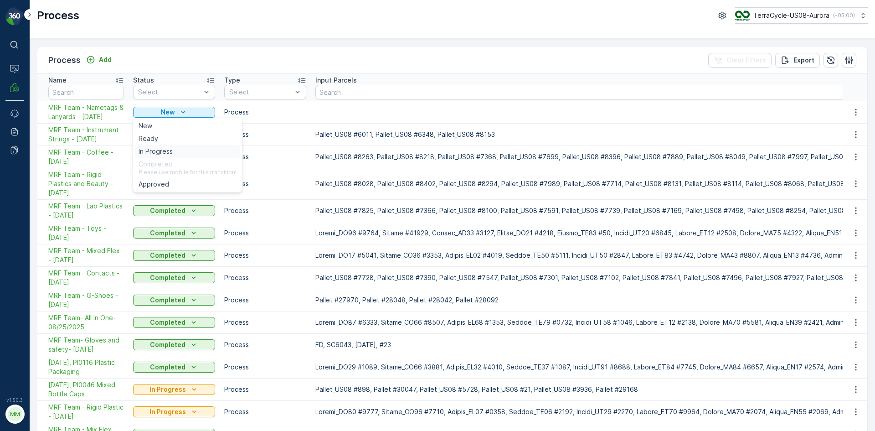
click at [165, 155] on span "In Progress" at bounding box center [156, 151] width 34 height 9
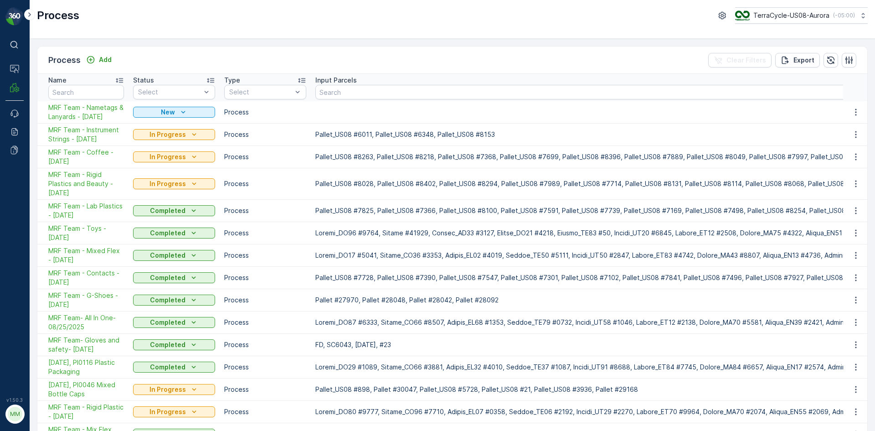
click at [196, 106] on div "New" at bounding box center [174, 112] width 82 height 13
click at [193, 110] on div "New" at bounding box center [174, 112] width 75 height 9
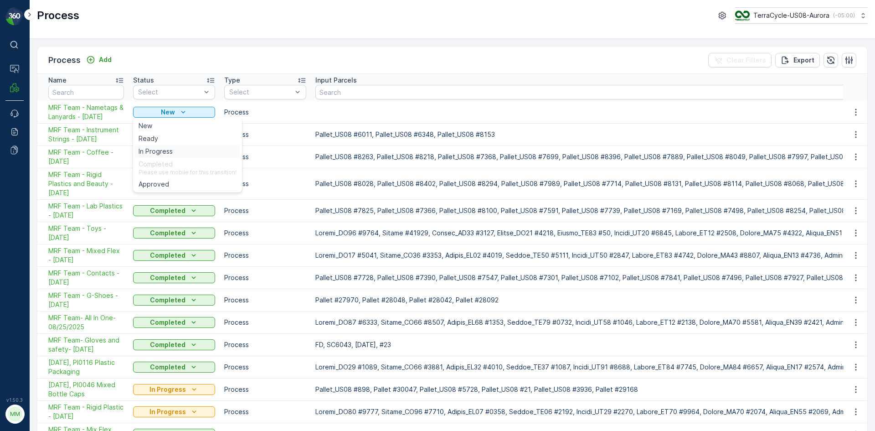
click at [190, 146] on div "In Progress" at bounding box center [187, 151] width 105 height 13
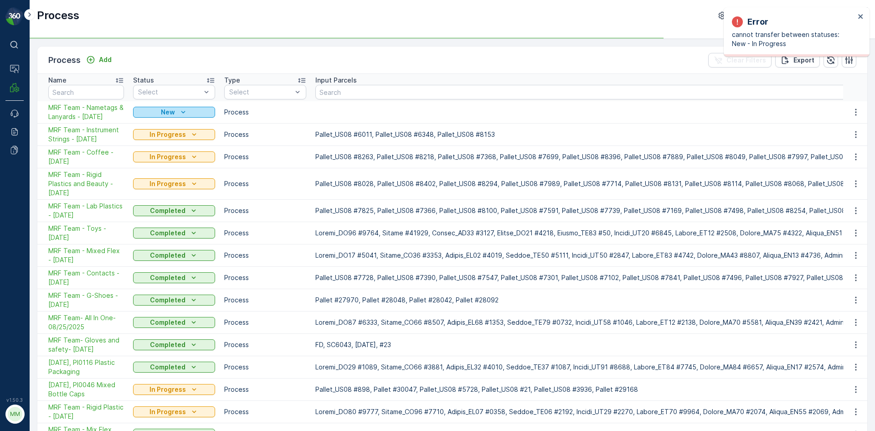
click at [155, 114] on div "New" at bounding box center [174, 112] width 75 height 9
click at [167, 116] on p "New" at bounding box center [168, 112] width 14 height 9
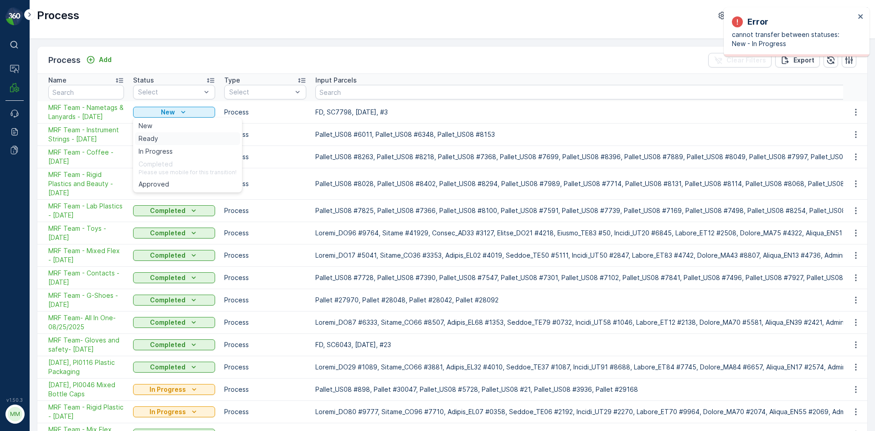
click at [168, 135] on div "Ready" at bounding box center [187, 138] width 105 height 13
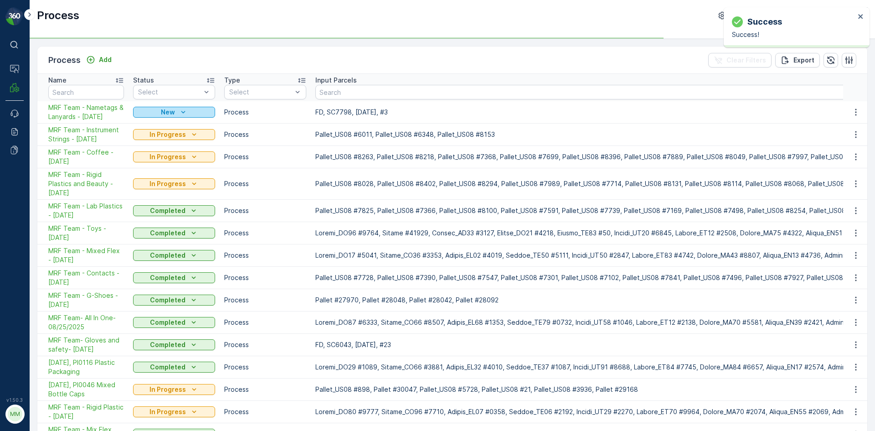
click at [179, 114] on div "New" at bounding box center [174, 112] width 75 height 9
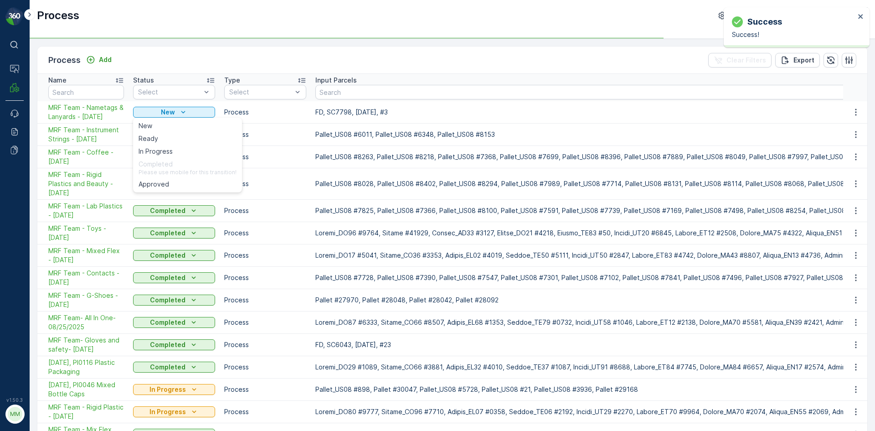
click at [179, 153] on div "In Progress" at bounding box center [187, 151] width 105 height 13
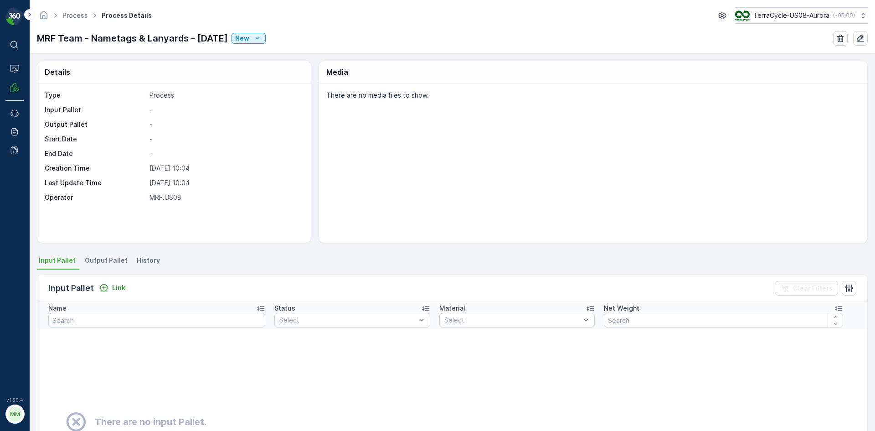
click at [108, 263] on span "Output Pallet" at bounding box center [106, 260] width 43 height 9
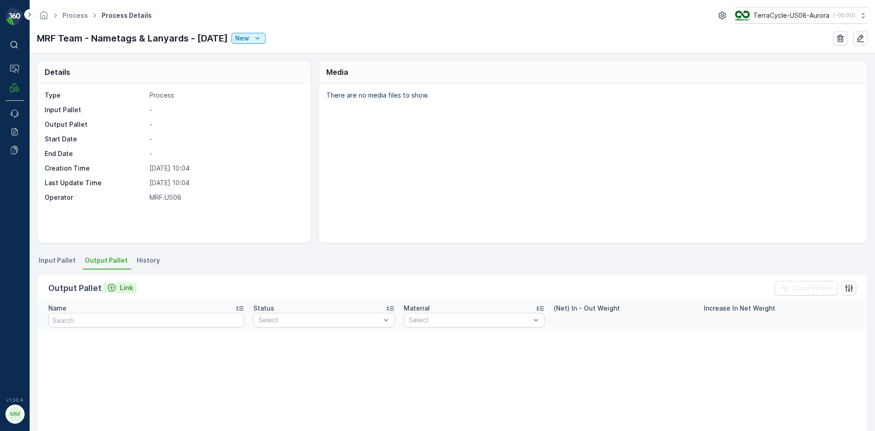
click at [129, 290] on p "Link" at bounding box center [126, 287] width 13 height 9
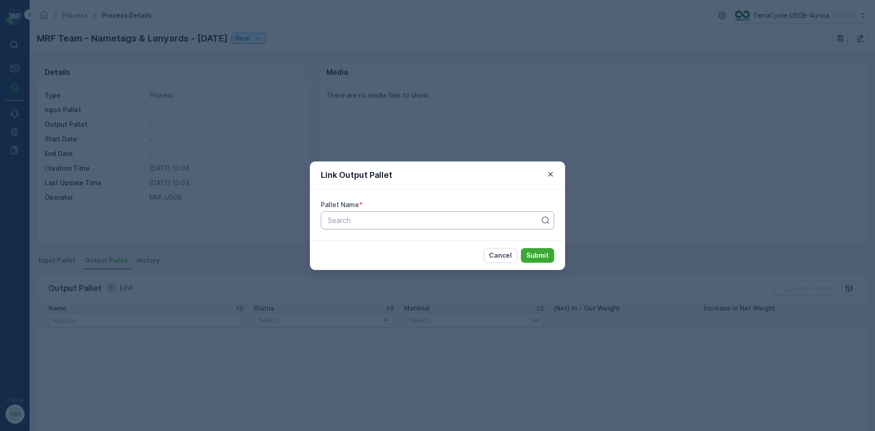
click at [348, 219] on div at bounding box center [434, 220] width 214 height 8
type input "8594"
click at [521, 248] on button "Submit" at bounding box center [537, 255] width 33 height 15
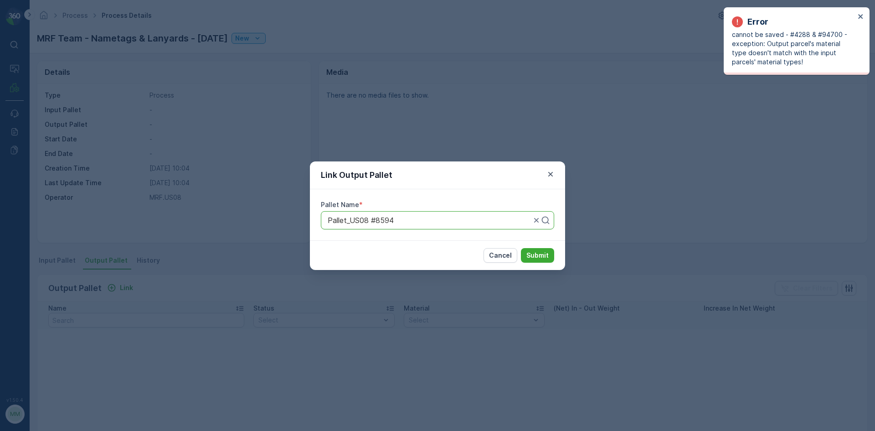
click at [467, 138] on div "Link Output Pallet Pallet Name * Pallet_US08 #8594 Cancel Submit" at bounding box center [437, 215] width 875 height 431
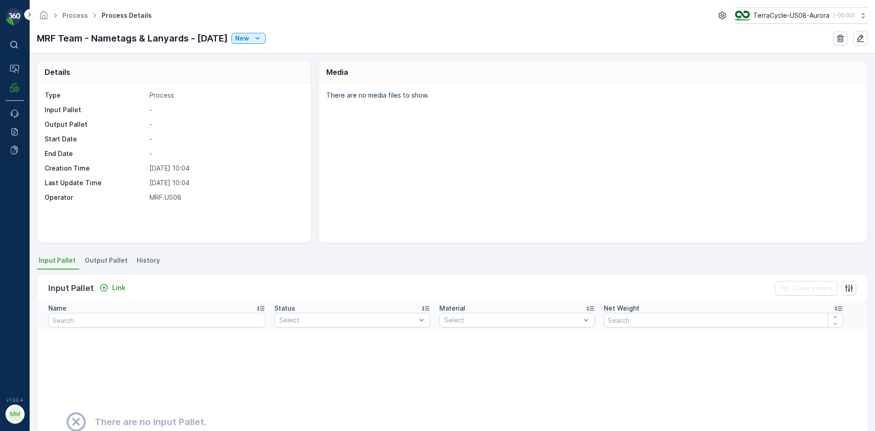
click at [84, 252] on div "Details Type Process Input Pallet - Output Pallet - Start Date - End Date - Cre…" at bounding box center [453, 241] width 846 height 377
click at [98, 258] on span "Output Pallet" at bounding box center [106, 260] width 43 height 9
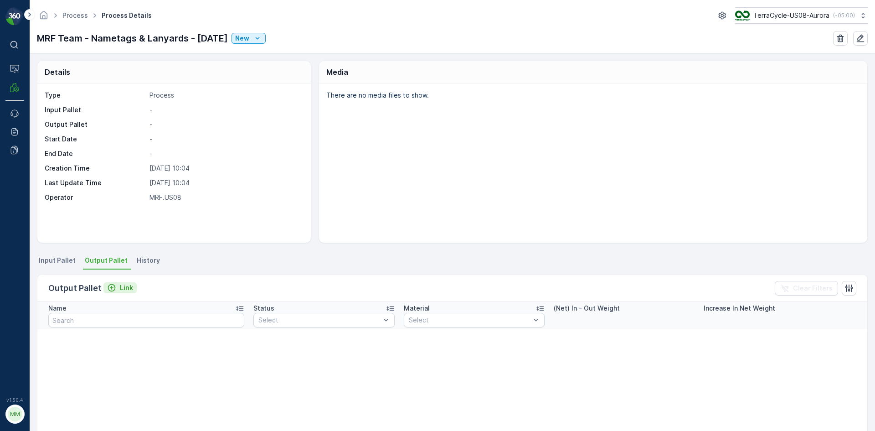
click at [131, 287] on p "Link" at bounding box center [126, 287] width 13 height 9
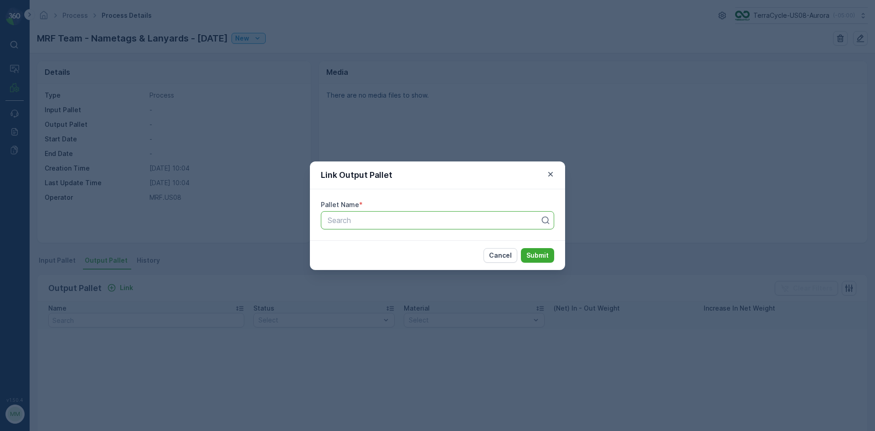
drag, startPoint x: 359, startPoint y: 223, endPoint x: 354, endPoint y: 224, distance: 5.5
click at [359, 223] on div at bounding box center [434, 220] width 214 height 8
type input "8594"
click at [521, 248] on button "Submit" at bounding box center [537, 255] width 33 height 15
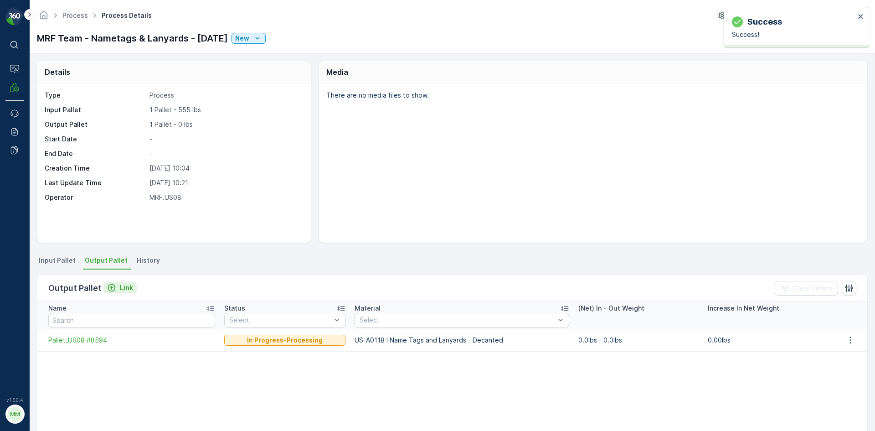
click at [130, 286] on p "Link" at bounding box center [126, 287] width 13 height 9
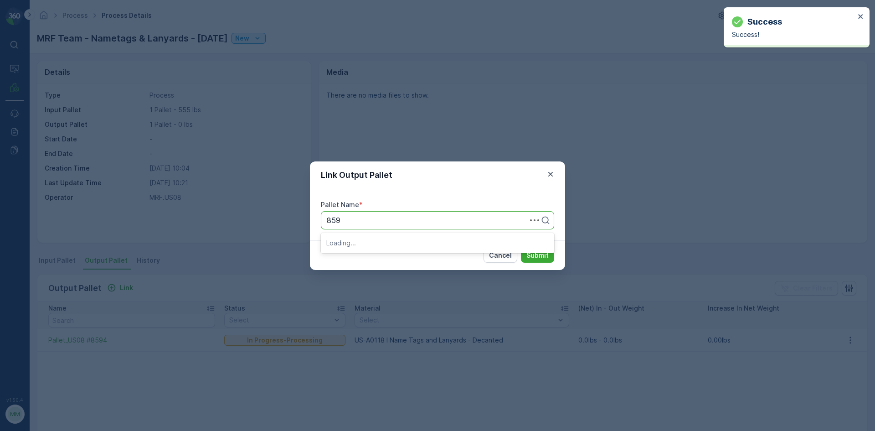
type input "8593"
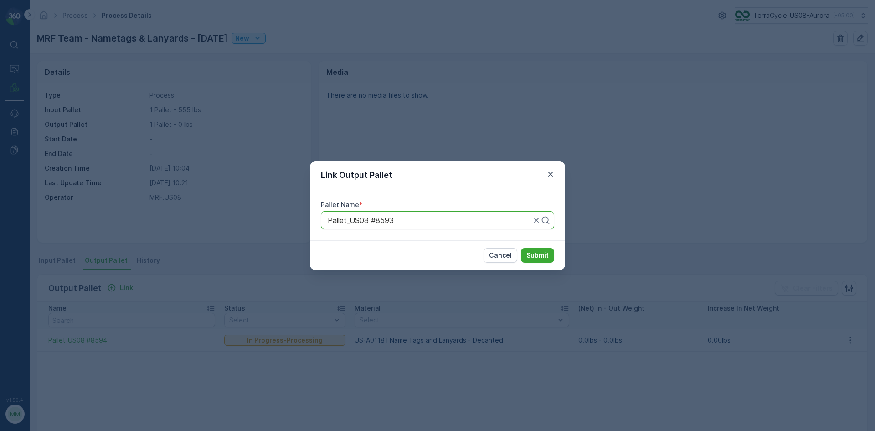
click at [521, 248] on button "Submit" at bounding box center [537, 255] width 33 height 15
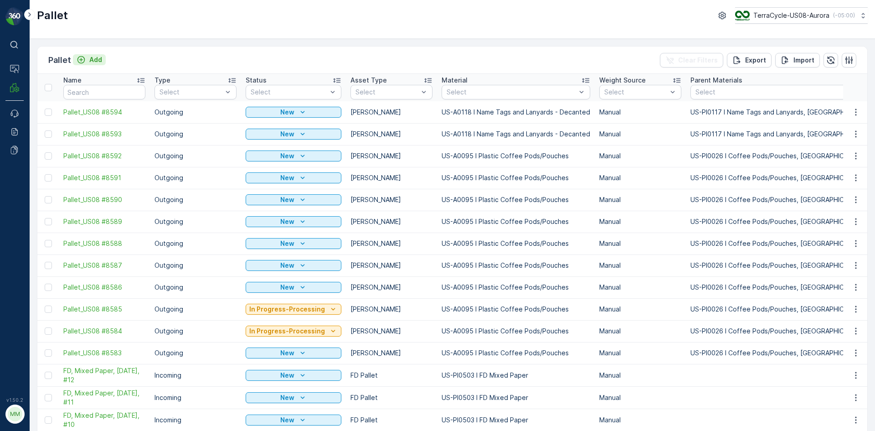
click at [88, 60] on div "Add" at bounding box center [90, 59] width 26 height 9
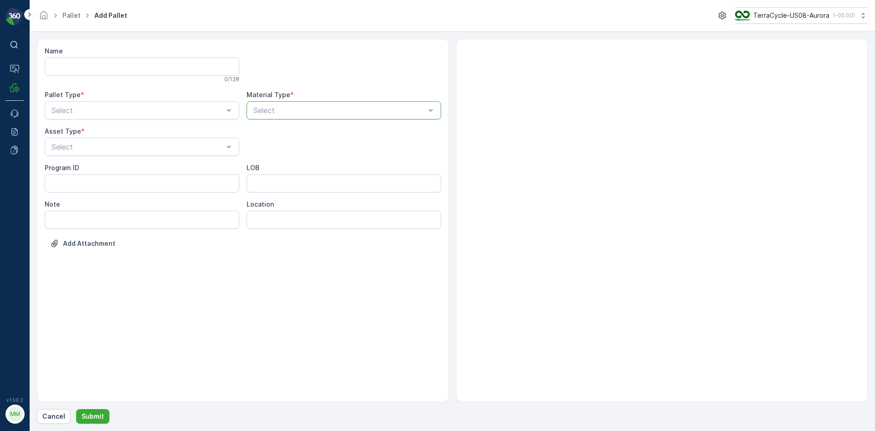
click at [295, 118] on div "Select" at bounding box center [344, 110] width 195 height 18
click at [289, 110] on div at bounding box center [340, 110] width 174 height 8
type input "0095"
click at [76, 409] on button "Submit" at bounding box center [92, 416] width 33 height 15
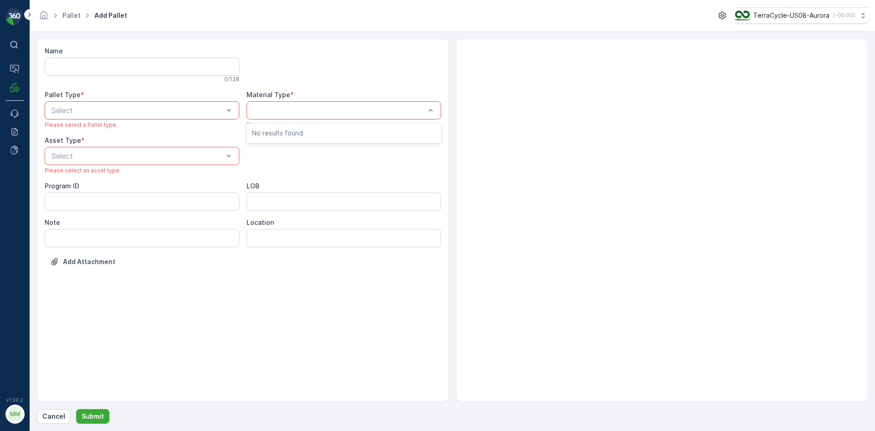
click at [297, 112] on div at bounding box center [340, 110] width 174 height 8
click at [181, 117] on div "Select" at bounding box center [142, 110] width 195 height 18
click at [142, 152] on div "Outgoing" at bounding box center [142, 148] width 195 height 16
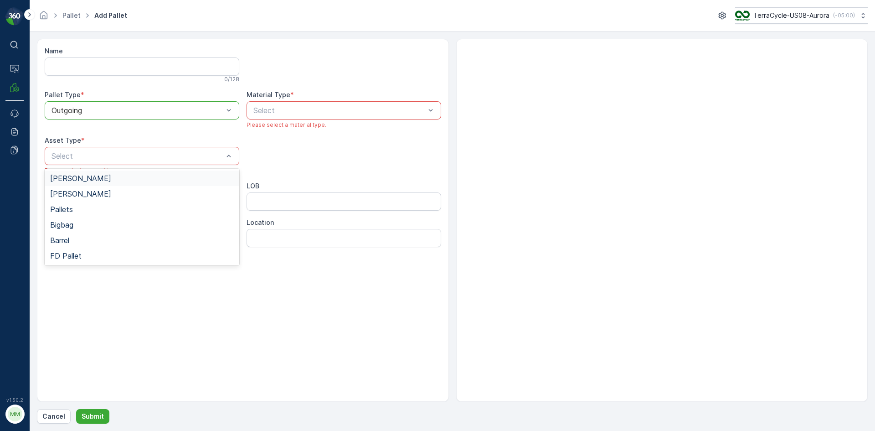
click at [93, 172] on div "Gaylord" at bounding box center [142, 179] width 195 height 16
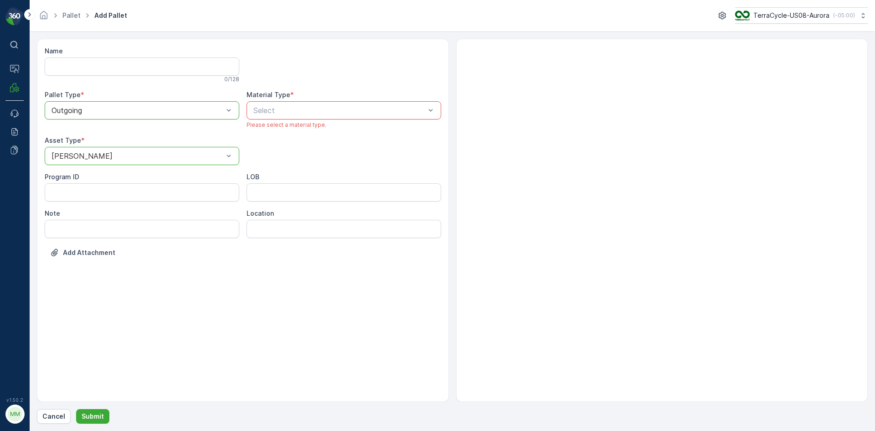
click at [334, 104] on div "Select" at bounding box center [344, 110] width 195 height 18
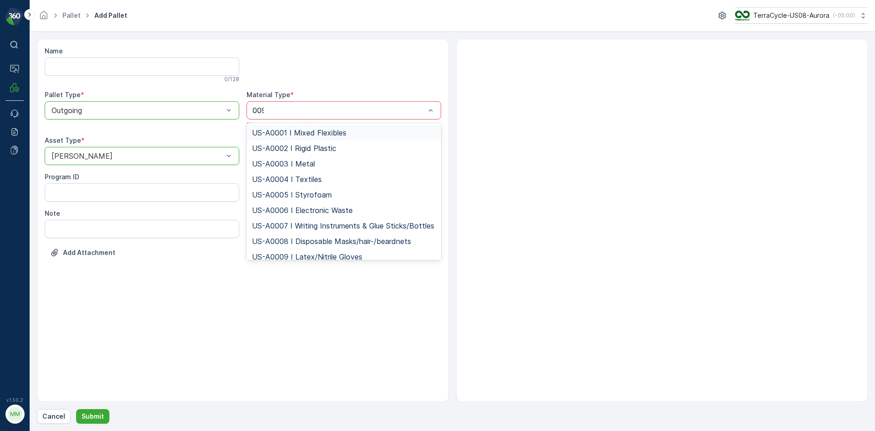
type input "0095"
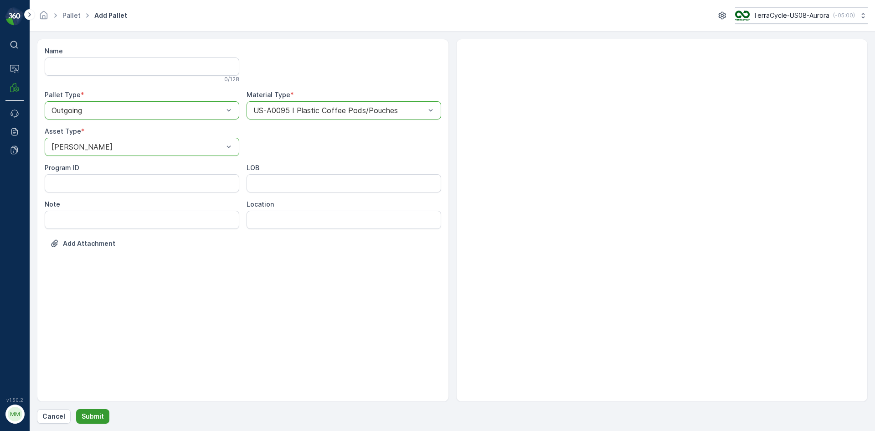
click at [98, 417] on p "Submit" at bounding box center [93, 416] width 22 height 9
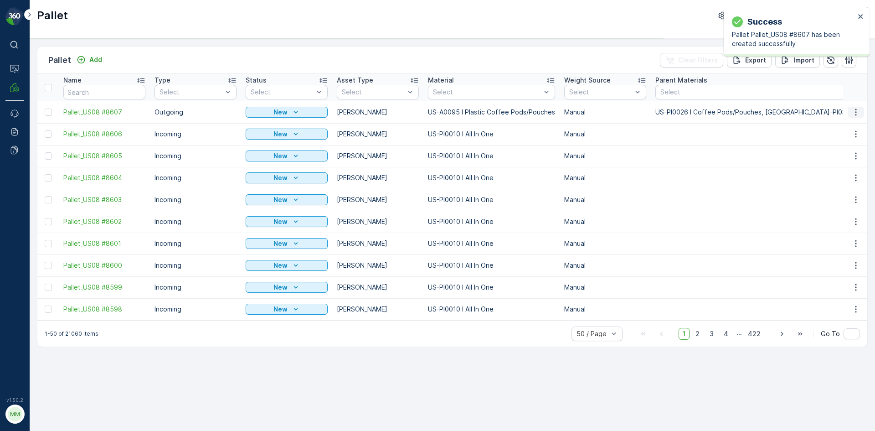
click at [855, 112] on icon "button" at bounding box center [856, 112] width 9 height 9
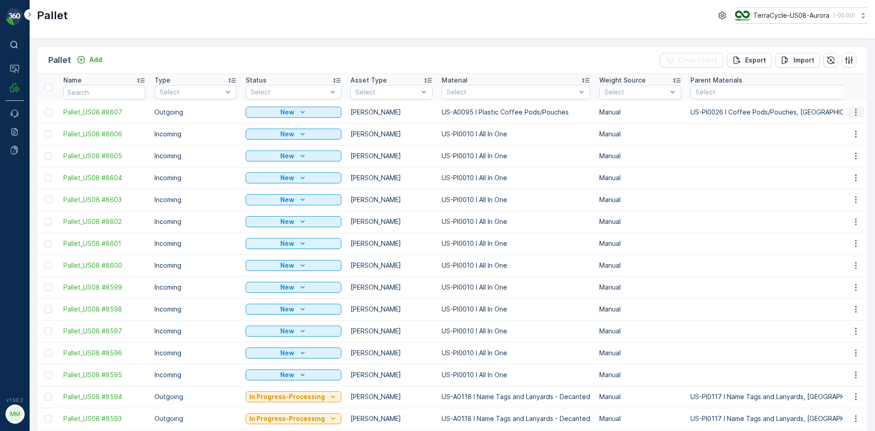
click at [849, 112] on button "button" at bounding box center [856, 112] width 16 height 11
click at [840, 175] on span "Print QR" at bounding box center [831, 176] width 25 height 9
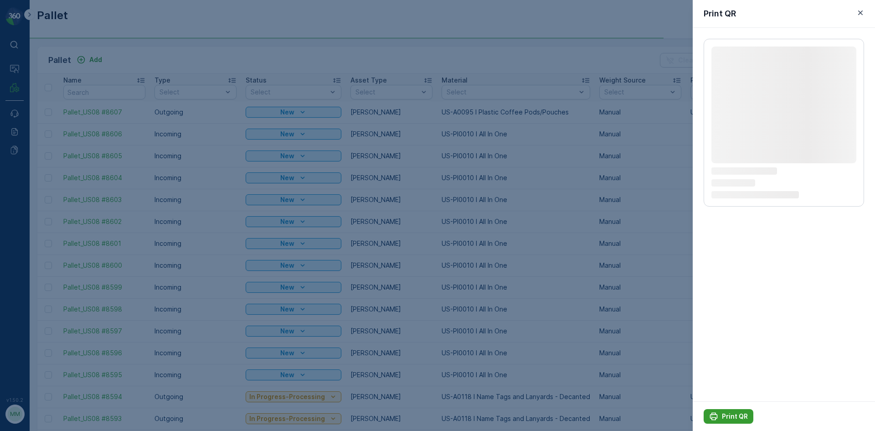
click at [737, 413] on p "Print QR" at bounding box center [735, 416] width 26 height 9
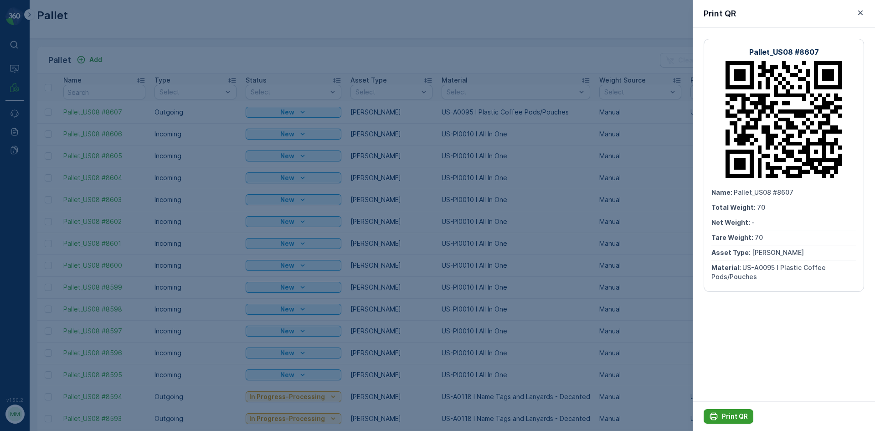
click at [719, 413] on div "Print QR" at bounding box center [728, 416] width 39 height 9
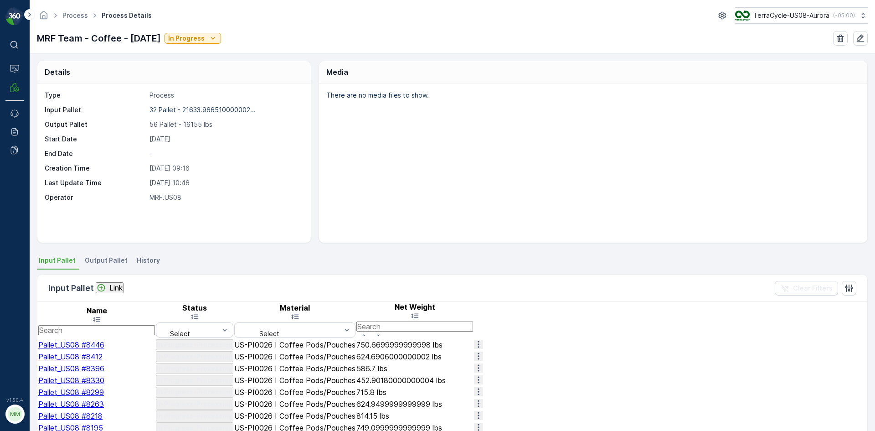
click at [113, 264] on span "Output Pallet" at bounding box center [106, 260] width 43 height 9
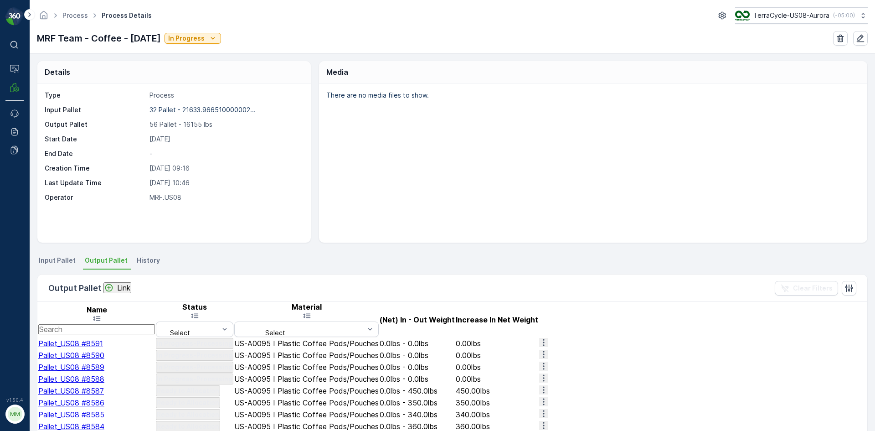
click at [120, 286] on p "Link" at bounding box center [123, 288] width 13 height 8
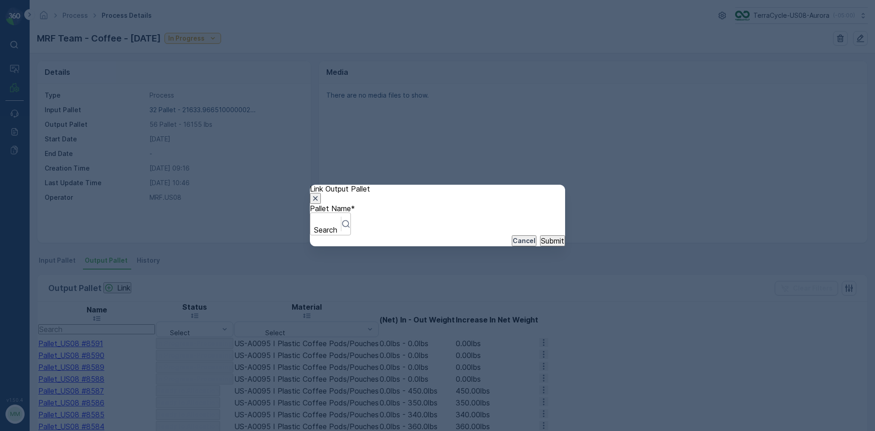
click at [336, 216] on div at bounding box center [325, 220] width 21 height 10
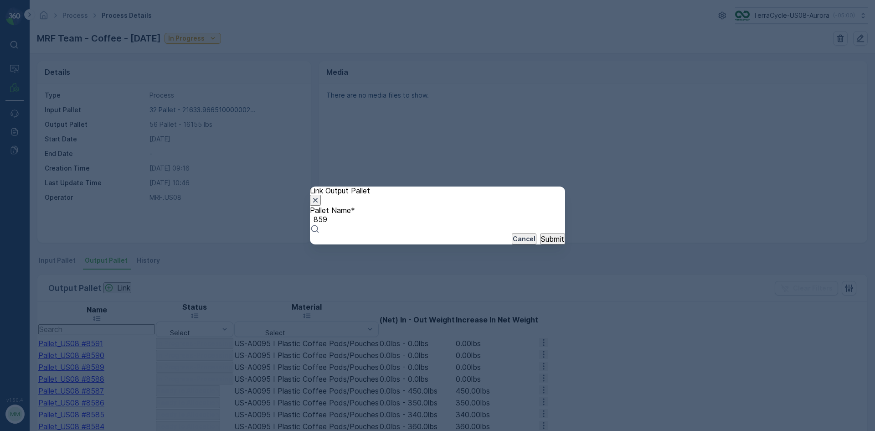
type input "8592"
click at [540, 233] on button "Submit" at bounding box center [552, 238] width 25 height 11
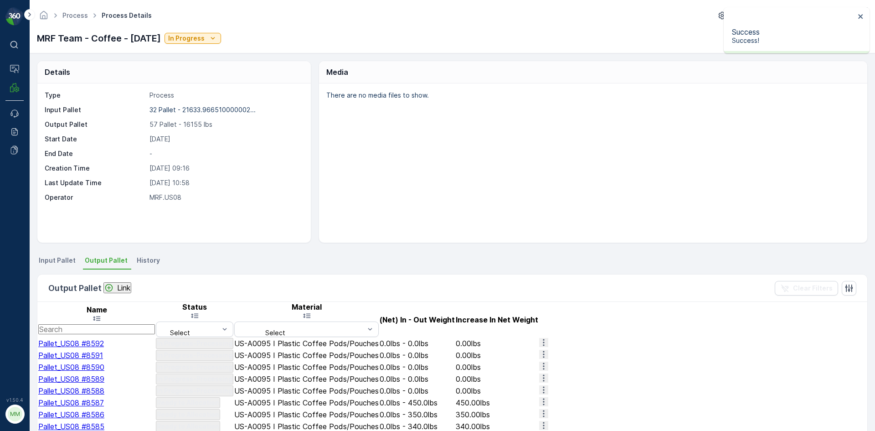
click at [122, 289] on p "Link" at bounding box center [123, 288] width 13 height 8
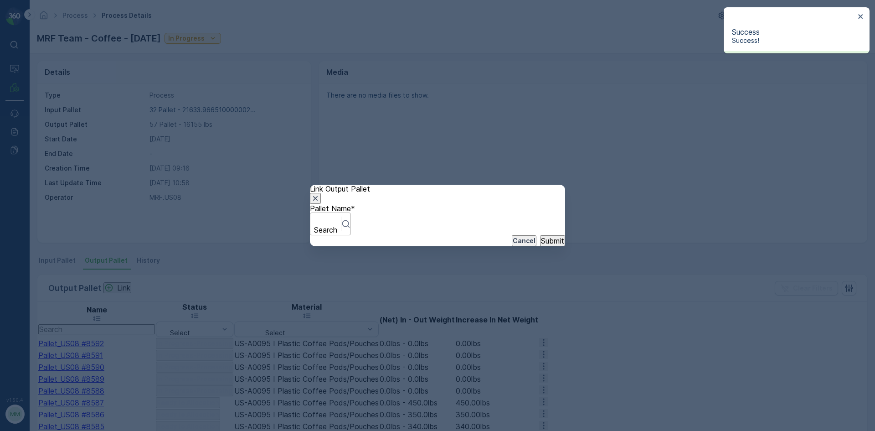
click at [351, 227] on div "Search" at bounding box center [330, 223] width 41 height 23
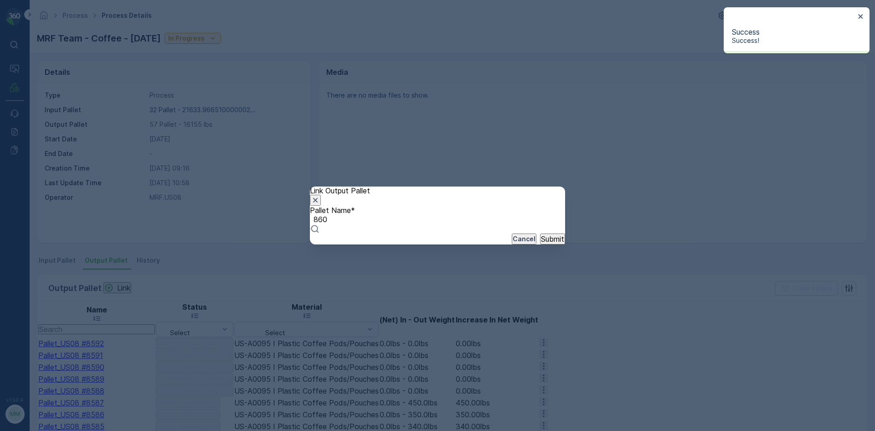
type input "8607"
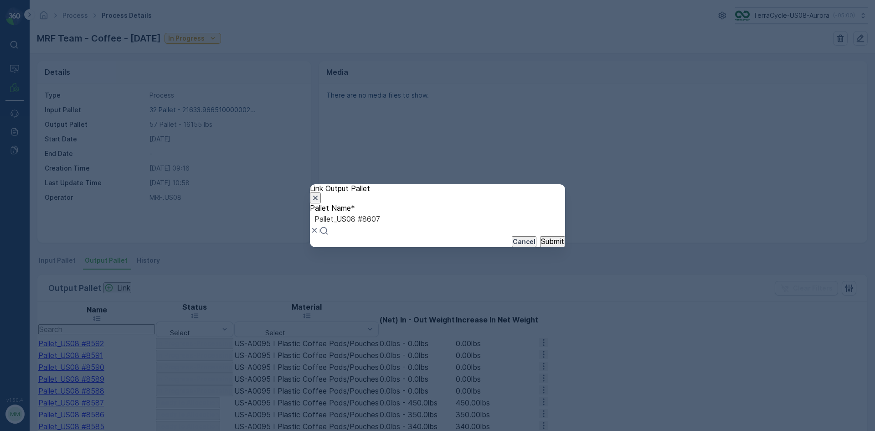
click at [540, 236] on button "Submit" at bounding box center [552, 241] width 25 height 11
